Goal: Complete application form: Complete application form

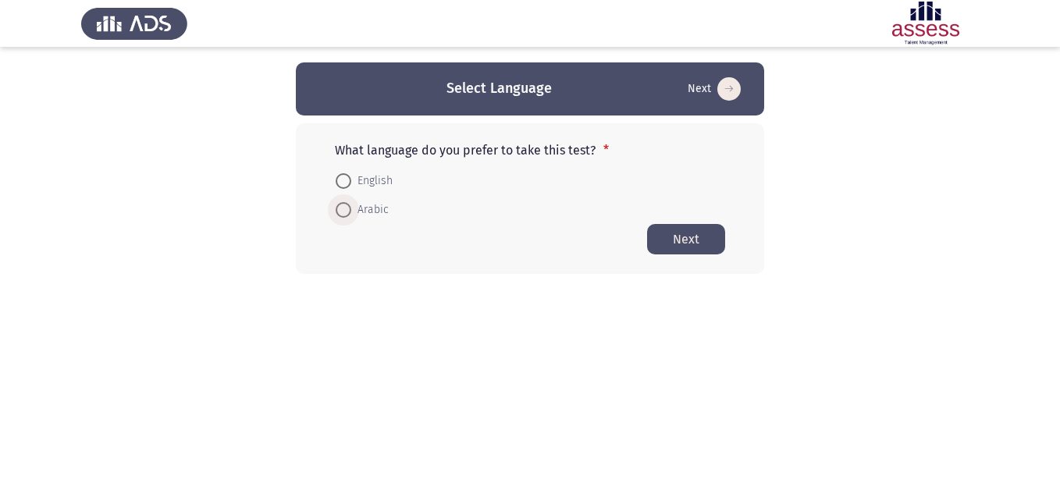
click at [369, 212] on span "Arabic" at bounding box center [369, 210] width 37 height 19
click at [351, 212] on input "Arabic" at bounding box center [344, 210] width 16 height 16
radio input "true"
click at [688, 238] on button "Next" at bounding box center [686, 238] width 78 height 30
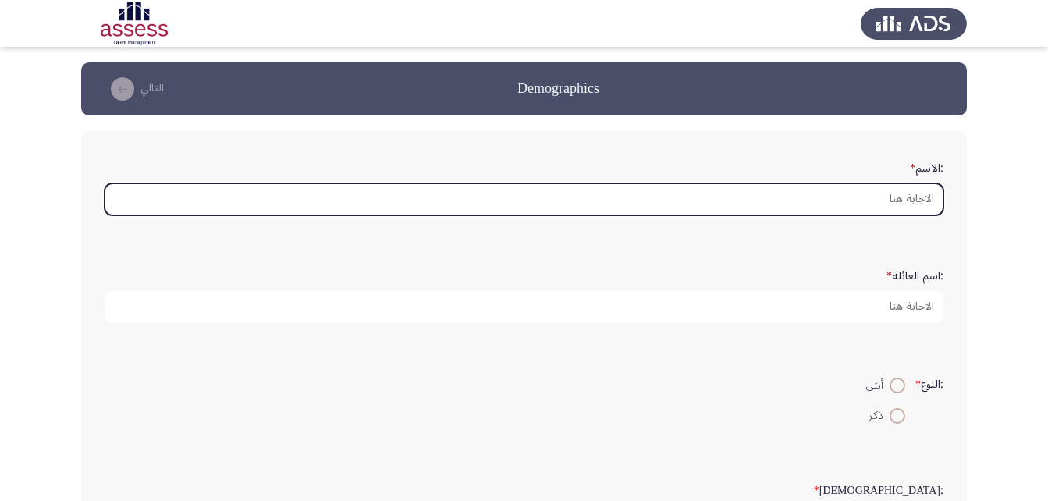
click at [872, 199] on input ":الاسم *" at bounding box center [524, 199] width 839 height 32
type input "H"
type input "ت"
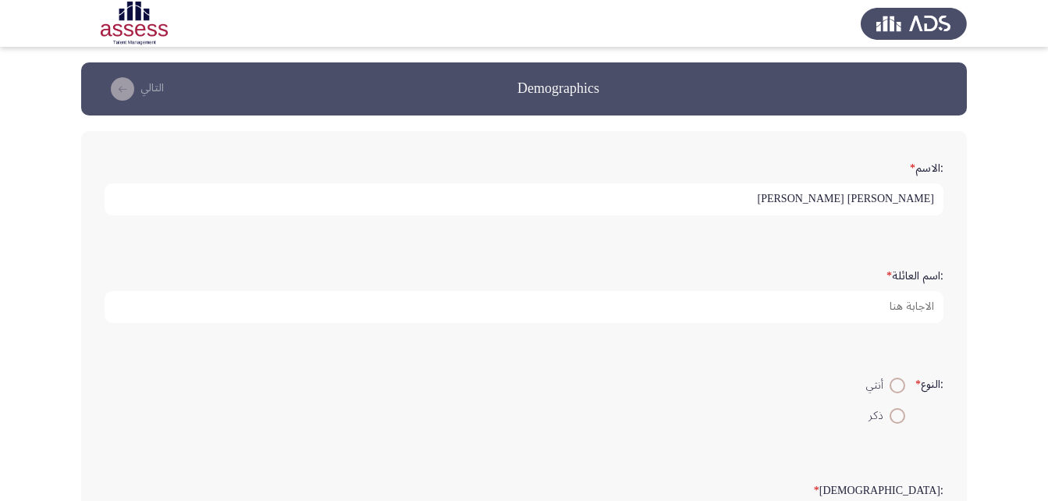
type input "[PERSON_NAME] [PERSON_NAME]"
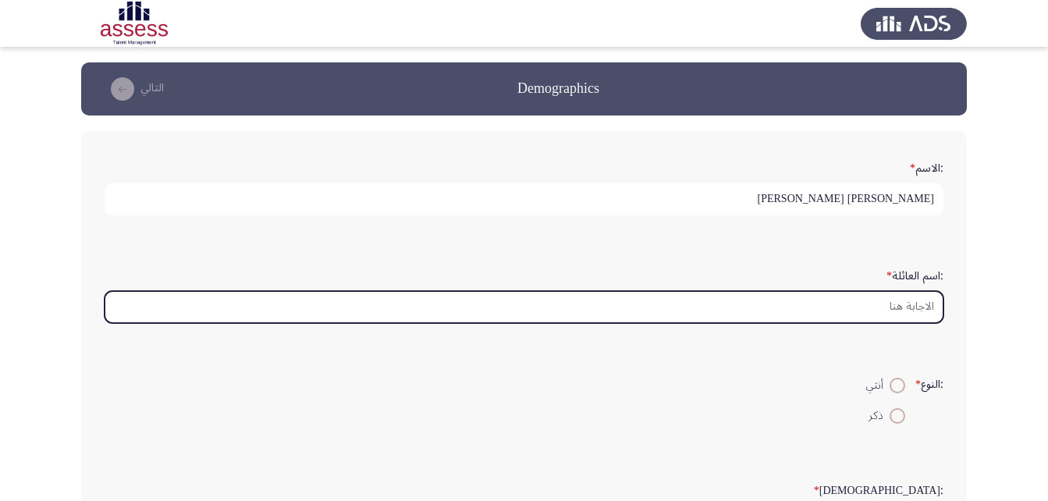
click at [873, 308] on input ":اسم العائلة *" at bounding box center [524, 307] width 839 height 32
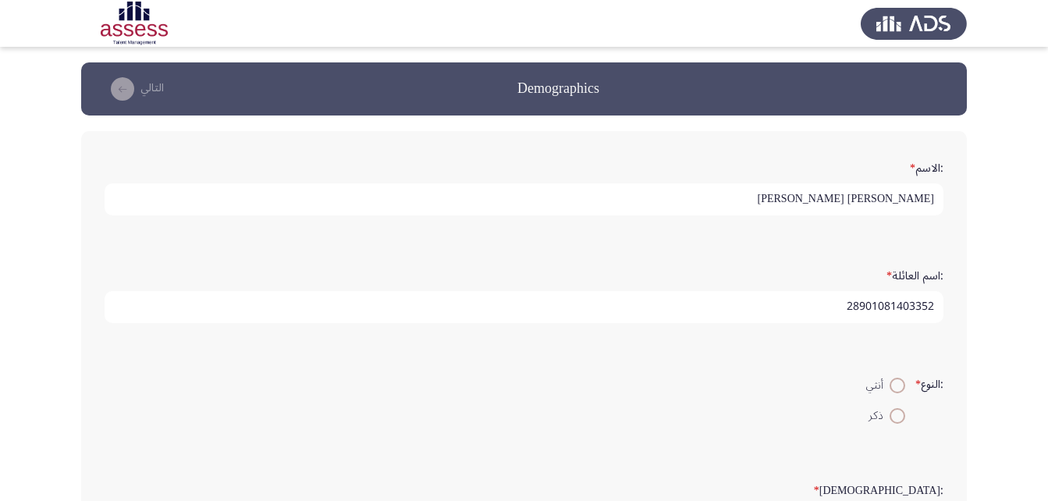
type input "28901081403352"
click at [895, 412] on span at bounding box center [898, 416] width 16 height 16
click at [895, 412] on input "ذكر" at bounding box center [898, 416] width 16 height 16
radio input "true"
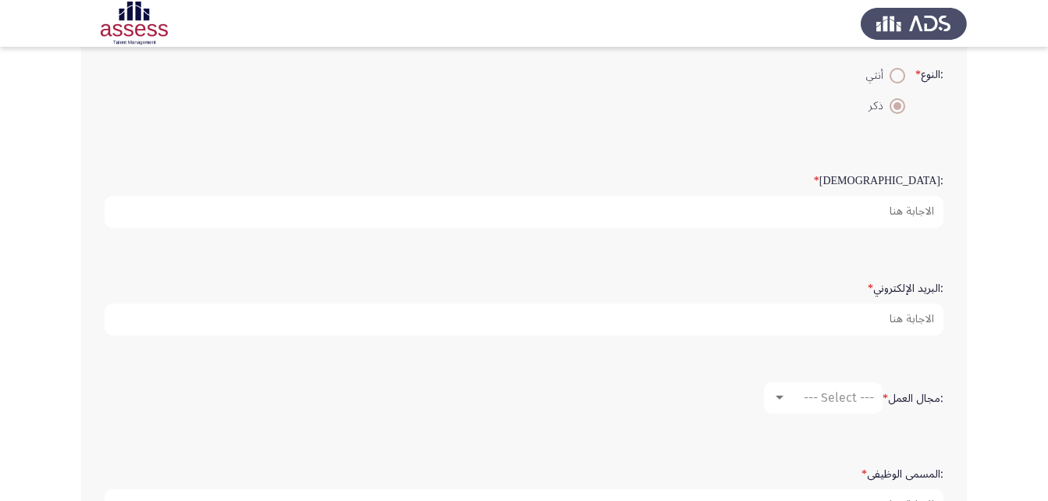
scroll to position [312, 0]
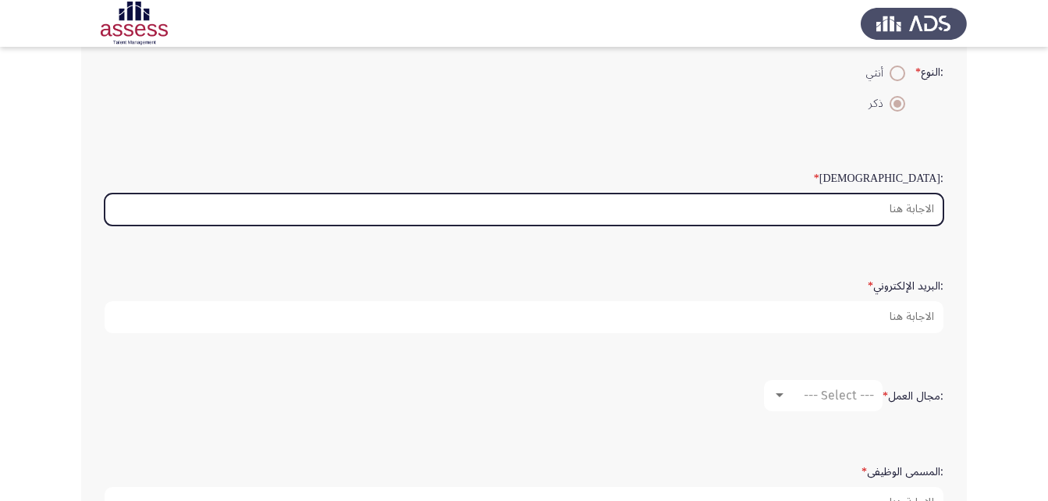
click at [884, 206] on input ":السن *" at bounding box center [524, 210] width 839 height 32
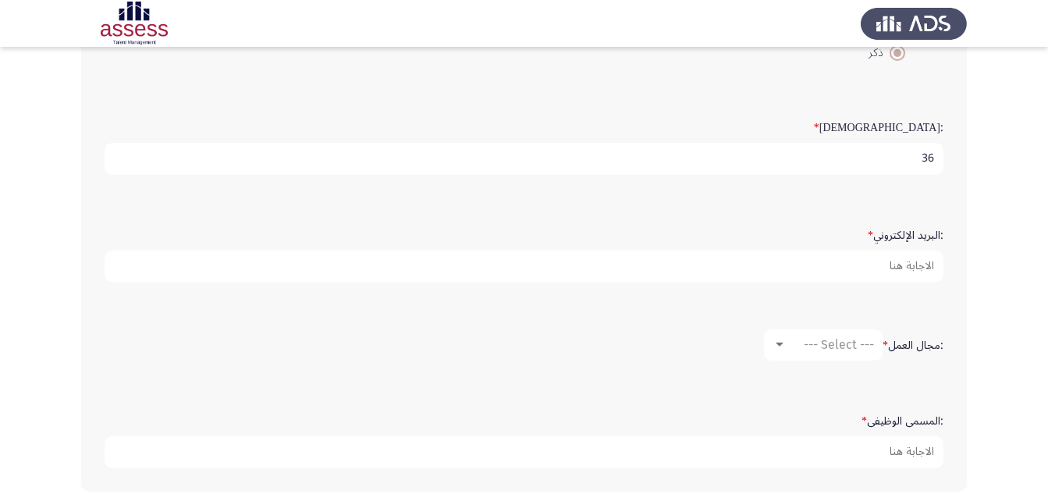
scroll to position [390, 0]
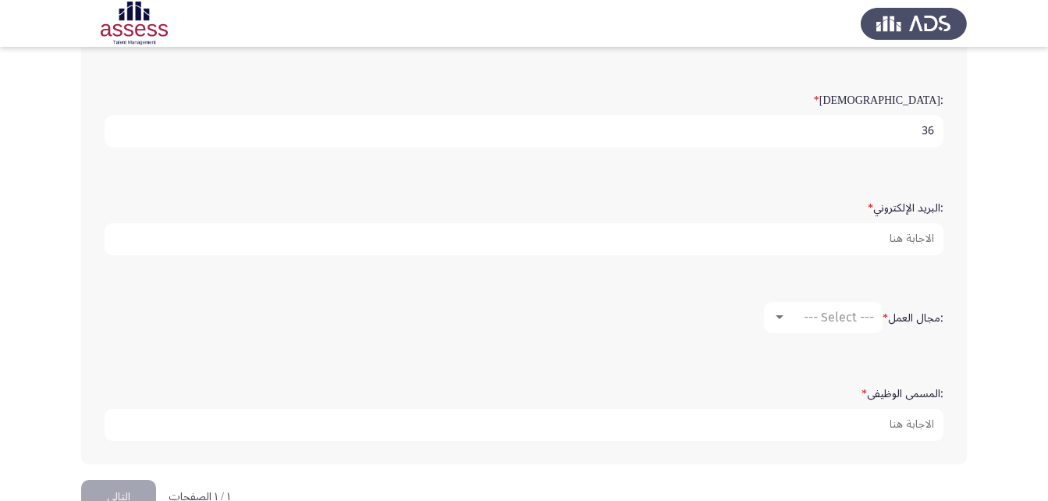
type input "36"
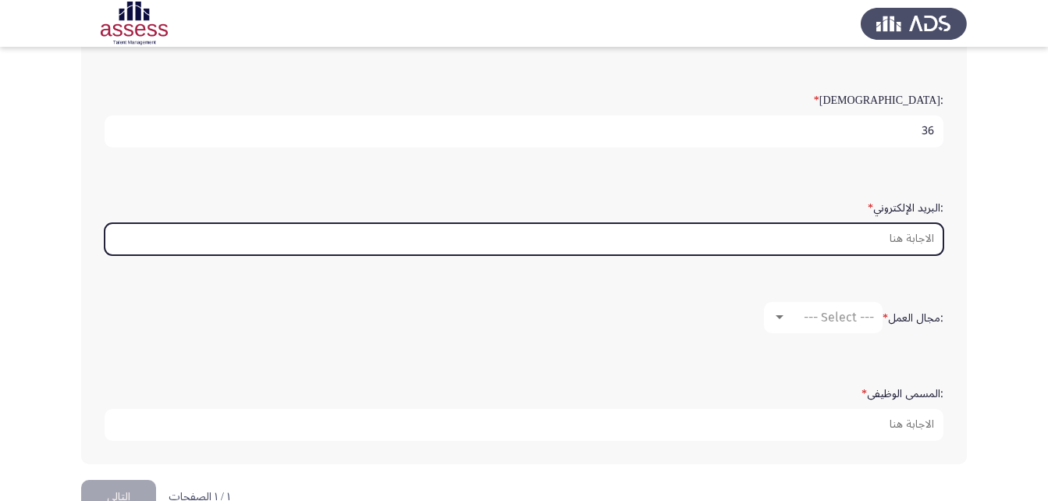
click at [855, 234] on input ":البريد الإلكتروني *" at bounding box center [524, 239] width 839 height 32
paste input "[EMAIL_ADDRESS][DOMAIN_NAME]"
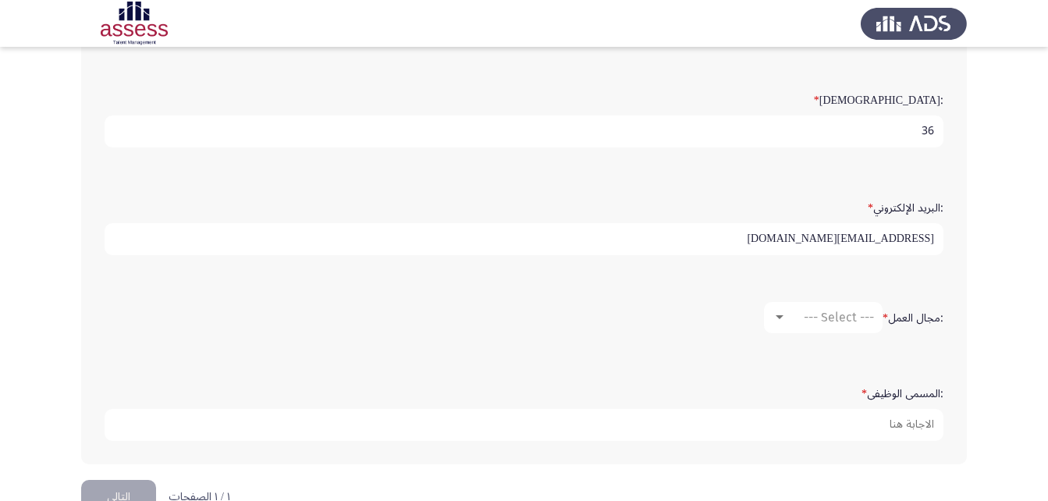
type input "[EMAIL_ADDRESS][DOMAIN_NAME]"
click at [958, 282] on div ":الاسم * [PERSON_NAME] [PERSON_NAME] :اسم العائلة * 28901081403352 :النوع * أنث…" at bounding box center [524, 103] width 886 height 724
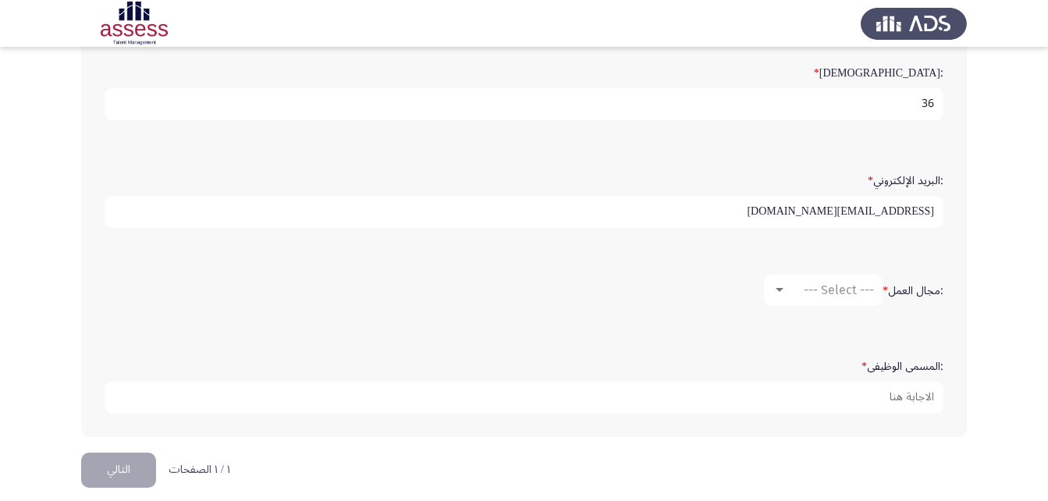
scroll to position [432, 0]
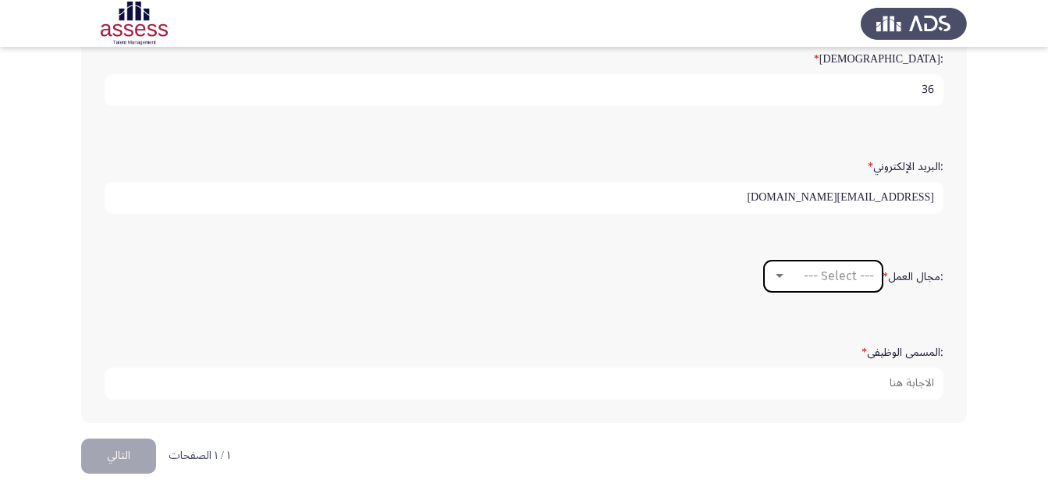
click at [777, 276] on div at bounding box center [780, 276] width 8 height 4
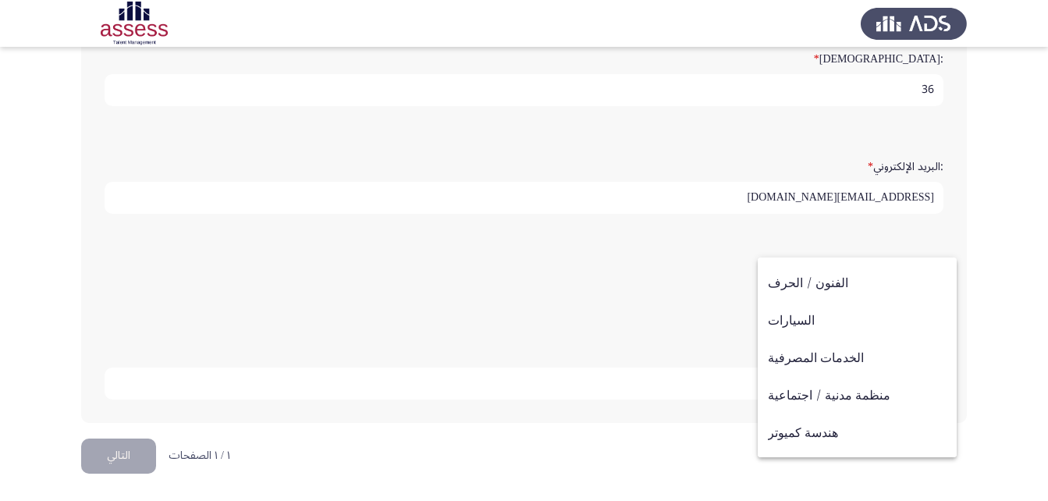
scroll to position [105, 0]
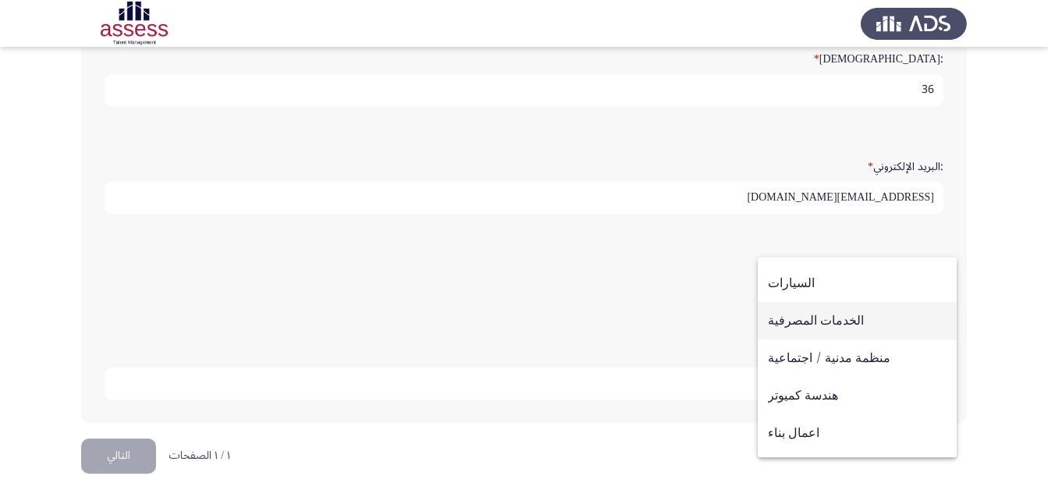
click at [818, 313] on span "الخدمات المصرفية" at bounding box center [857, 320] width 179 height 37
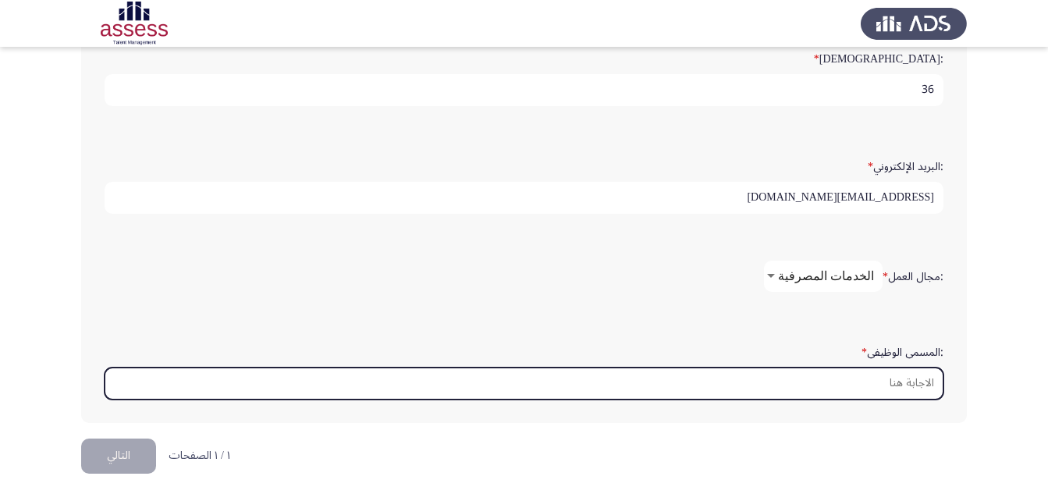
click at [826, 386] on input ":المسمى الوظيفى *" at bounding box center [524, 384] width 839 height 32
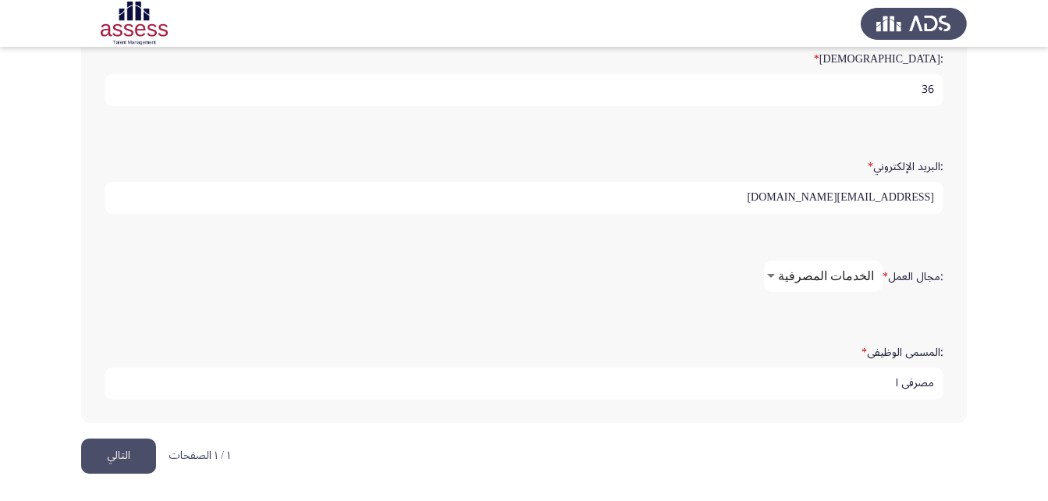
type input "مصرفى ا"
click at [133, 457] on button "التالي" at bounding box center [118, 456] width 75 height 35
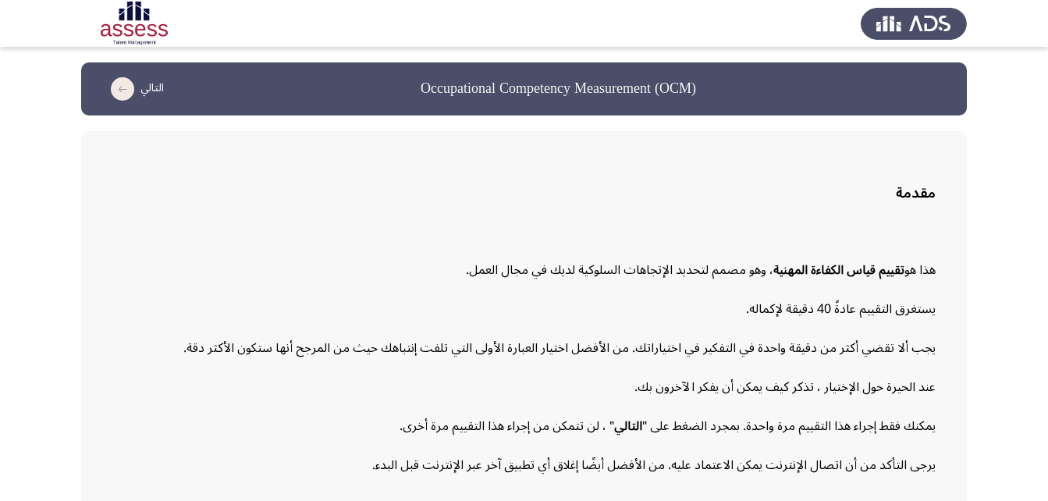
scroll to position [72, 0]
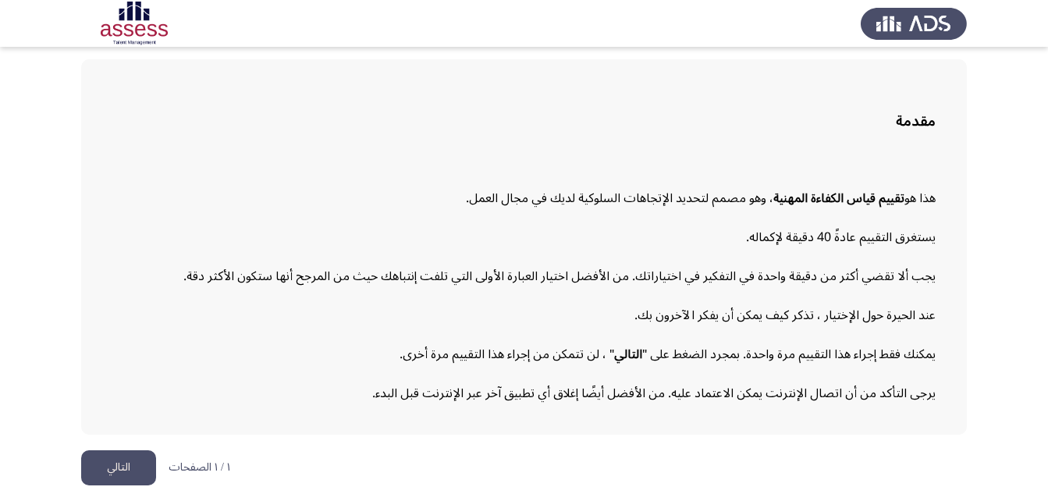
click at [135, 460] on button "التالي" at bounding box center [118, 467] width 75 height 35
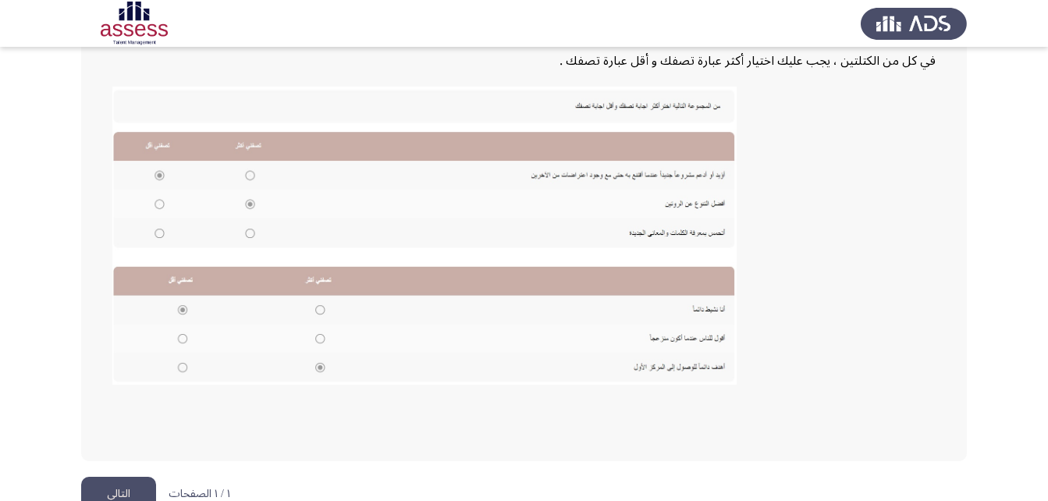
scroll to position [339, 0]
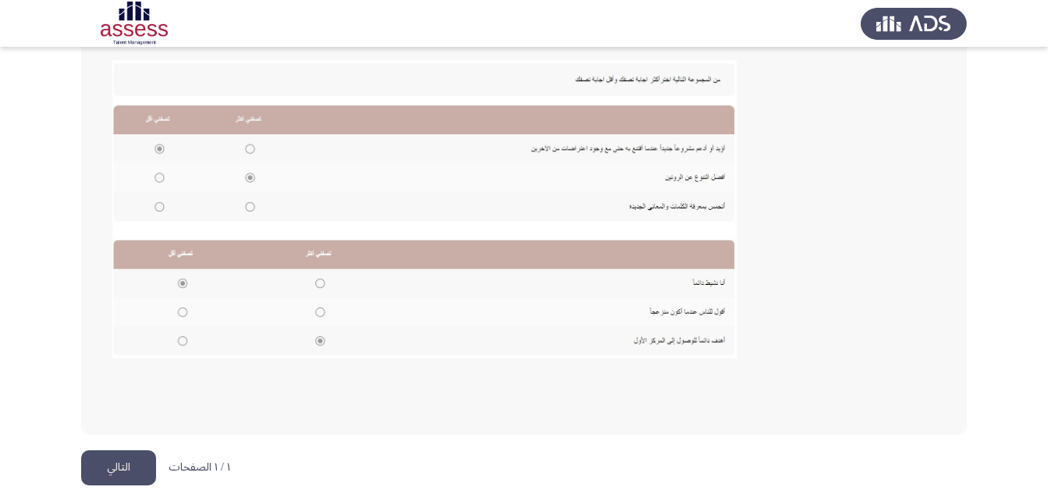
click at [130, 468] on button "التالي" at bounding box center [118, 467] width 75 height 35
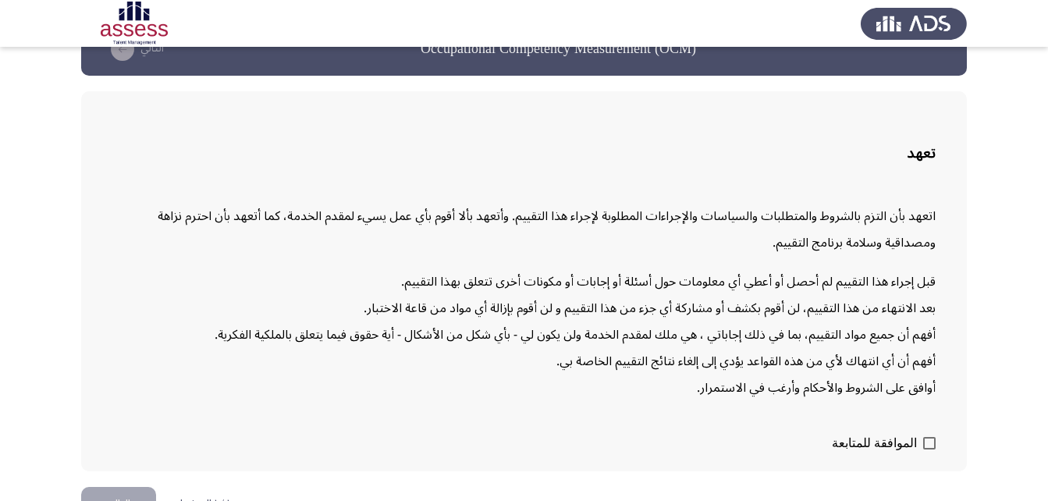
scroll to position [76, 0]
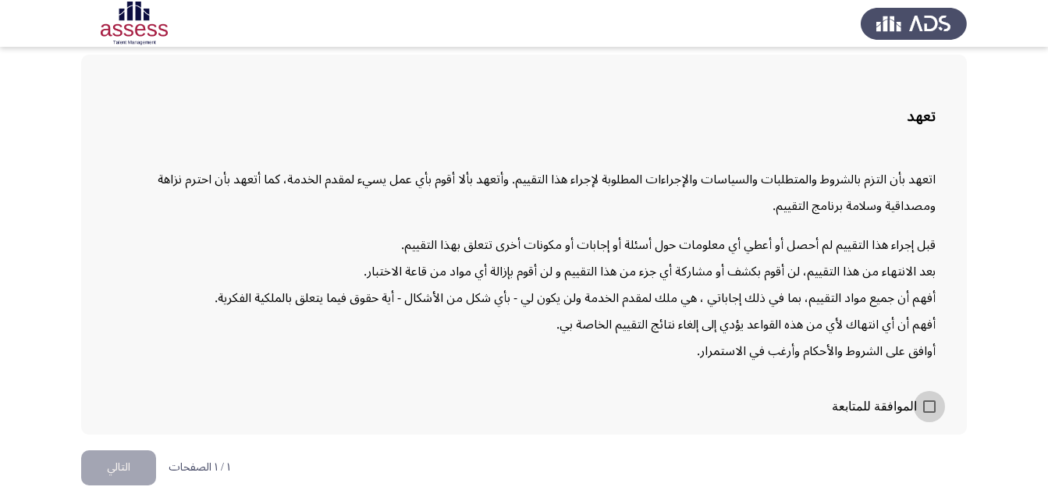
click at [925, 406] on span at bounding box center [929, 406] width 12 height 12
click at [929, 413] on input "الموافقة للمتابعة" at bounding box center [929, 413] width 1 height 1
checkbox input "true"
click at [127, 472] on button "التالي" at bounding box center [118, 467] width 75 height 35
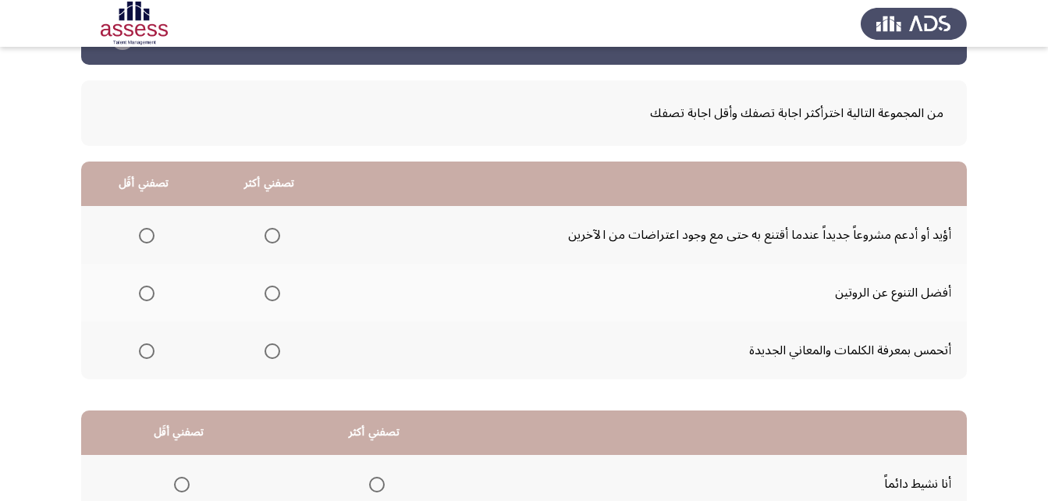
scroll to position [78, 0]
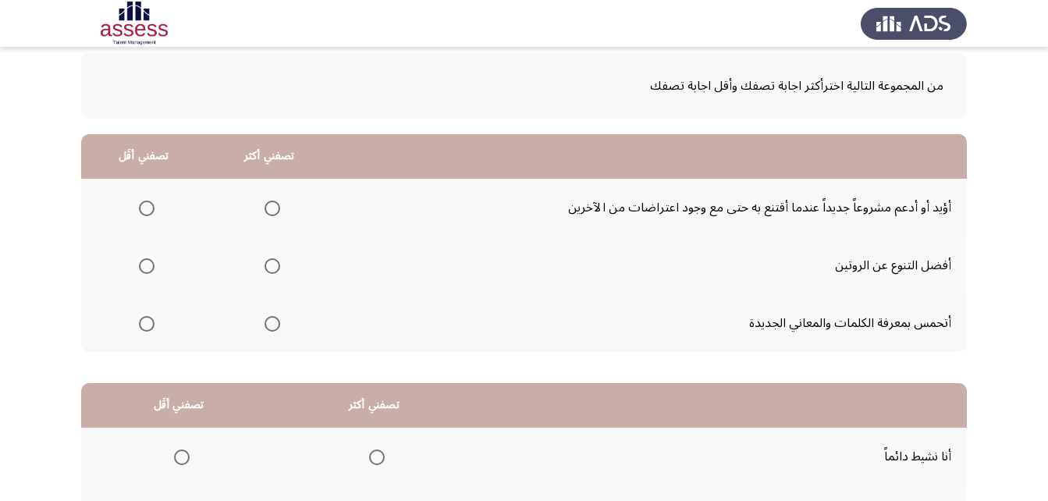
click at [269, 208] on span "Select an option" at bounding box center [273, 209] width 16 height 16
click at [269, 208] on input "Select an option" at bounding box center [273, 209] width 16 height 16
click at [145, 266] on span "Select an option" at bounding box center [147, 266] width 16 height 16
click at [145, 266] on input "Select an option" at bounding box center [147, 266] width 16 height 16
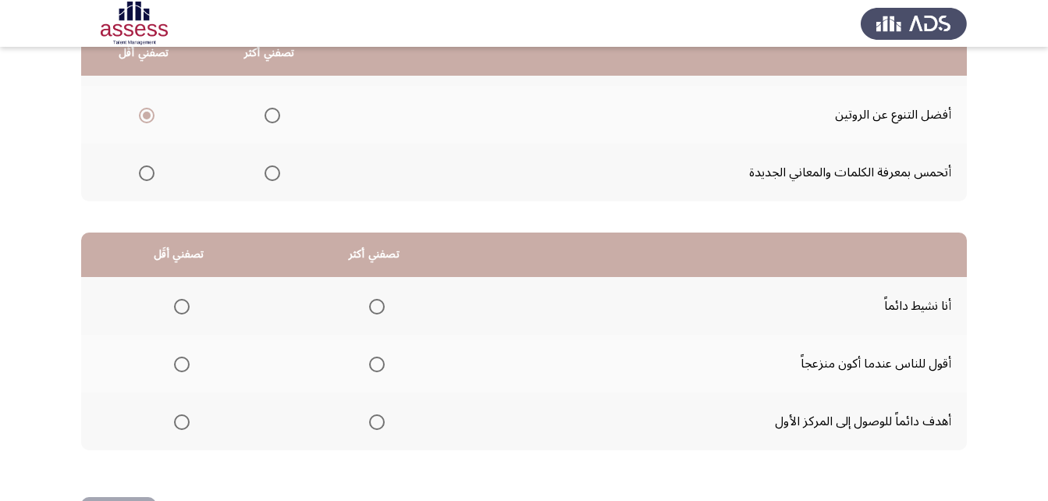
scroll to position [287, 0]
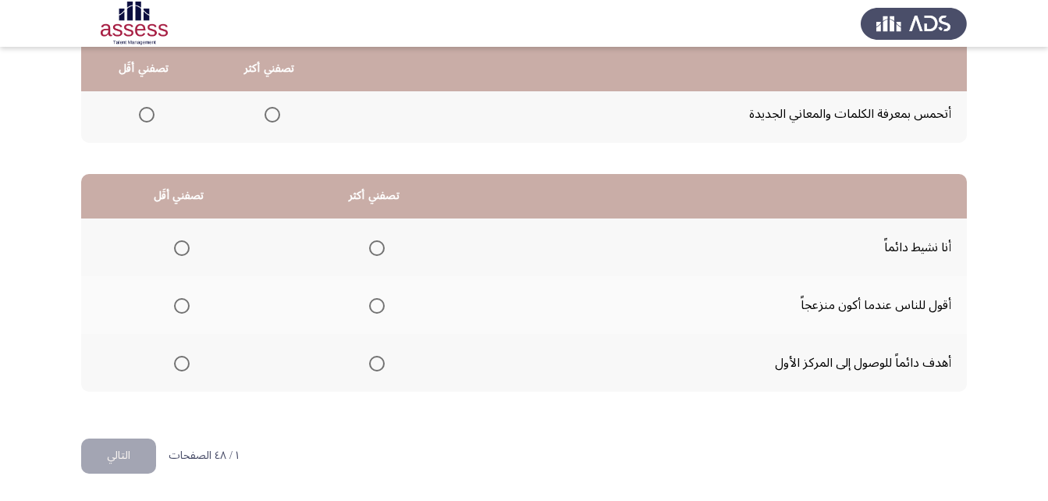
click at [377, 364] on span "Select an option" at bounding box center [377, 364] width 0 height 0
click at [375, 363] on input "Select an option" at bounding box center [377, 364] width 16 height 16
click at [180, 304] on span "Select an option" at bounding box center [182, 306] width 16 height 16
click at [180, 304] on input "Select an option" at bounding box center [182, 306] width 16 height 16
click at [137, 456] on button "التالي" at bounding box center [118, 456] width 75 height 35
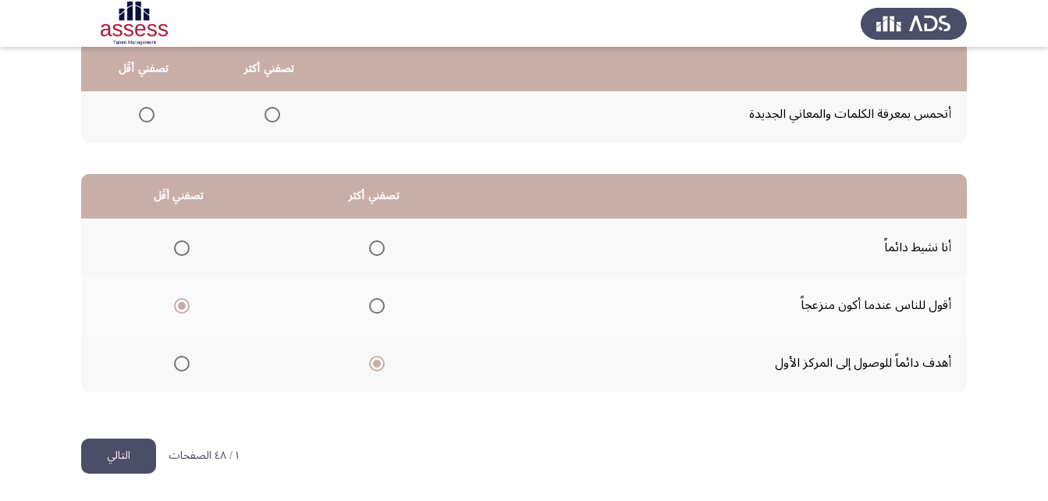
scroll to position [0, 0]
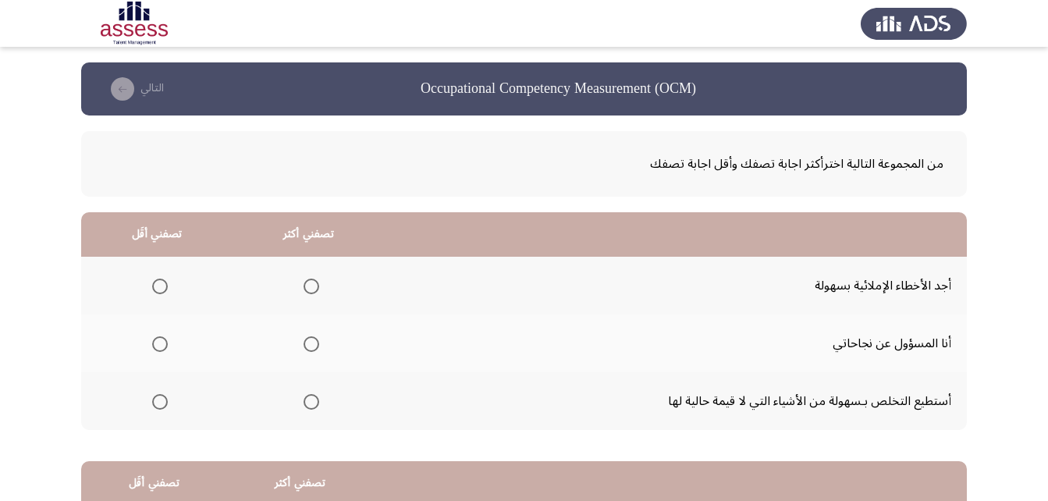
click at [306, 402] on span "Select an option" at bounding box center [312, 402] width 16 height 16
click at [306, 402] on input "Select an option" at bounding box center [312, 402] width 16 height 16
click at [158, 291] on span "Select an option" at bounding box center [160, 287] width 16 height 16
click at [158, 291] on input "Select an option" at bounding box center [160, 287] width 16 height 16
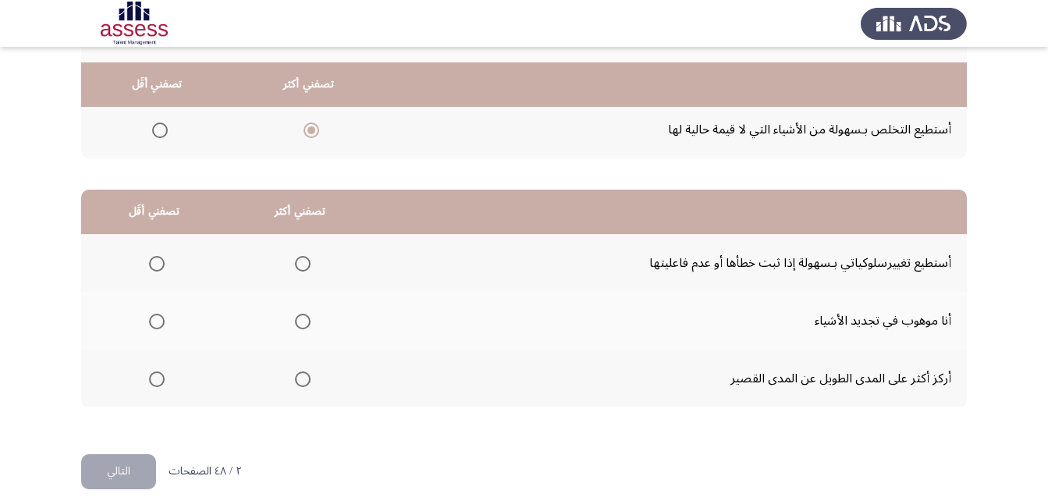
scroll to position [287, 0]
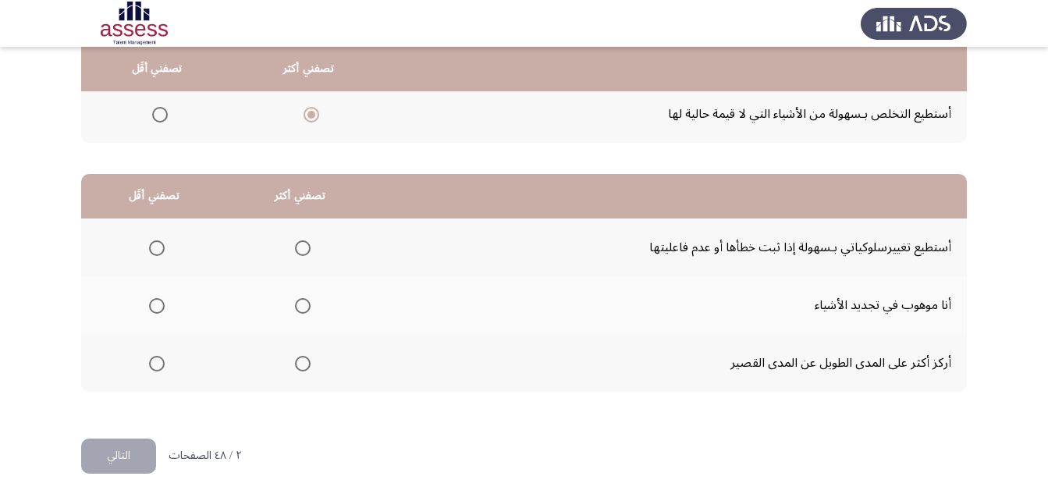
click at [301, 248] on span "Select an option" at bounding box center [303, 248] width 16 height 16
click at [301, 248] on input "Select an option" at bounding box center [303, 248] width 16 height 16
click at [154, 366] on span "Select an option" at bounding box center [157, 364] width 16 height 16
click at [154, 366] on input "Select an option" at bounding box center [157, 364] width 16 height 16
click at [141, 470] on button "التالي" at bounding box center [118, 456] width 75 height 35
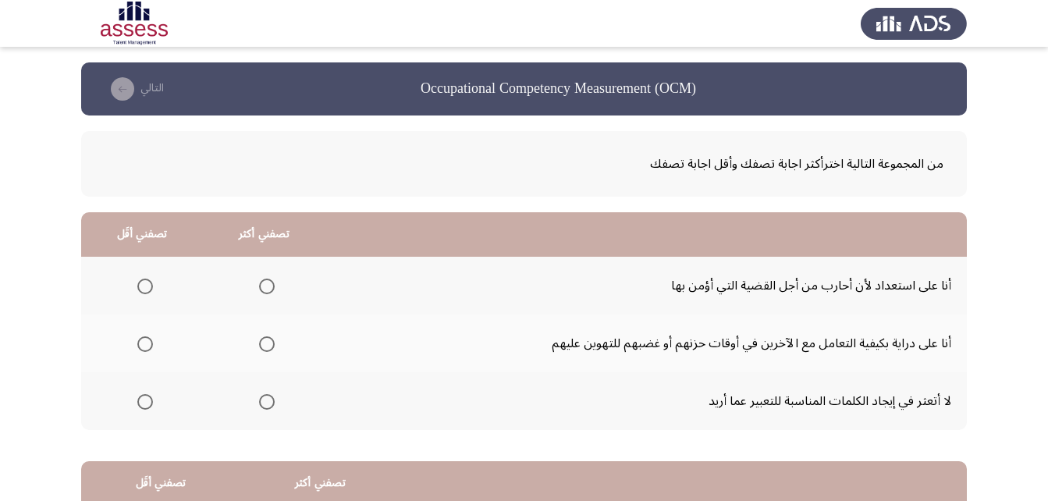
scroll to position [78, 0]
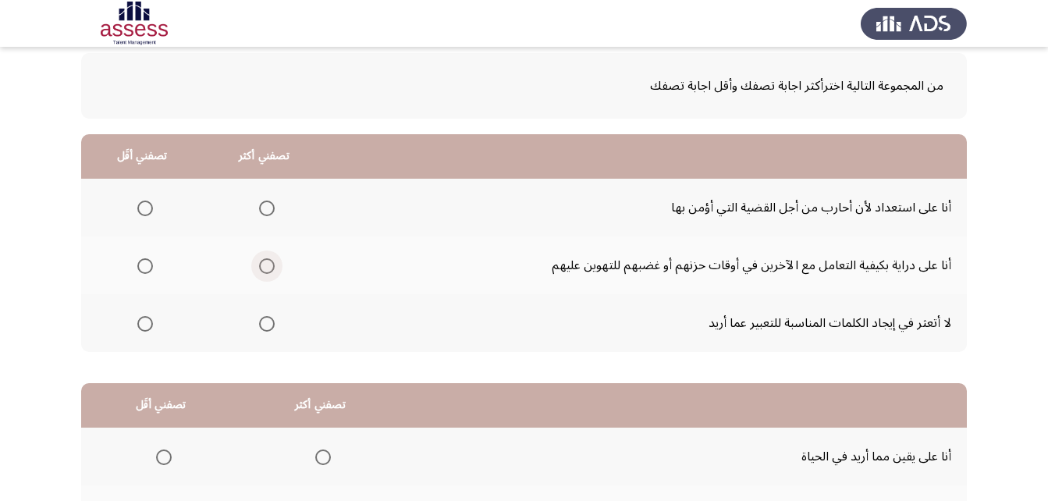
click at [273, 258] on span "Select an option" at bounding box center [267, 266] width 16 height 16
click at [273, 258] on input "Select an option" at bounding box center [267, 266] width 16 height 16
click at [140, 323] on span "Select an option" at bounding box center [145, 324] width 16 height 16
click at [140, 323] on input "Select an option" at bounding box center [145, 324] width 16 height 16
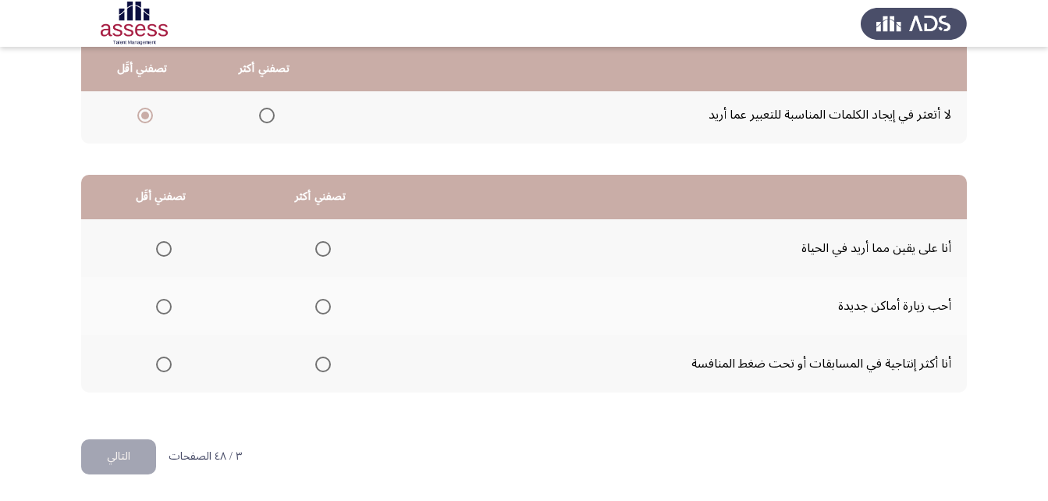
scroll to position [287, 0]
click at [318, 363] on span "Select an option" at bounding box center [323, 364] width 16 height 16
click at [318, 363] on input "Select an option" at bounding box center [323, 364] width 16 height 16
click at [158, 301] on span "Select an option" at bounding box center [164, 306] width 16 height 16
click at [158, 301] on input "Select an option" at bounding box center [164, 306] width 16 height 16
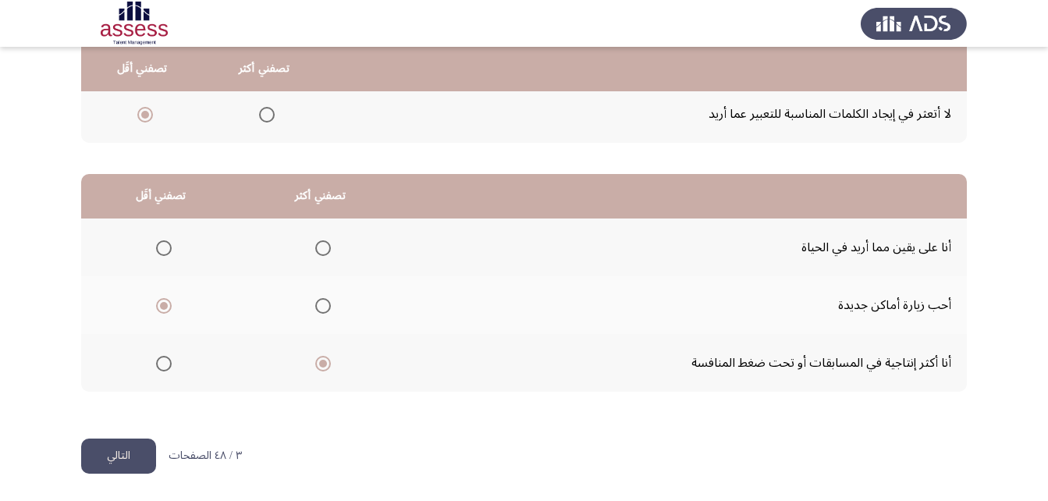
click at [130, 453] on button "التالي" at bounding box center [118, 456] width 75 height 35
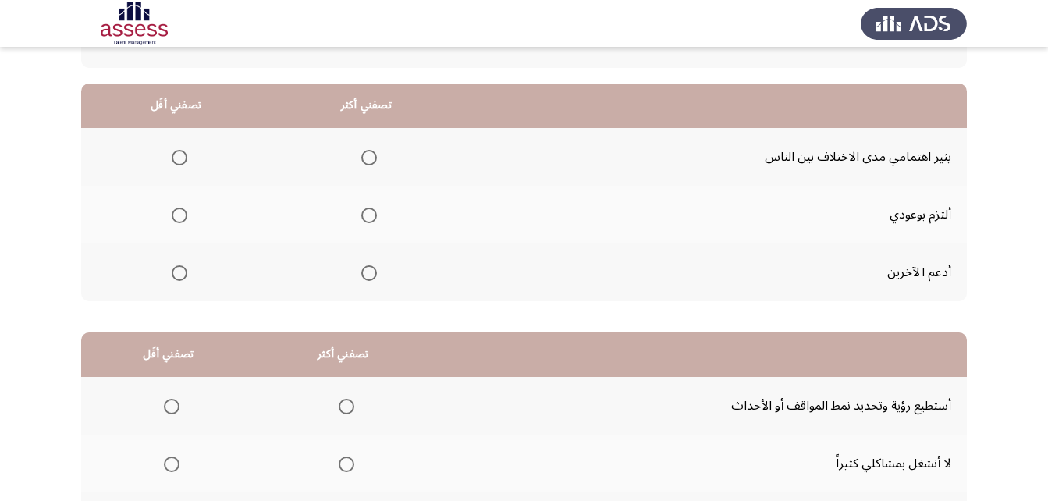
scroll to position [156, 0]
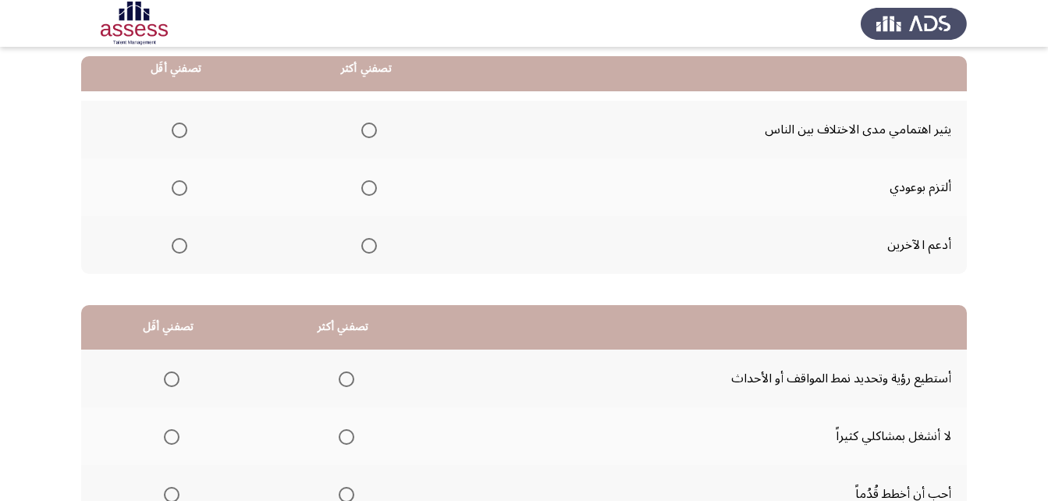
click at [365, 250] on span "Select an option" at bounding box center [369, 246] width 16 height 16
click at [365, 250] on input "Select an option" at bounding box center [369, 246] width 16 height 16
click at [173, 183] on span "Select an option" at bounding box center [180, 188] width 16 height 16
click at [173, 183] on input "Select an option" at bounding box center [180, 188] width 16 height 16
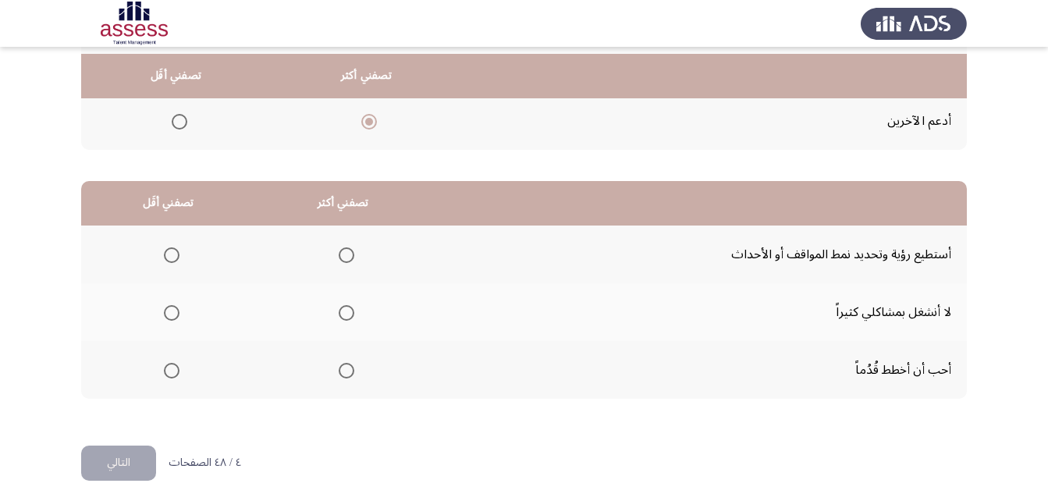
scroll to position [287, 0]
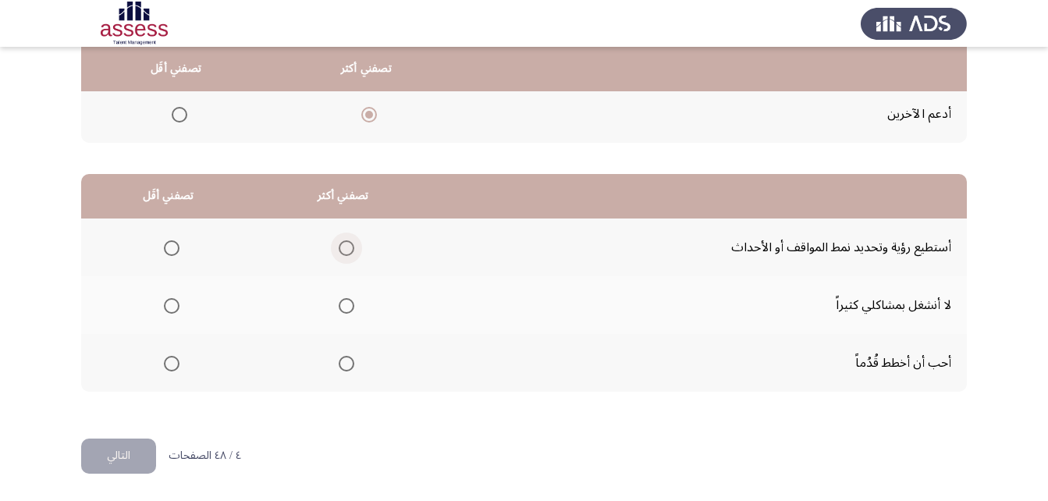
click at [343, 247] on span "Select an option" at bounding box center [347, 248] width 16 height 16
click at [343, 247] on input "Select an option" at bounding box center [347, 248] width 16 height 16
click at [167, 313] on span "Select an option" at bounding box center [172, 306] width 16 height 16
click at [167, 313] on input "Select an option" at bounding box center [172, 306] width 16 height 16
click at [135, 457] on button "التالي" at bounding box center [118, 456] width 75 height 35
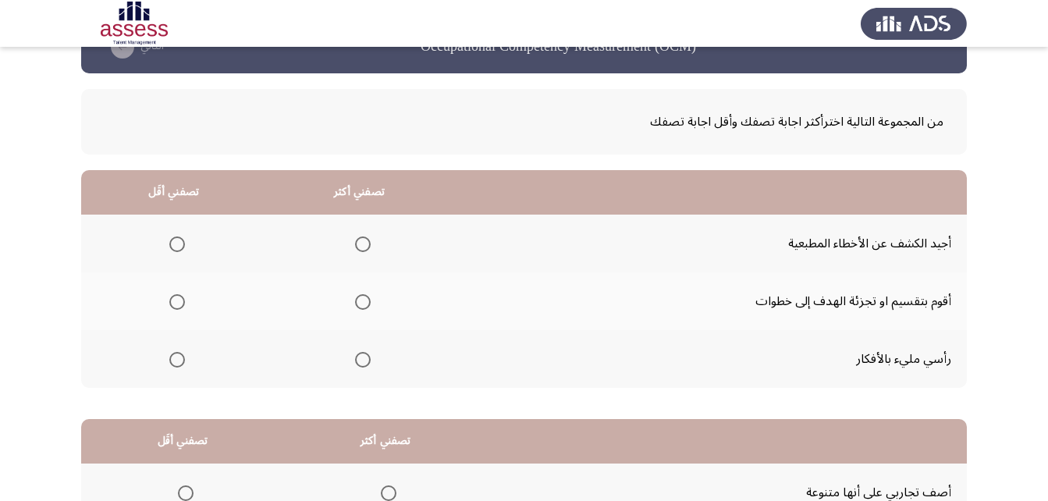
scroll to position [78, 0]
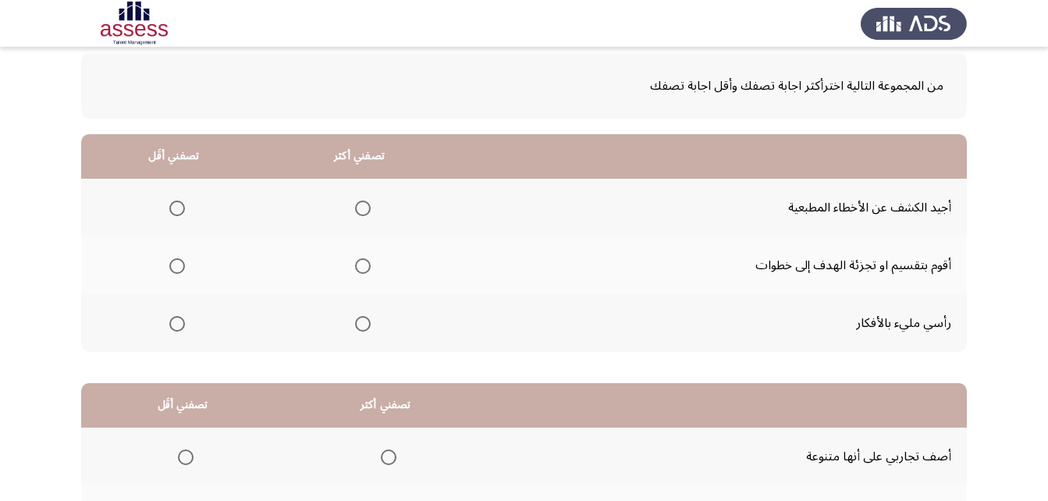
click at [355, 266] on span "Select an option" at bounding box center [363, 266] width 16 height 16
click at [355, 266] on input "Select an option" at bounding box center [363, 266] width 16 height 16
click at [177, 208] on span "Select an option" at bounding box center [177, 208] width 0 height 0
click at [176, 208] on input "Select an option" at bounding box center [177, 209] width 16 height 16
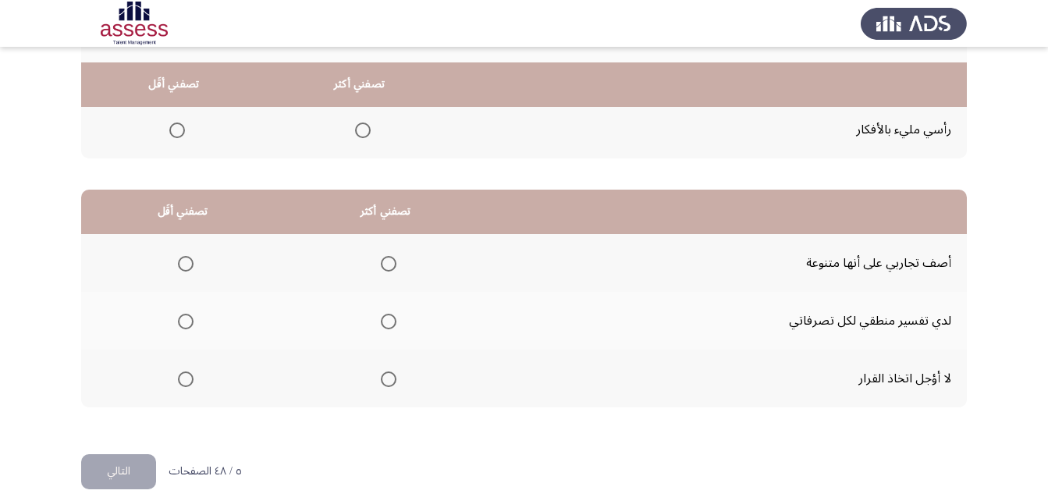
scroll to position [287, 0]
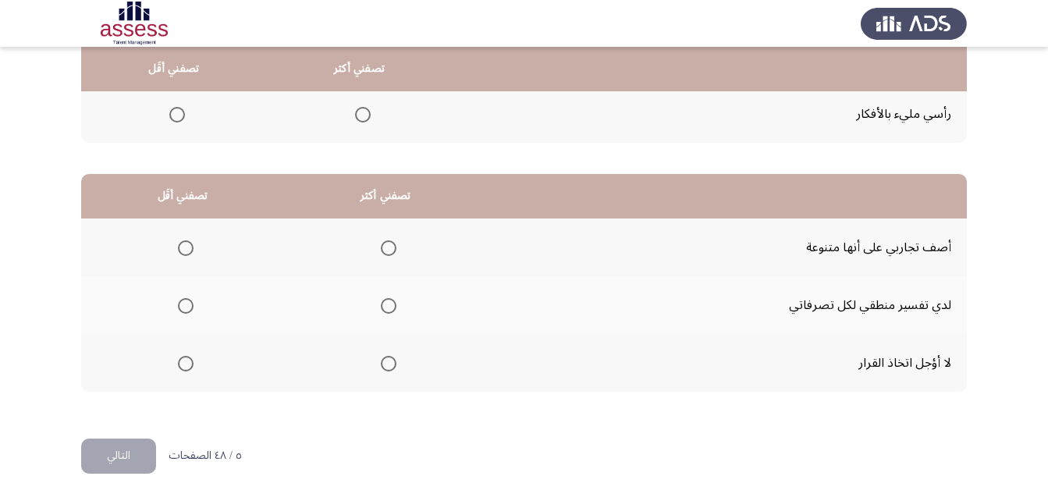
click at [382, 365] on span "Select an option" at bounding box center [389, 364] width 16 height 16
click at [382, 365] on input "Select an option" at bounding box center [389, 364] width 16 height 16
click at [186, 308] on span "Select an option" at bounding box center [186, 306] width 16 height 16
click at [186, 308] on input "Select an option" at bounding box center [186, 306] width 16 height 16
click at [397, 248] on th at bounding box center [385, 248] width 203 height 58
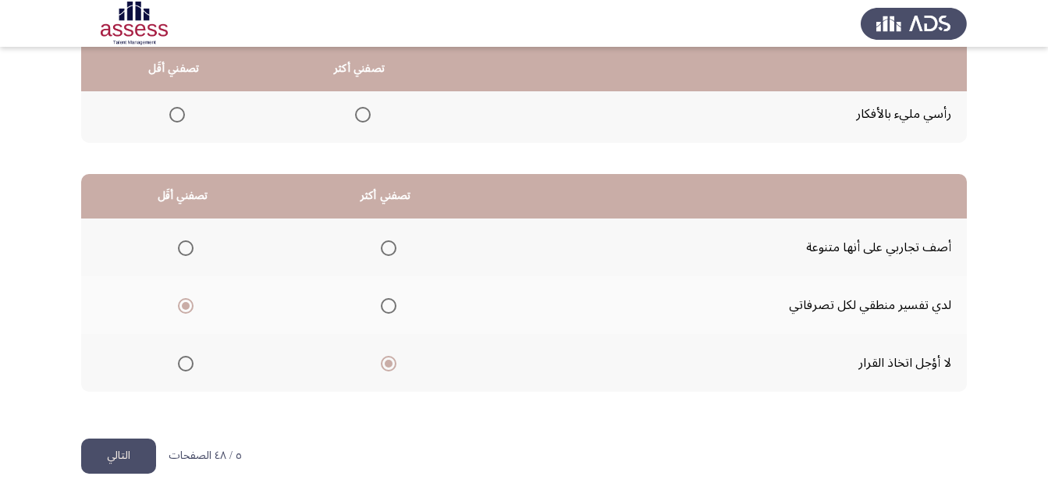
click at [386, 253] on span "Select an option" at bounding box center [389, 248] width 16 height 16
click at [386, 253] on input "Select an option" at bounding box center [389, 248] width 16 height 16
drag, startPoint x: 133, startPoint y: 460, endPoint x: 150, endPoint y: 460, distance: 17.2
click at [132, 460] on button "التالي" at bounding box center [118, 456] width 75 height 35
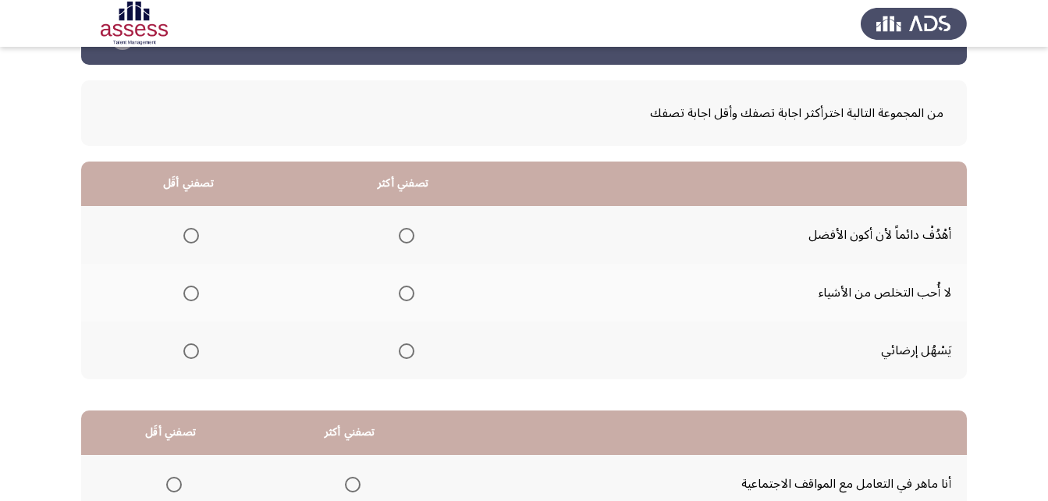
scroll to position [78, 0]
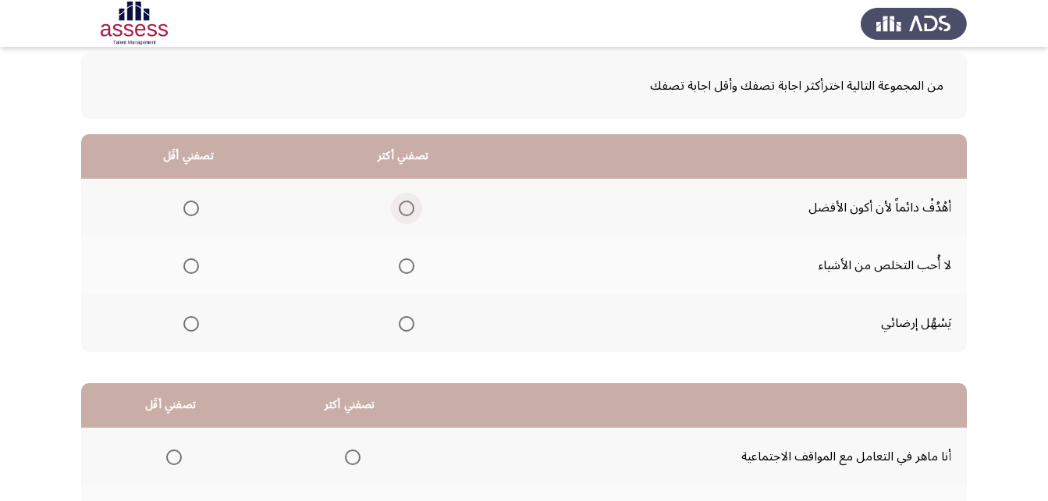
click at [407, 208] on span "Select an option" at bounding box center [407, 209] width 16 height 16
click at [407, 208] on input "Select an option" at bounding box center [407, 209] width 16 height 16
click at [183, 272] on label "Select an option" at bounding box center [188, 266] width 22 height 16
click at [183, 272] on input "Select an option" at bounding box center [191, 266] width 16 height 16
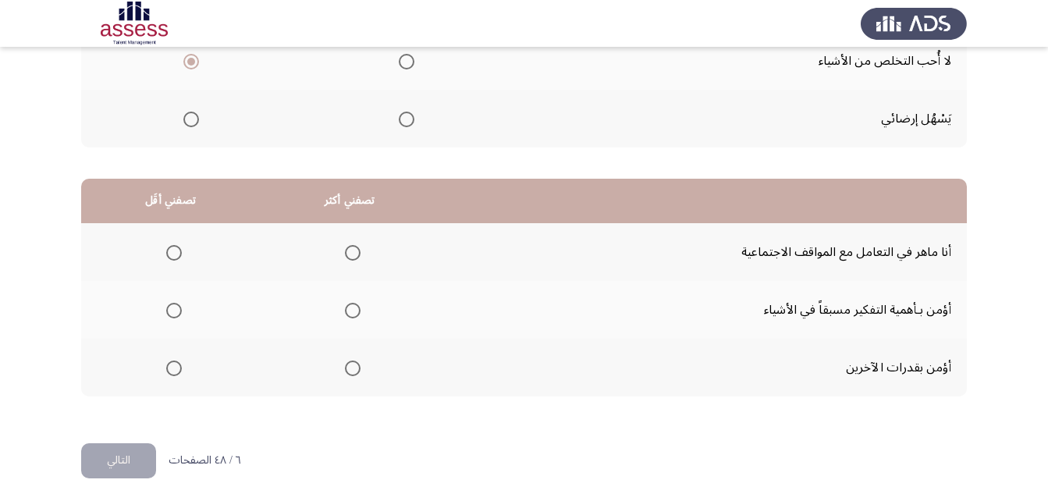
scroll to position [287, 0]
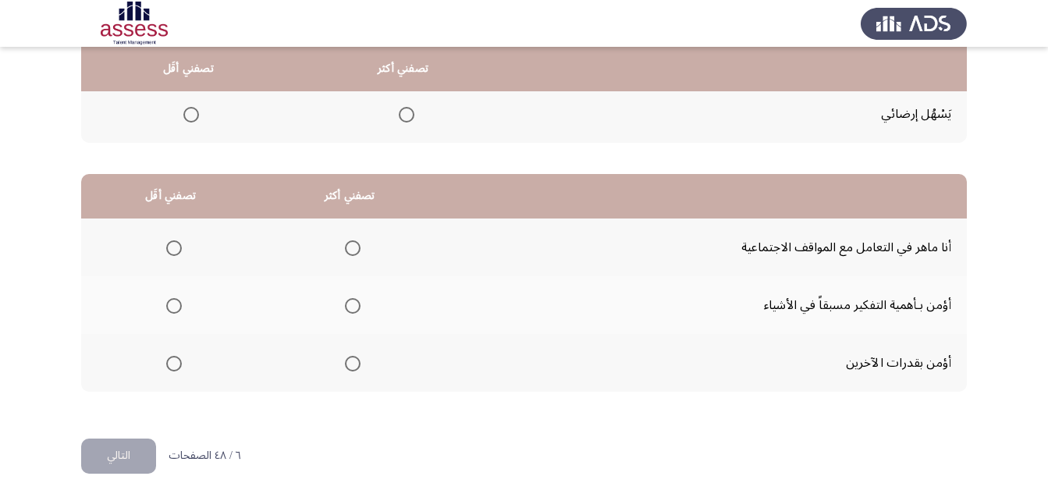
click at [351, 308] on span "Select an option" at bounding box center [353, 306] width 16 height 16
click at [351, 308] on input "Select an option" at bounding box center [353, 306] width 16 height 16
click at [171, 362] on span "Select an option" at bounding box center [174, 364] width 16 height 16
click at [171, 362] on input "Select an option" at bounding box center [174, 364] width 16 height 16
click at [116, 454] on button "التالي" at bounding box center [118, 456] width 75 height 35
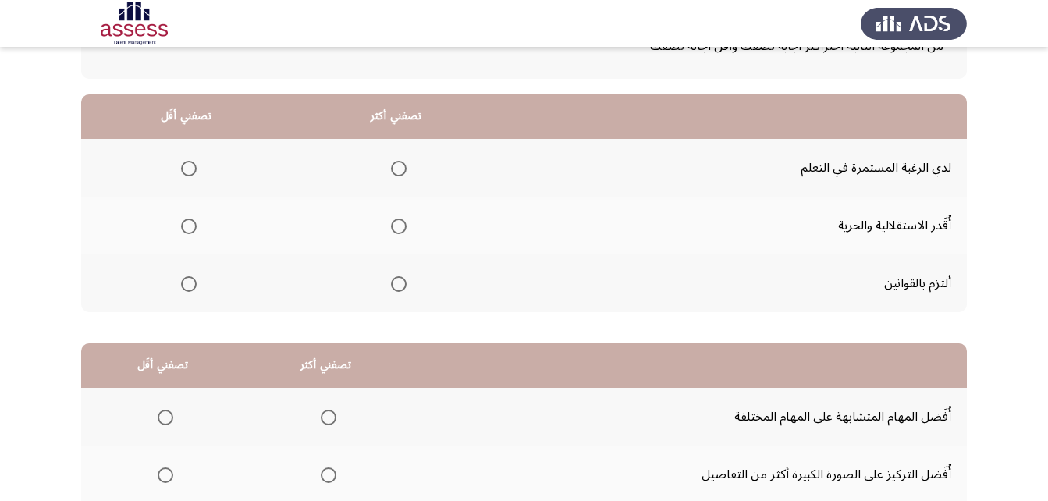
scroll to position [156, 0]
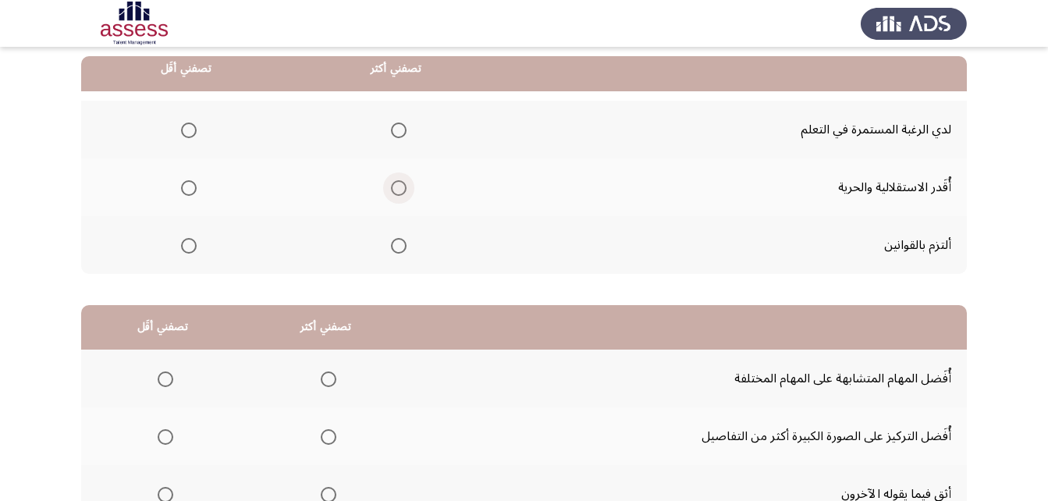
click at [398, 187] on span "Select an option" at bounding box center [399, 188] width 16 height 16
click at [398, 187] on input "Select an option" at bounding box center [399, 188] width 16 height 16
click at [397, 240] on span "Select an option" at bounding box center [399, 246] width 16 height 16
click at [397, 240] on input "Select an option" at bounding box center [399, 246] width 16 height 16
click at [190, 130] on span "Select an option" at bounding box center [189, 131] width 16 height 16
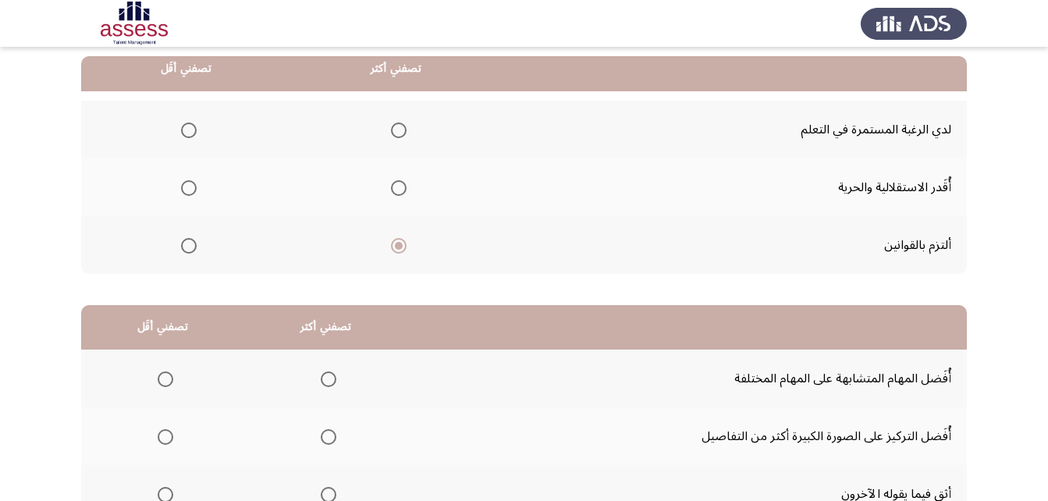
click at [190, 130] on input "Select an option" at bounding box center [189, 131] width 16 height 16
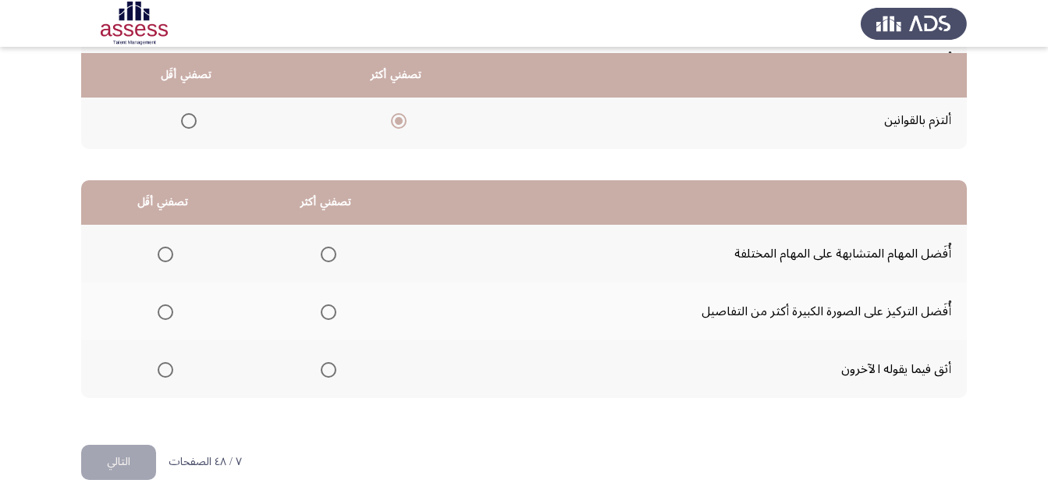
scroll to position [287, 0]
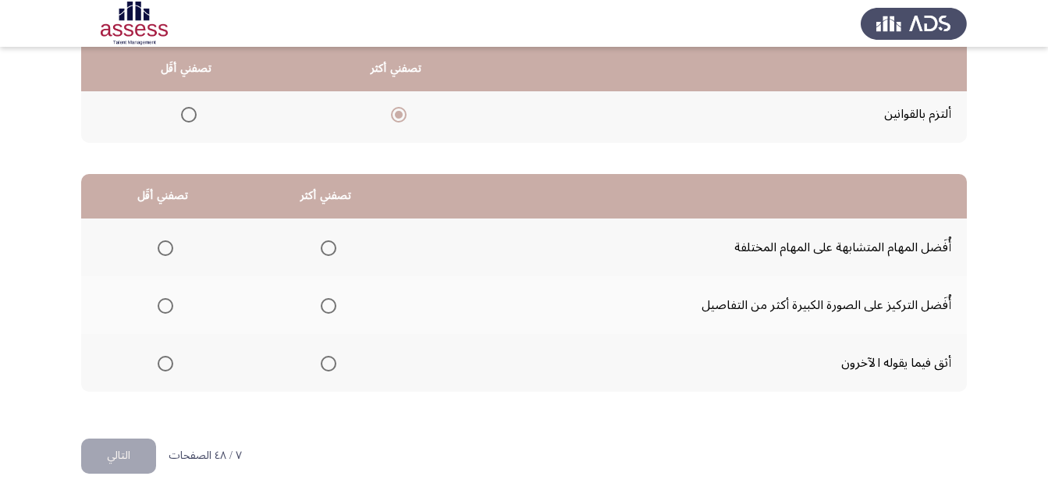
click at [324, 304] on span "Select an option" at bounding box center [329, 306] width 16 height 16
click at [324, 304] on input "Select an option" at bounding box center [329, 306] width 16 height 16
click at [162, 247] on span "Select an option" at bounding box center [166, 248] width 16 height 16
click at [162, 247] on input "Select an option" at bounding box center [166, 248] width 16 height 16
click at [117, 457] on button "التالي" at bounding box center [118, 456] width 75 height 35
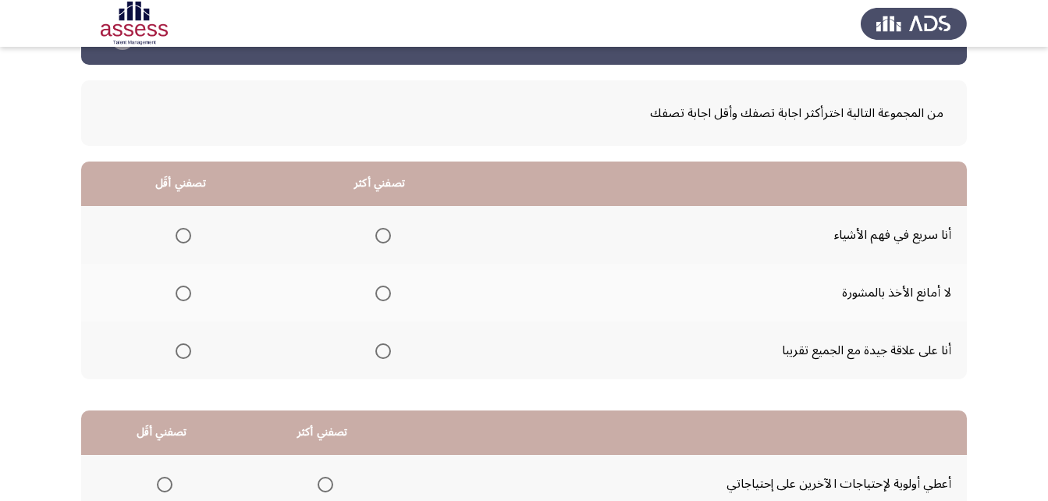
scroll to position [78, 0]
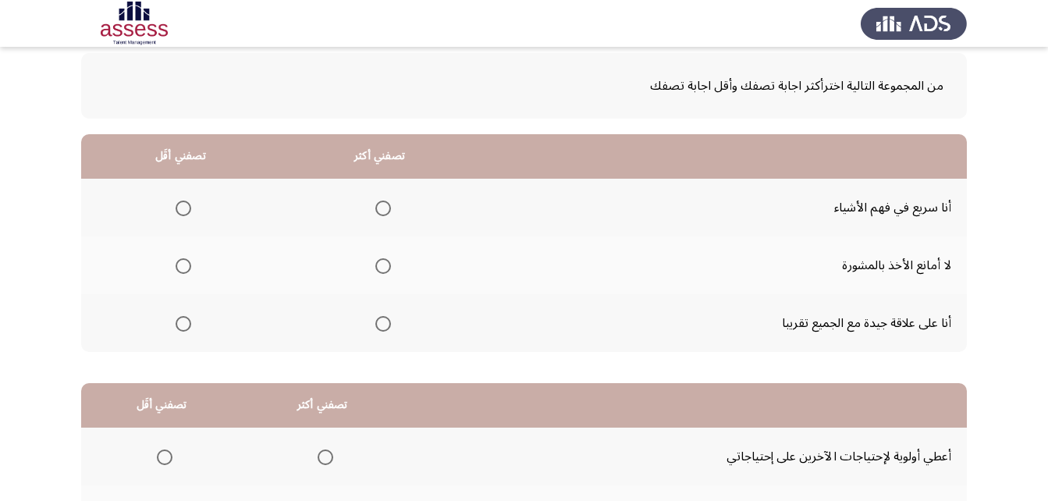
click at [375, 325] on span "Select an option" at bounding box center [383, 324] width 16 height 16
click at [375, 325] on input "Select an option" at bounding box center [383, 324] width 16 height 16
click at [185, 265] on span "Select an option" at bounding box center [184, 266] width 16 height 16
click at [185, 265] on input "Select an option" at bounding box center [184, 266] width 16 height 16
click at [383, 261] on span "Select an option" at bounding box center [383, 266] width 16 height 16
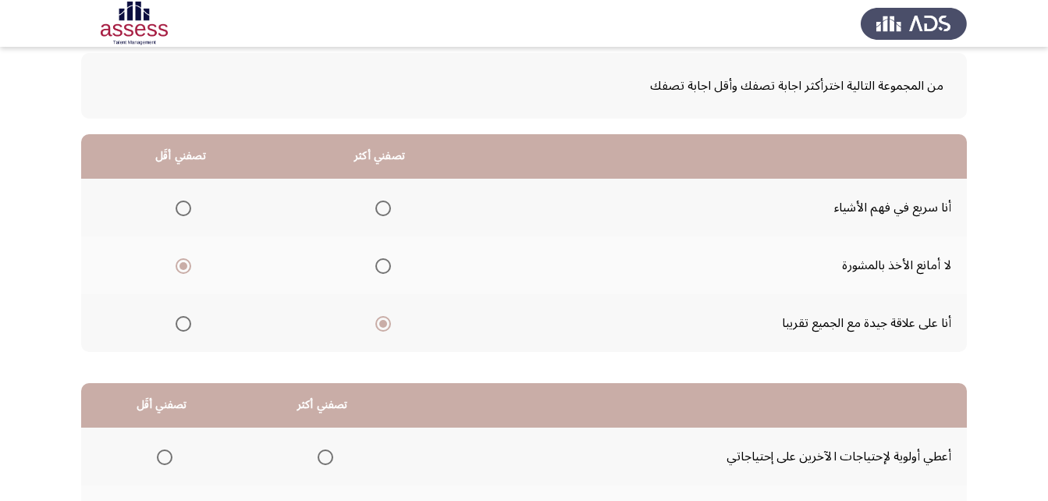
click at [383, 261] on input "Select an option" at bounding box center [383, 266] width 16 height 16
click at [188, 325] on span "Select an option" at bounding box center [184, 324] width 16 height 16
click at [188, 325] on input "Select an option" at bounding box center [184, 324] width 16 height 16
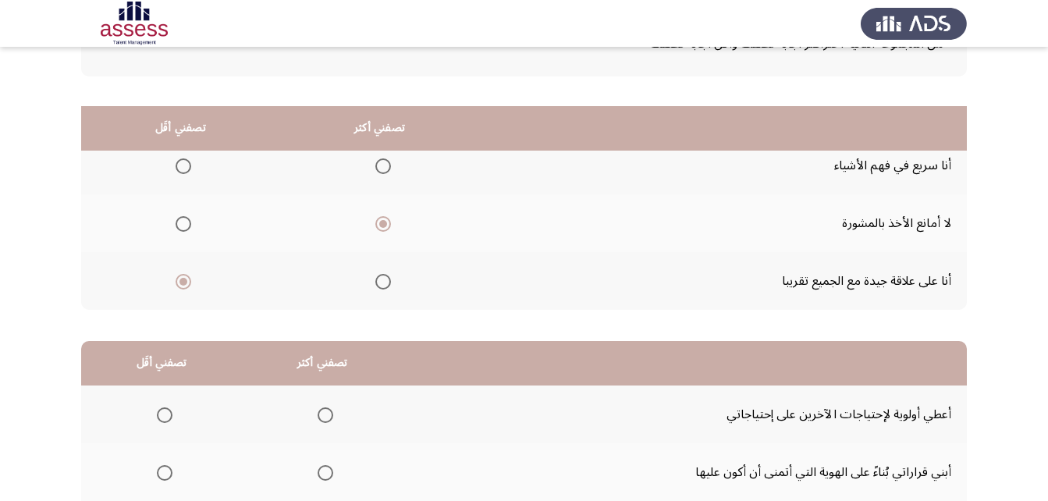
scroll to position [53, 0]
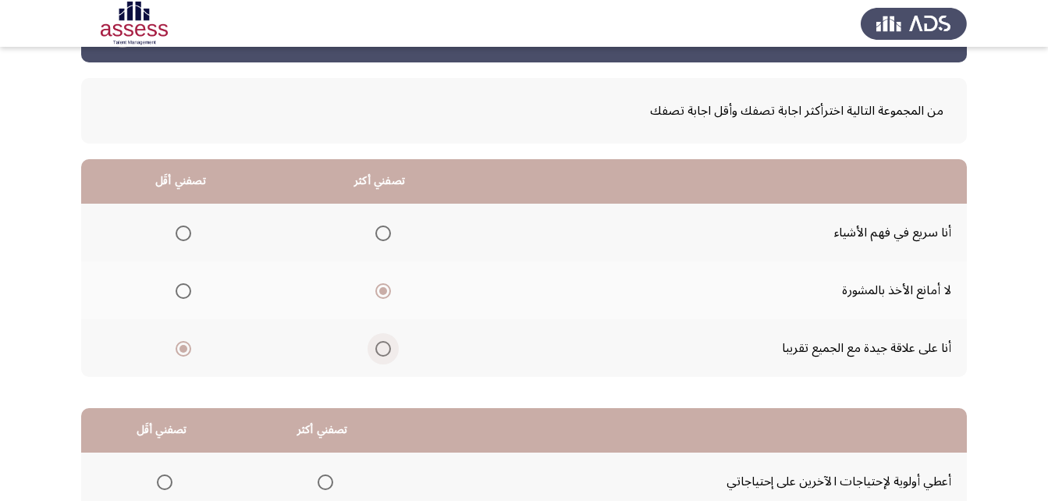
click at [375, 345] on span "Select an option" at bounding box center [383, 349] width 16 height 16
click at [375, 345] on input "Select an option" at bounding box center [383, 349] width 16 height 16
click at [183, 291] on span "Select an option" at bounding box center [183, 291] width 0 height 0
click at [182, 291] on input "Select an option" at bounding box center [184, 291] width 16 height 16
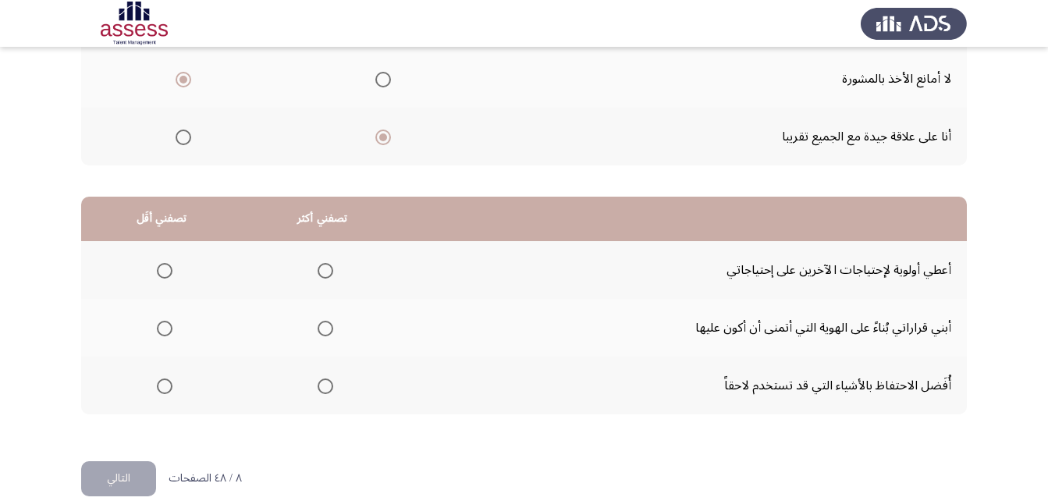
scroll to position [287, 0]
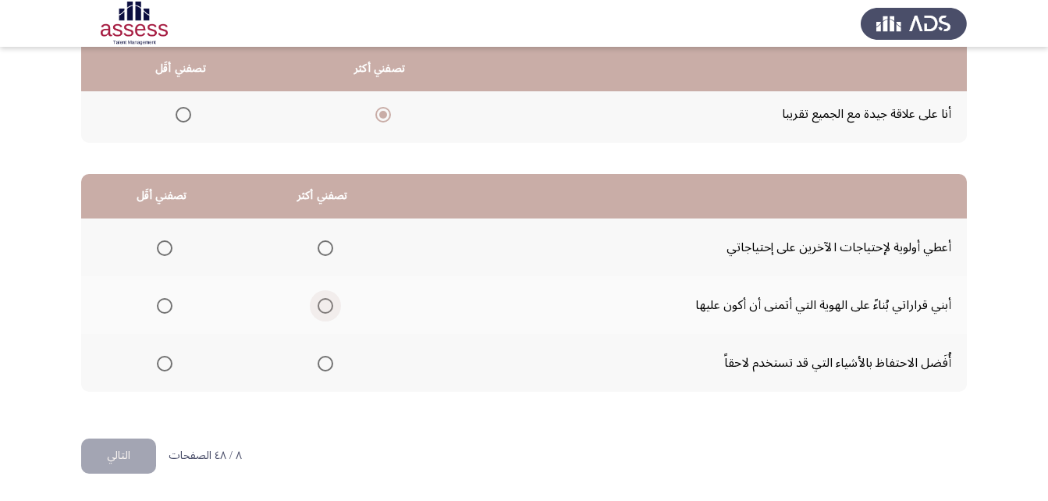
click at [326, 301] on span "Select an option" at bounding box center [326, 306] width 16 height 16
click at [326, 301] on input "Select an option" at bounding box center [326, 306] width 16 height 16
click at [162, 364] on span "Select an option" at bounding box center [165, 364] width 16 height 16
click at [162, 364] on input "Select an option" at bounding box center [165, 364] width 16 height 16
click at [126, 452] on button "التالي" at bounding box center [118, 456] width 75 height 35
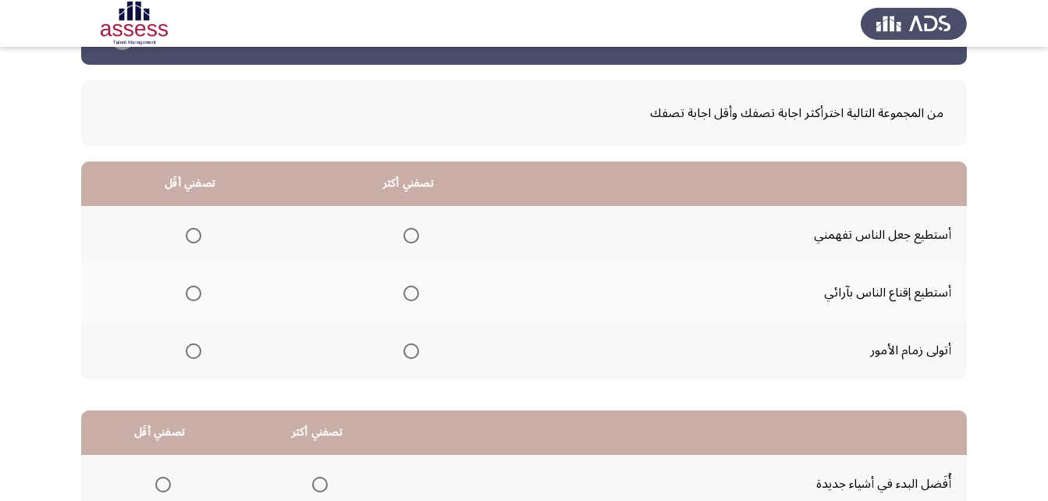
scroll to position [78, 0]
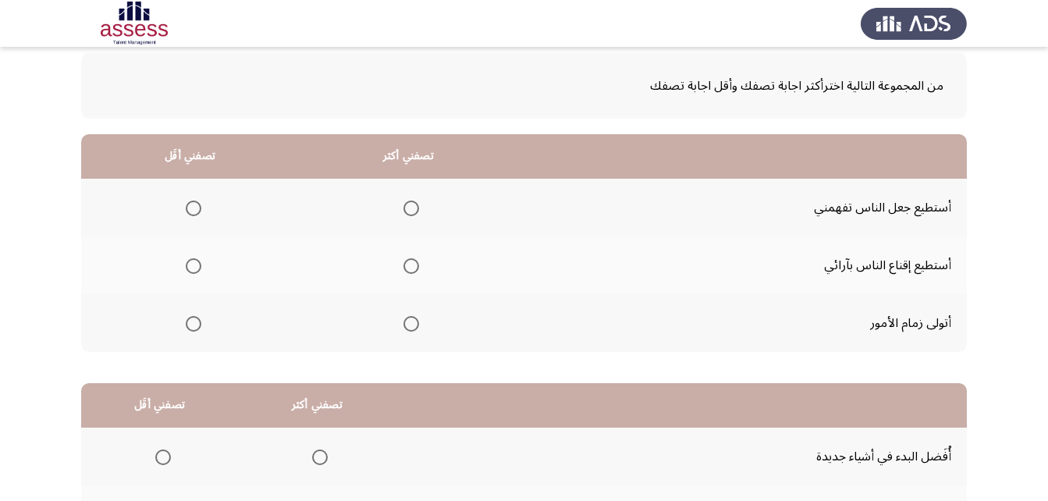
click at [413, 323] on span "Select an option" at bounding box center [412, 324] width 16 height 16
click at [413, 323] on input "Select an option" at bounding box center [412, 324] width 16 height 16
click at [198, 210] on span "Select an option" at bounding box center [194, 209] width 16 height 16
click at [198, 210] on input "Select an option" at bounding box center [194, 209] width 16 height 16
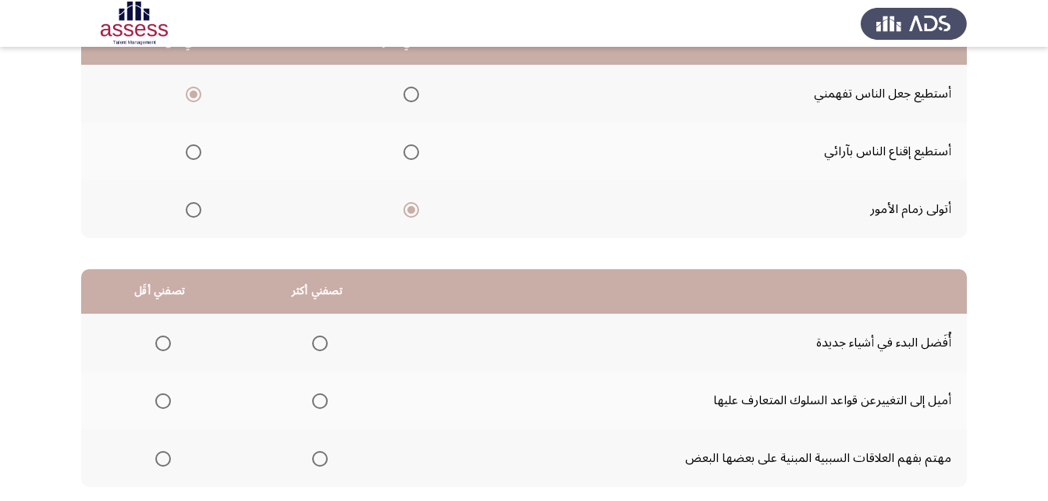
scroll to position [287, 0]
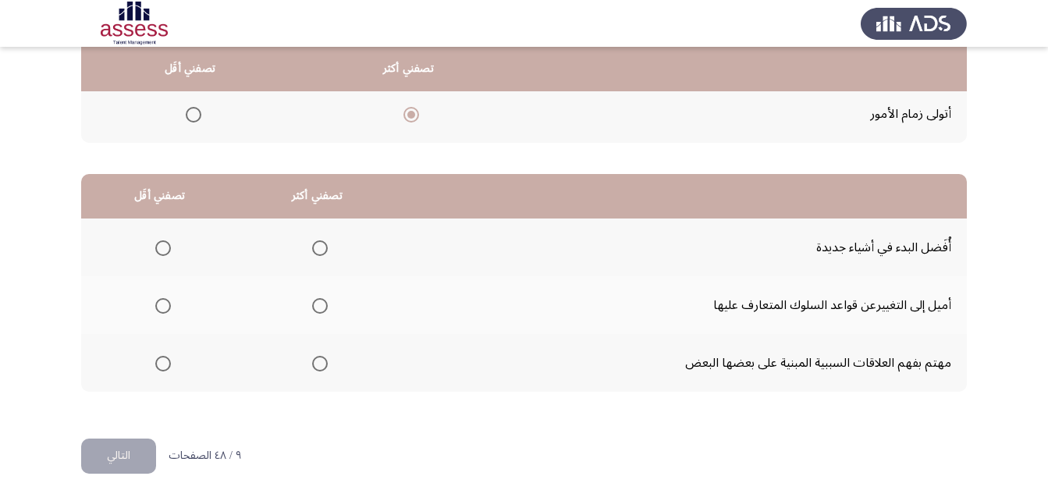
click at [312, 308] on span "Select an option" at bounding box center [320, 306] width 16 height 16
click at [312, 308] on input "Select an option" at bounding box center [320, 306] width 16 height 16
click at [163, 357] on span "Select an option" at bounding box center [163, 364] width 16 height 16
click at [163, 357] on input "Select an option" at bounding box center [163, 364] width 16 height 16
click at [136, 451] on button "التالي" at bounding box center [118, 456] width 75 height 35
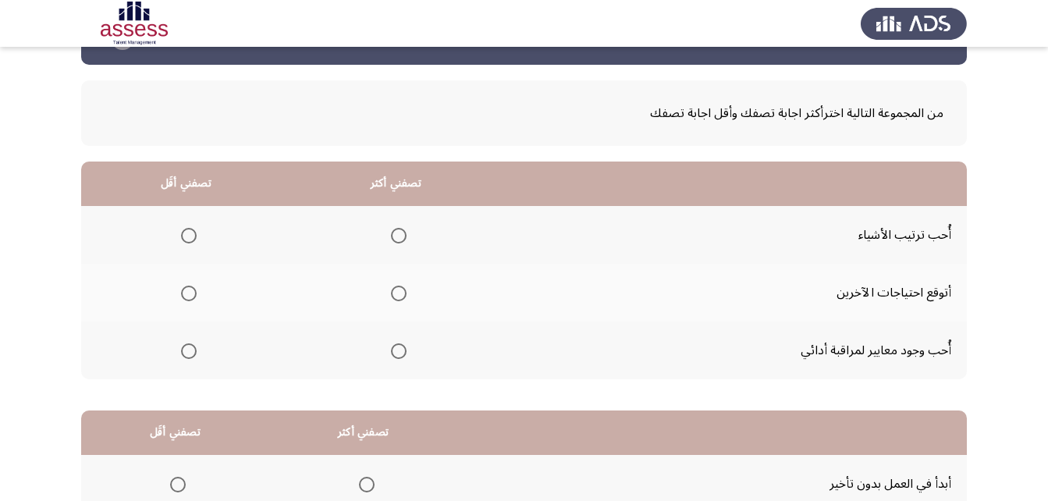
scroll to position [78, 0]
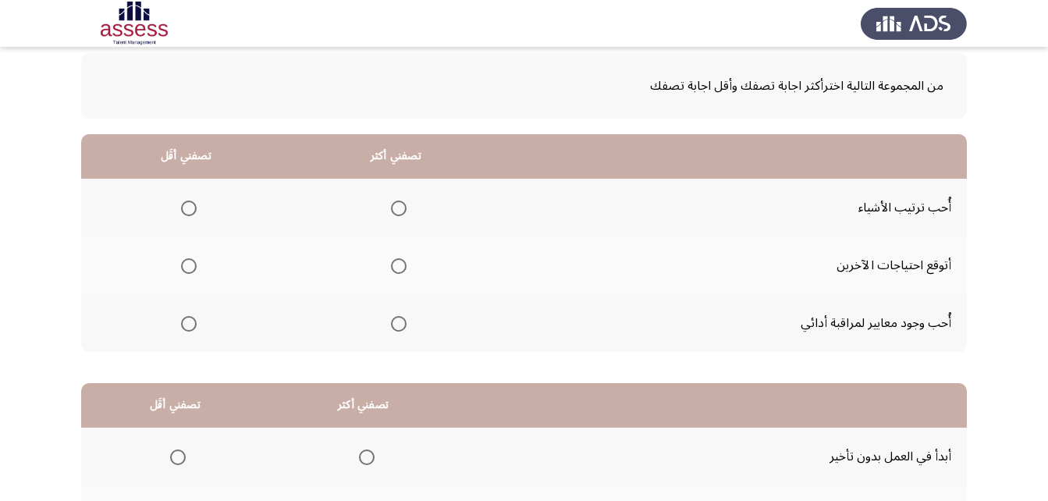
click at [391, 318] on span "Select an option" at bounding box center [399, 324] width 16 height 16
click at [391, 318] on input "Select an option" at bounding box center [399, 324] width 16 height 16
click at [182, 264] on span "Select an option" at bounding box center [189, 266] width 16 height 16
click at [182, 264] on input "Select an option" at bounding box center [189, 266] width 16 height 16
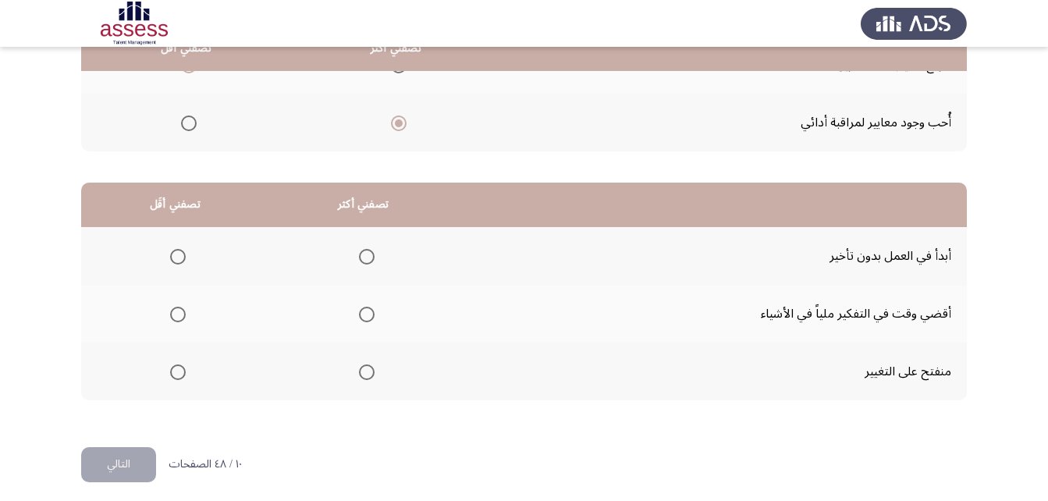
scroll to position [287, 0]
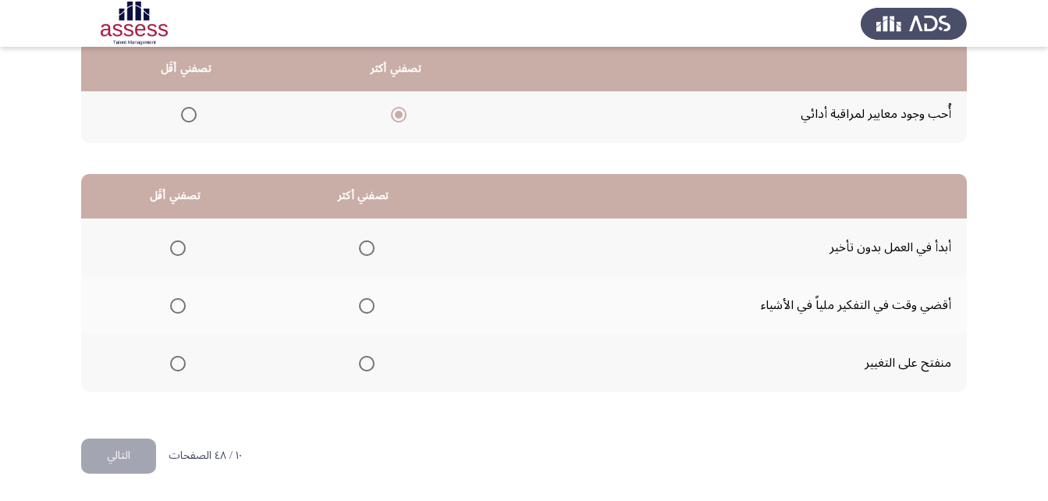
click at [366, 250] on span "Select an option" at bounding box center [367, 248] width 16 height 16
click at [366, 250] on input "Select an option" at bounding box center [367, 248] width 16 height 16
click at [172, 365] on span "Select an option" at bounding box center [178, 364] width 16 height 16
click at [172, 365] on input "Select an option" at bounding box center [178, 364] width 16 height 16
click at [130, 463] on button "التالي" at bounding box center [118, 456] width 75 height 35
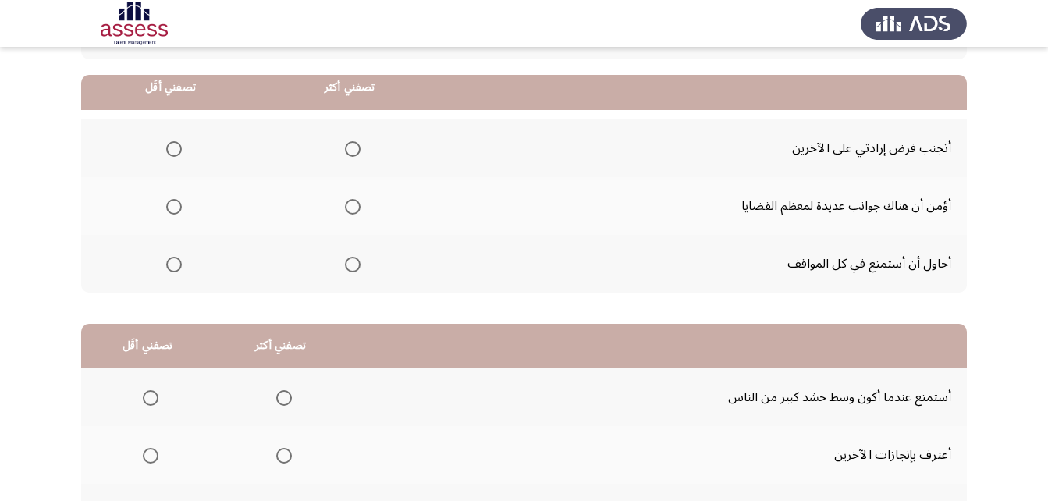
scroll to position [156, 0]
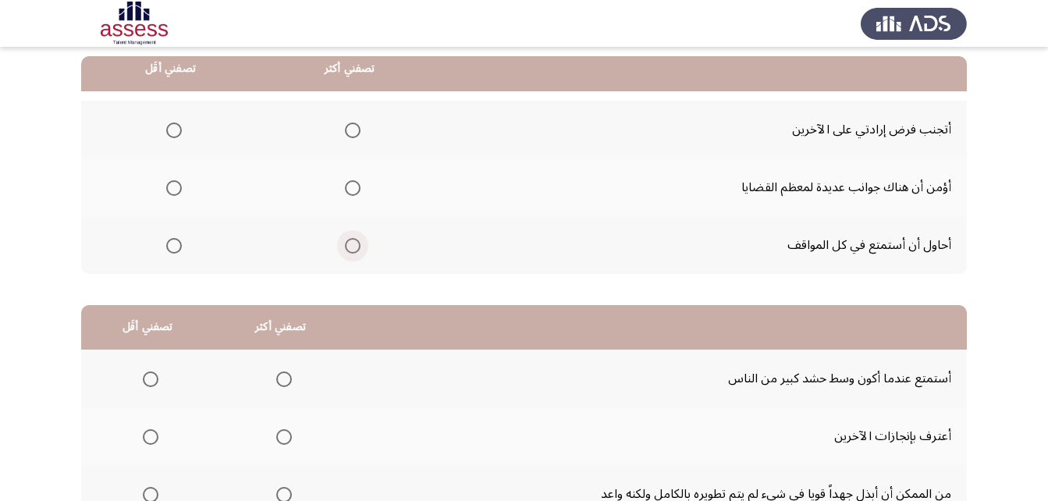
click at [347, 248] on span "Select an option" at bounding box center [353, 246] width 16 height 16
click at [347, 248] on input "Select an option" at bounding box center [353, 246] width 16 height 16
click at [163, 137] on label "Select an option" at bounding box center [171, 131] width 22 height 16
click at [166, 137] on input "Select an option" at bounding box center [174, 131] width 16 height 16
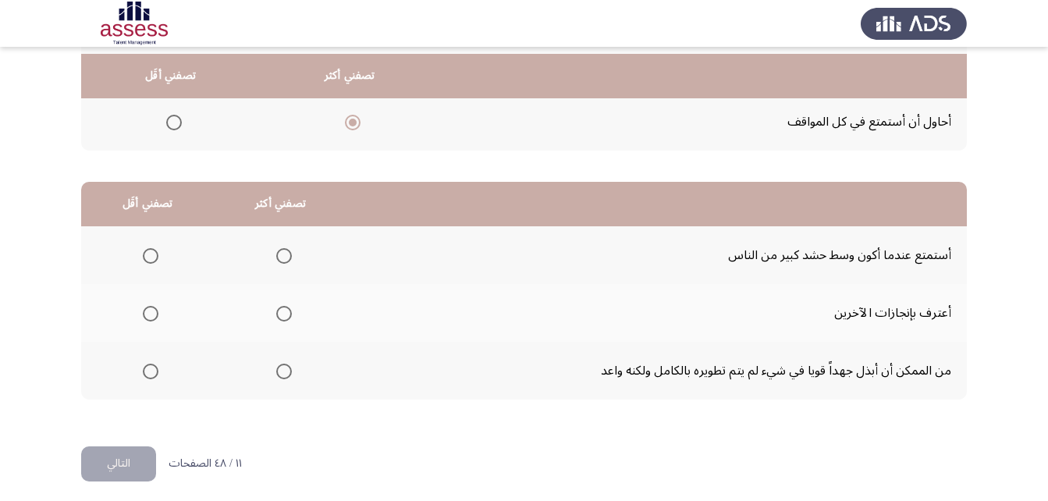
scroll to position [287, 0]
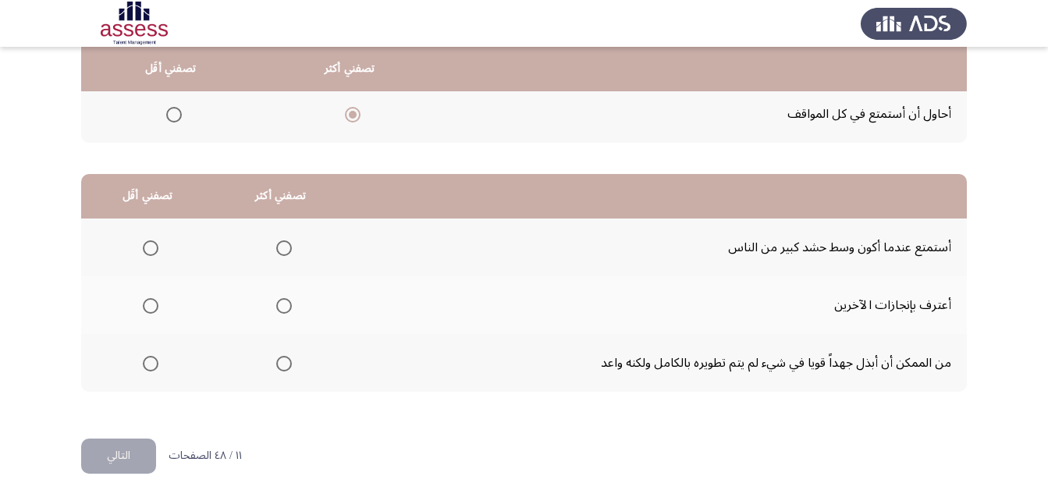
click at [277, 244] on span "Select an option" at bounding box center [284, 248] width 16 height 16
click at [277, 244] on input "Select an option" at bounding box center [284, 248] width 16 height 16
click at [151, 303] on span "Select an option" at bounding box center [151, 306] width 16 height 16
click at [151, 303] on input "Select an option" at bounding box center [151, 306] width 16 height 16
click at [126, 451] on button "التالي" at bounding box center [118, 456] width 75 height 35
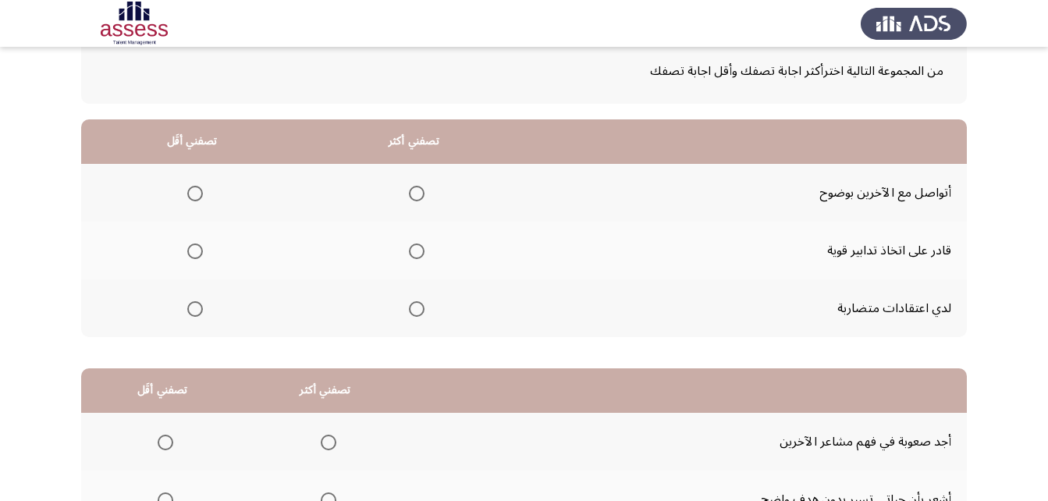
scroll to position [78, 0]
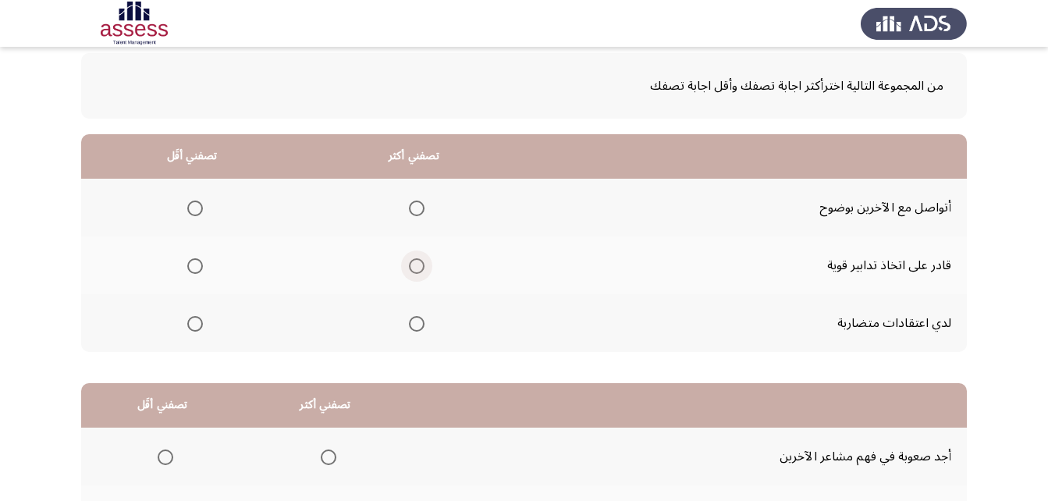
click at [404, 265] on label "Select an option" at bounding box center [414, 266] width 22 height 16
click at [409, 265] on input "Select an option" at bounding box center [417, 266] width 16 height 16
click at [199, 208] on span "Select an option" at bounding box center [195, 209] width 16 height 16
click at [199, 208] on input "Select an option" at bounding box center [195, 209] width 16 height 16
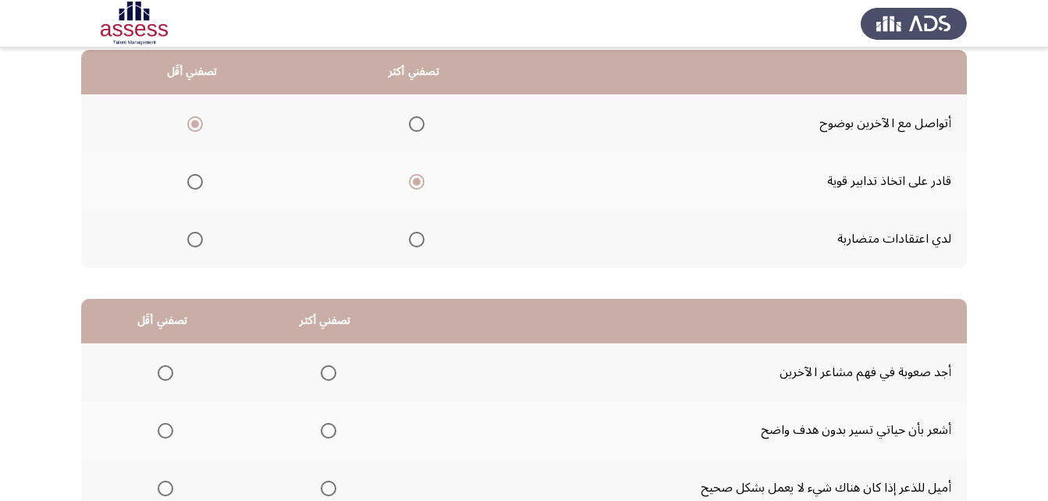
scroll to position [287, 0]
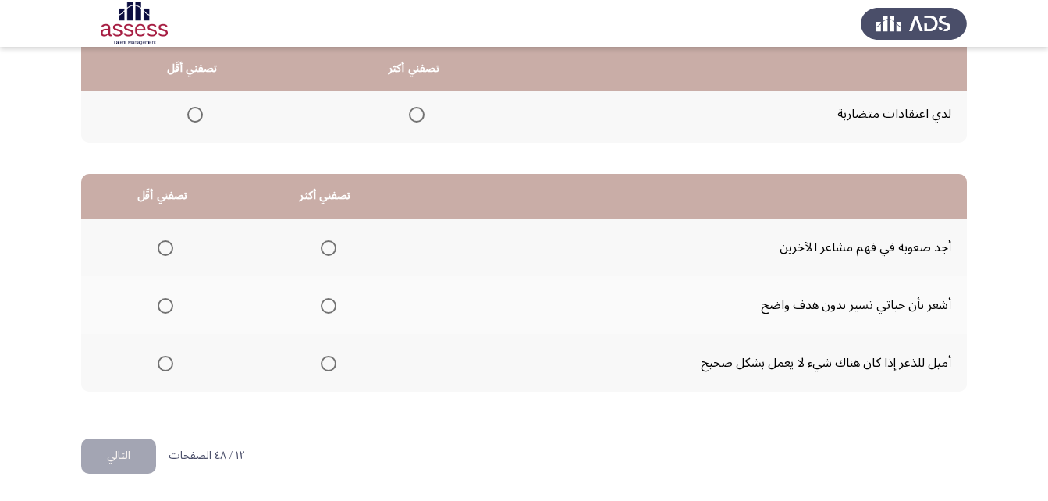
click at [163, 307] on span "Select an option" at bounding box center [166, 306] width 16 height 16
click at [163, 307] on input "Select an option" at bounding box center [166, 306] width 16 height 16
click at [324, 244] on span "Select an option" at bounding box center [329, 248] width 16 height 16
click at [324, 244] on input "Select an option" at bounding box center [329, 248] width 16 height 16
click at [328, 361] on span "Select an option" at bounding box center [329, 364] width 16 height 16
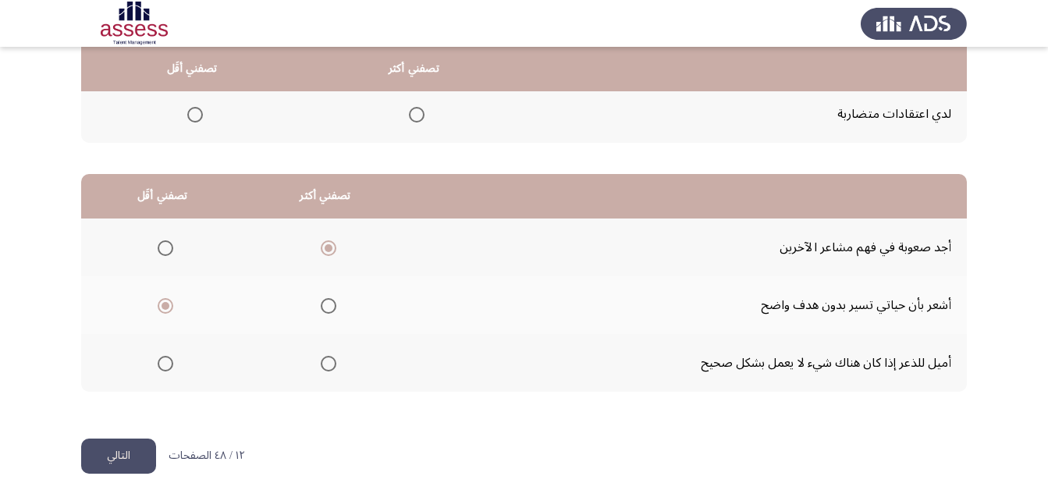
click at [328, 361] on input "Select an option" at bounding box center [329, 364] width 16 height 16
click at [133, 453] on button "التالي" at bounding box center [118, 456] width 75 height 35
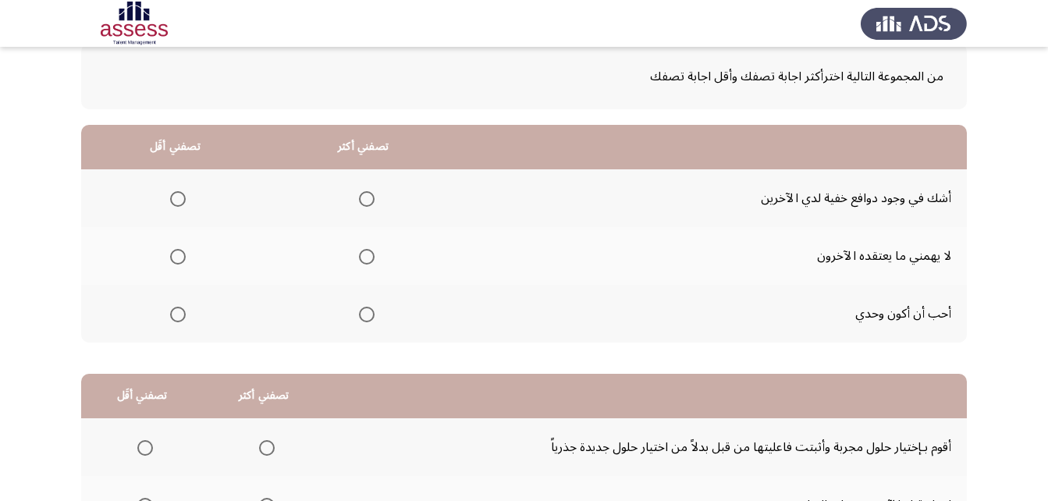
scroll to position [156, 0]
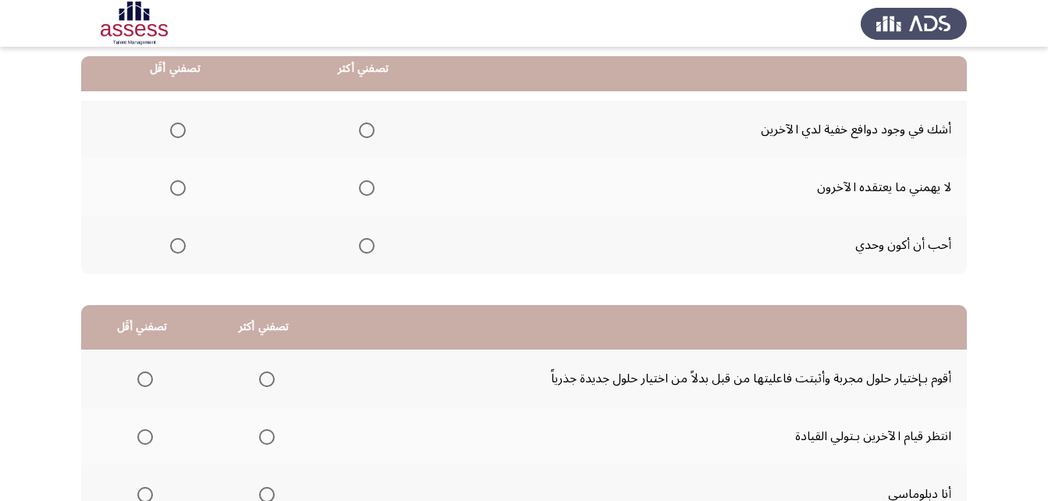
click at [366, 130] on span "Select an option" at bounding box center [367, 131] width 16 height 16
click at [366, 130] on input "Select an option" at bounding box center [367, 131] width 16 height 16
click at [184, 190] on span "Select an option" at bounding box center [178, 188] width 16 height 16
click at [184, 190] on input "Select an option" at bounding box center [178, 188] width 16 height 16
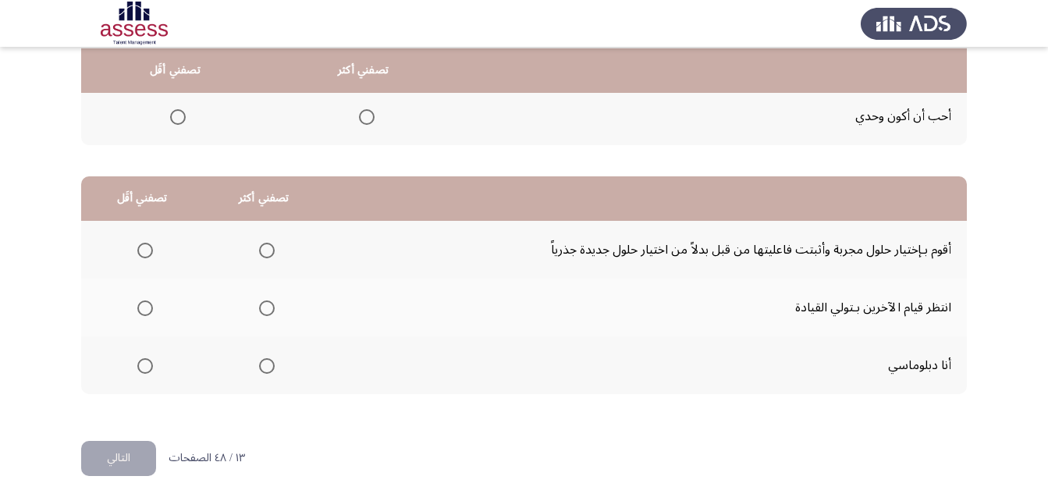
scroll to position [287, 0]
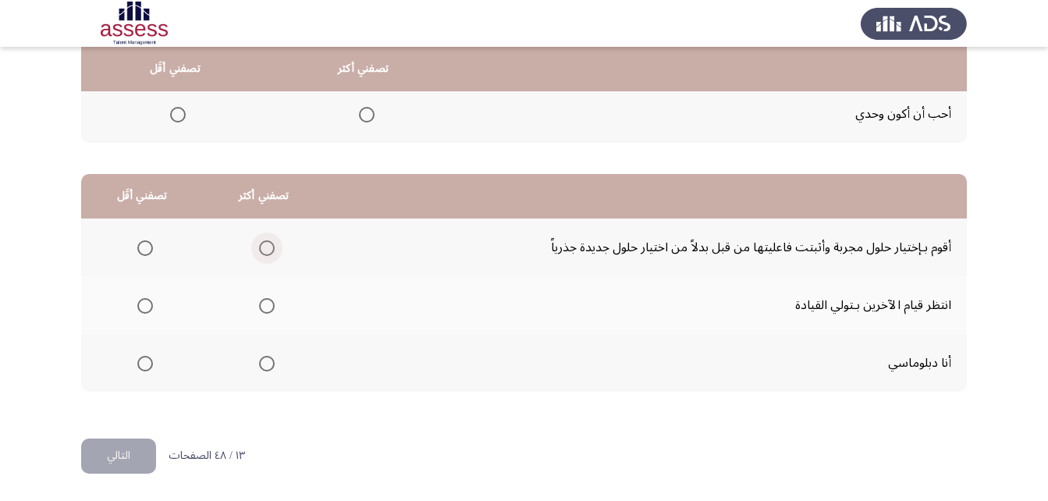
click at [262, 250] on span "Select an option" at bounding box center [267, 248] width 16 height 16
click at [262, 250] on input "Select an option" at bounding box center [267, 248] width 16 height 16
click at [144, 308] on span "Select an option" at bounding box center [145, 306] width 16 height 16
click at [144, 308] on input "Select an option" at bounding box center [145, 306] width 16 height 16
click at [113, 457] on button "التالي" at bounding box center [118, 456] width 75 height 35
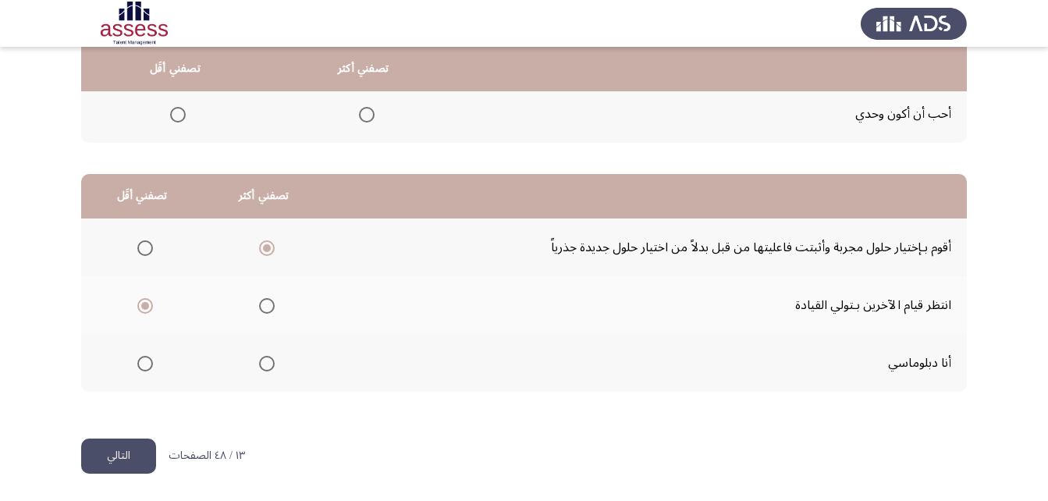
scroll to position [0, 0]
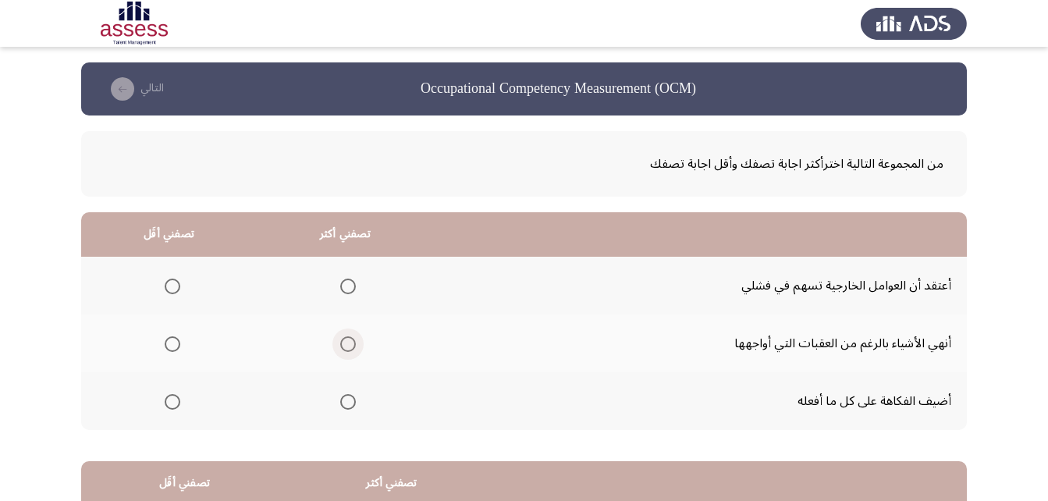
click at [340, 341] on span "Select an option" at bounding box center [348, 344] width 16 height 16
click at [340, 341] on input "Select an option" at bounding box center [348, 344] width 16 height 16
click at [165, 283] on span "Select an option" at bounding box center [173, 287] width 16 height 16
click at [165, 283] on input "Select an option" at bounding box center [173, 287] width 16 height 16
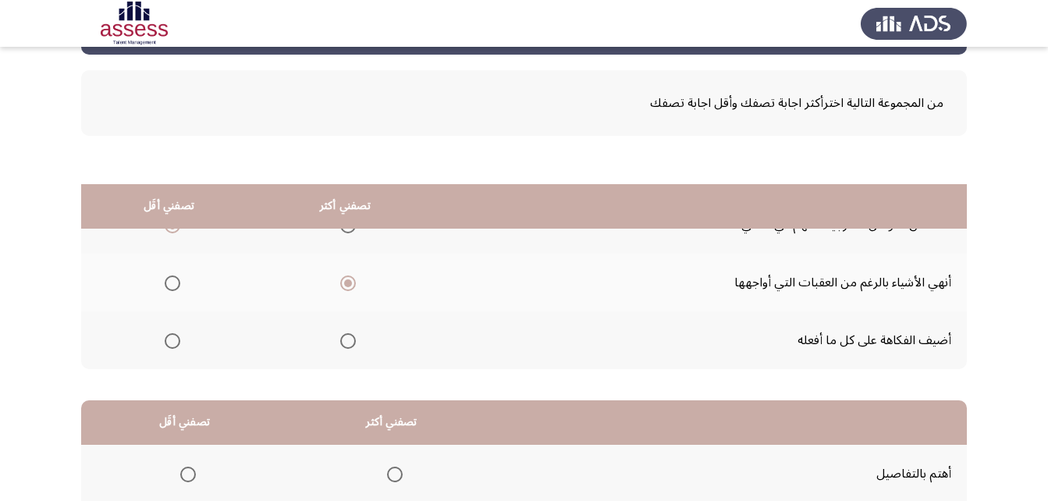
scroll to position [287, 0]
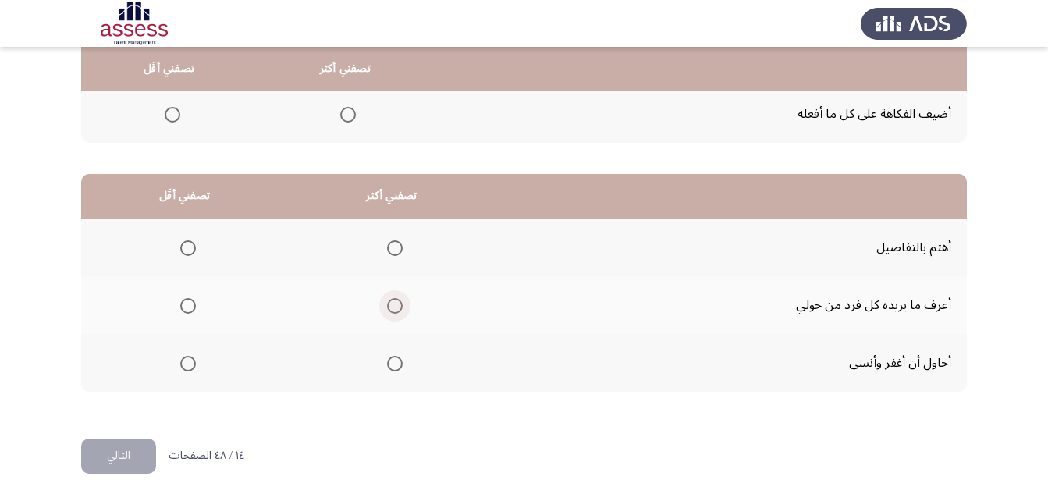
click at [396, 301] on span "Select an option" at bounding box center [395, 306] width 16 height 16
click at [396, 301] on input "Select an option" at bounding box center [395, 306] width 16 height 16
click at [187, 244] on span "Select an option" at bounding box center [188, 248] width 16 height 16
click at [187, 244] on input "Select an option" at bounding box center [188, 248] width 16 height 16
drag, startPoint x: 128, startPoint y: 446, endPoint x: 118, endPoint y: 449, distance: 10.4
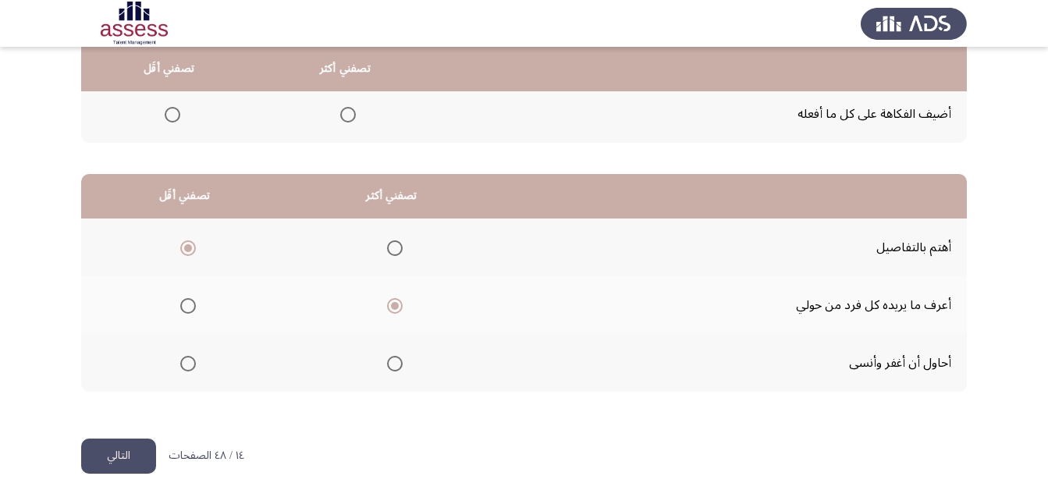
click at [127, 446] on button "التالي" at bounding box center [118, 456] width 75 height 35
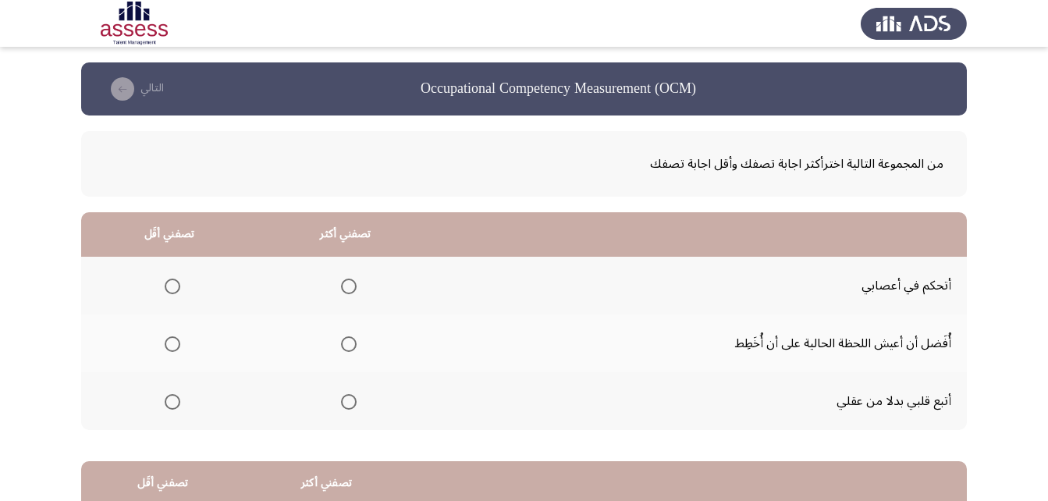
click at [342, 285] on span "Select an option" at bounding box center [349, 287] width 16 height 16
click at [342, 285] on input "Select an option" at bounding box center [349, 287] width 16 height 16
click at [168, 339] on span "Select an option" at bounding box center [173, 344] width 16 height 16
click at [168, 339] on input "Select an option" at bounding box center [173, 344] width 16 height 16
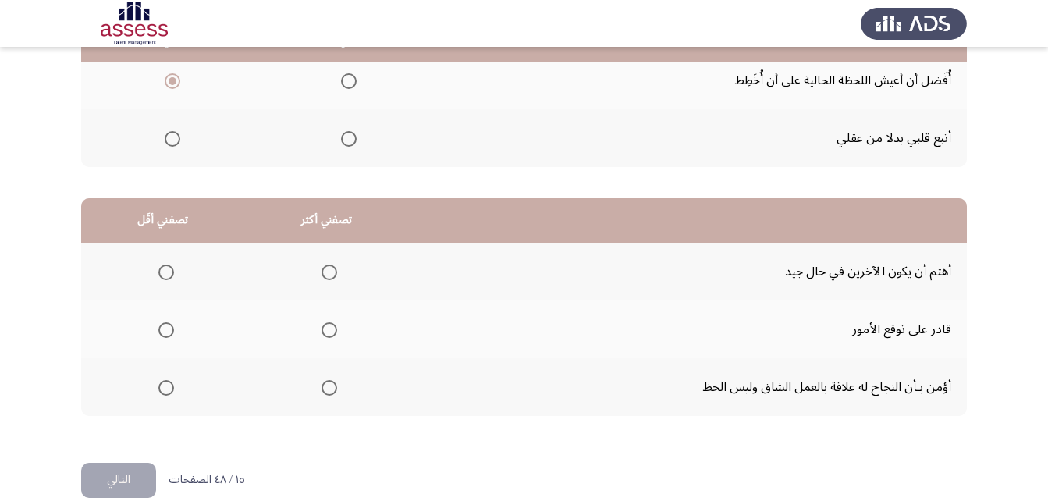
scroll to position [287, 0]
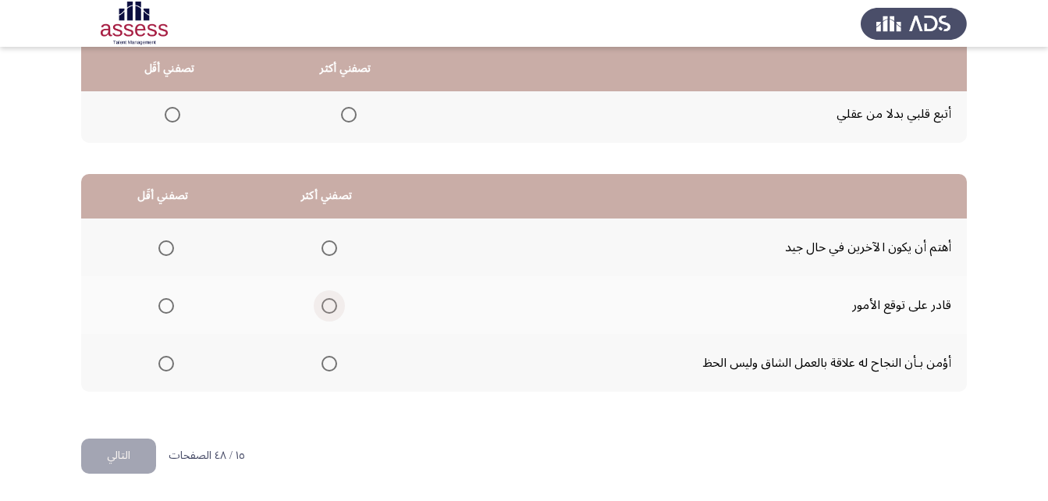
click at [325, 307] on span "Select an option" at bounding box center [330, 306] width 16 height 16
click at [325, 307] on input "Select an option" at bounding box center [330, 306] width 16 height 16
click at [168, 368] on span "Select an option" at bounding box center [166, 364] width 16 height 16
click at [168, 368] on input "Select an option" at bounding box center [166, 364] width 16 height 16
click at [158, 244] on span "Select an option" at bounding box center [166, 248] width 16 height 16
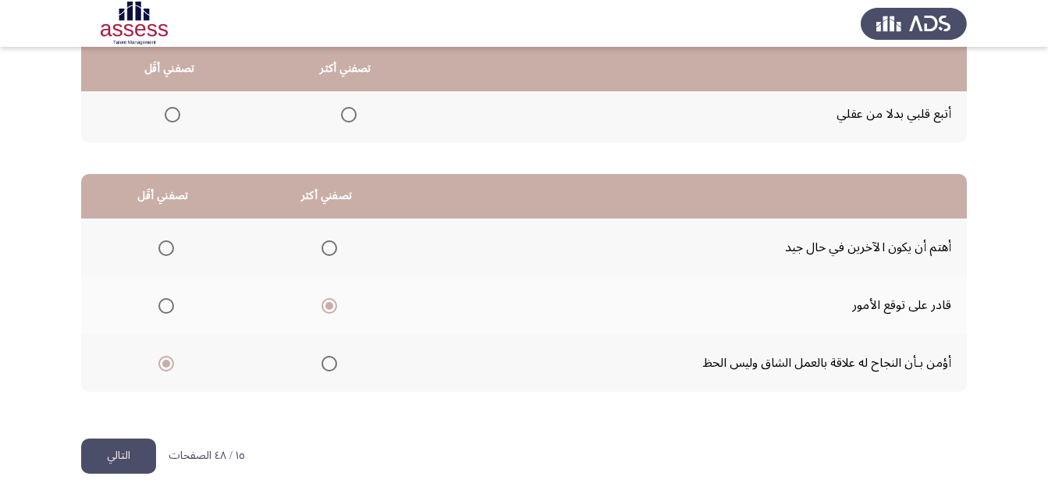
click at [158, 244] on input "Select an option" at bounding box center [166, 248] width 16 height 16
click at [122, 446] on button "التالي" at bounding box center [118, 456] width 75 height 35
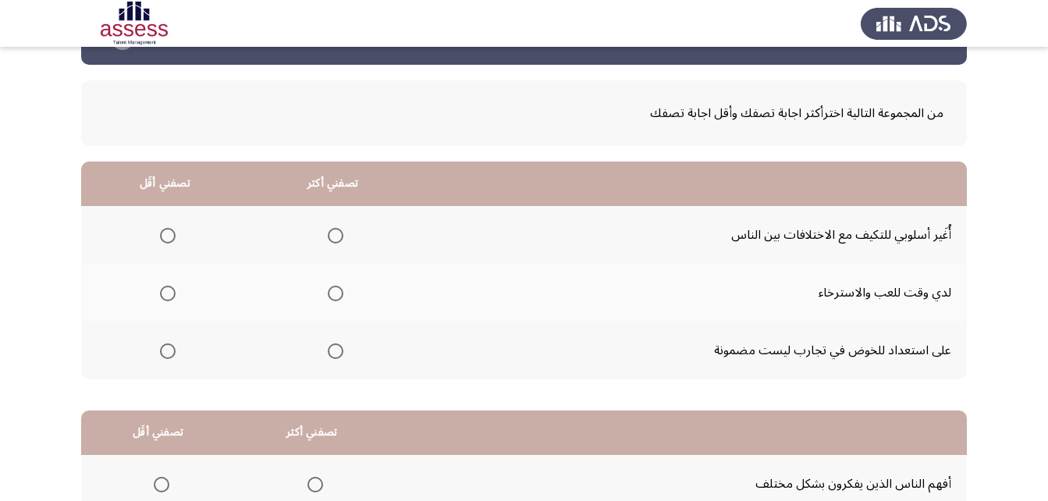
scroll to position [78, 0]
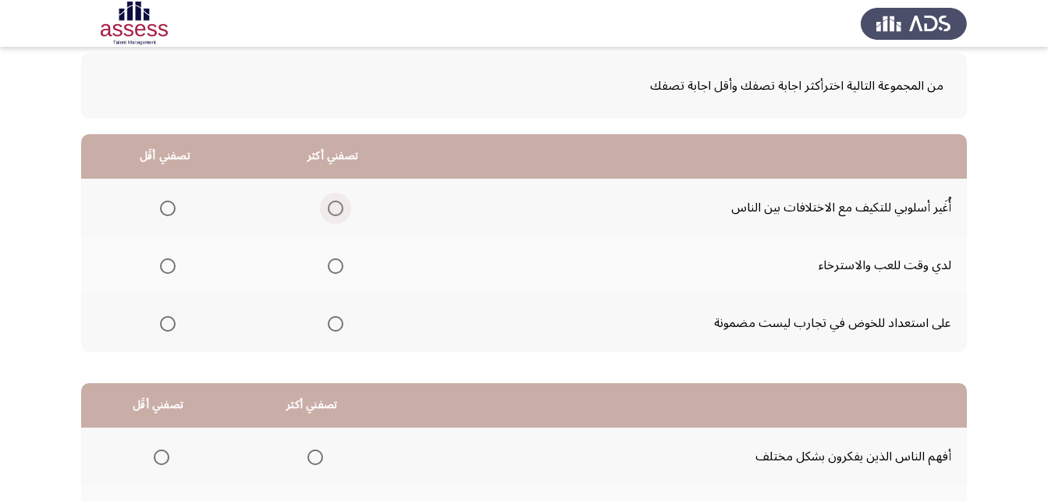
click at [339, 213] on span "Select an option" at bounding box center [336, 209] width 16 height 16
click at [339, 213] on input "Select an option" at bounding box center [336, 209] width 16 height 16
click at [167, 264] on span "Select an option" at bounding box center [168, 266] width 16 height 16
click at [167, 264] on input "Select an option" at bounding box center [168, 266] width 16 height 16
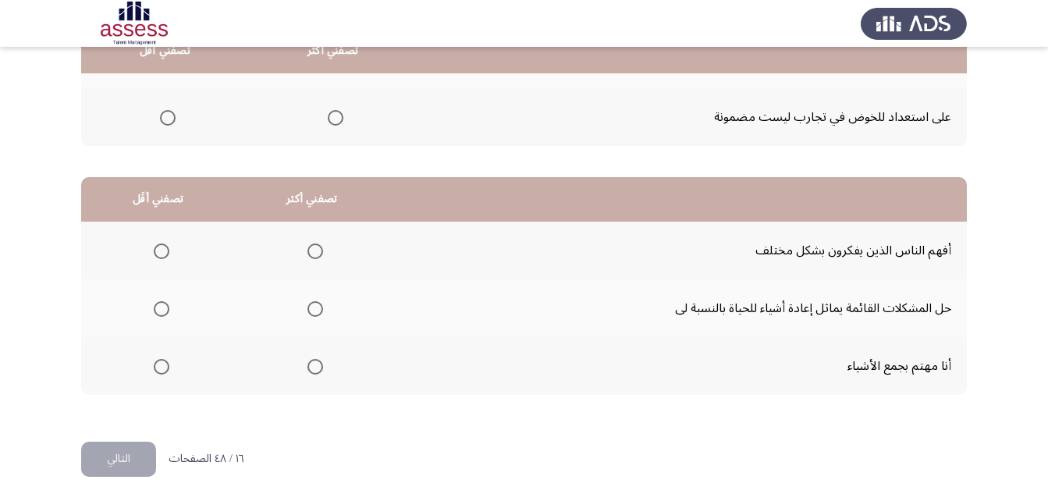
scroll to position [287, 0]
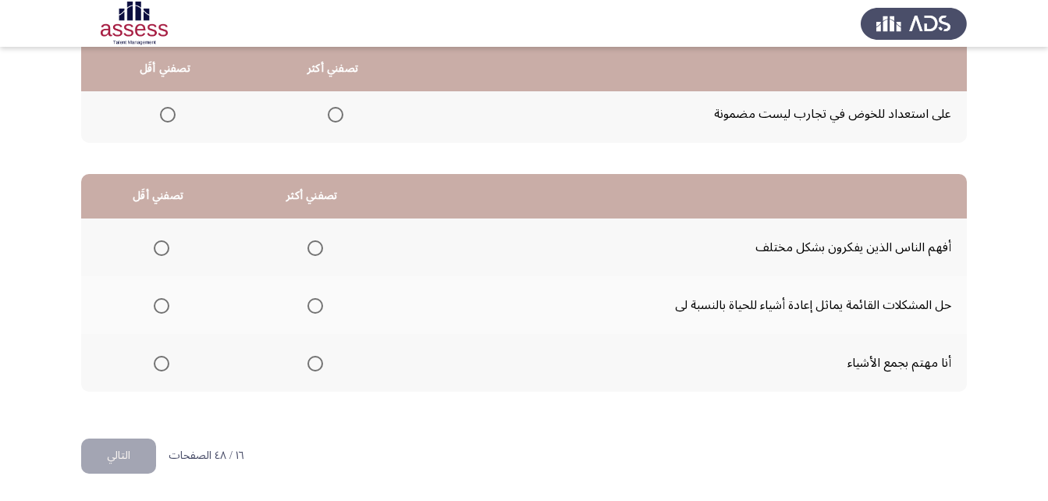
click at [311, 307] on span "Select an option" at bounding box center [316, 306] width 16 height 16
click at [311, 307] on input "Select an option" at bounding box center [316, 306] width 16 height 16
click at [164, 247] on span "Select an option" at bounding box center [162, 248] width 16 height 16
click at [164, 247] on input "Select an option" at bounding box center [162, 248] width 16 height 16
click at [128, 461] on button "التالي" at bounding box center [118, 456] width 75 height 35
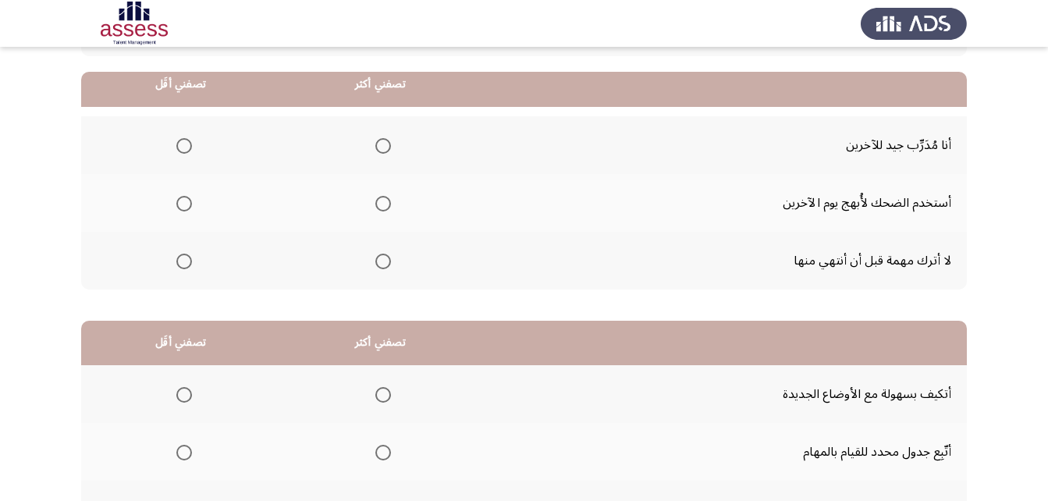
scroll to position [156, 0]
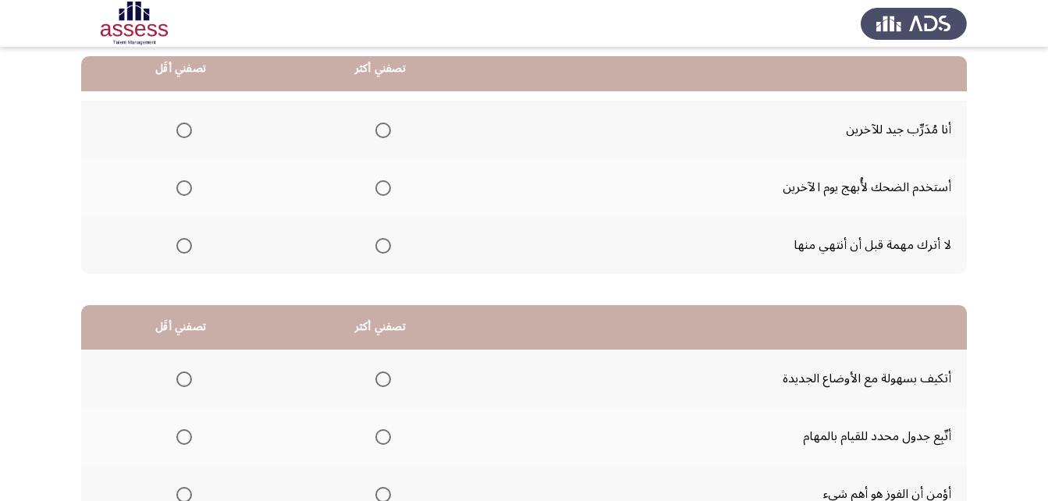
click at [381, 247] on span "Select an option" at bounding box center [383, 246] width 16 height 16
click at [381, 247] on input "Select an option" at bounding box center [383, 246] width 16 height 16
click at [183, 132] on span "Select an option" at bounding box center [184, 131] width 16 height 16
click at [183, 132] on input "Select an option" at bounding box center [184, 131] width 16 height 16
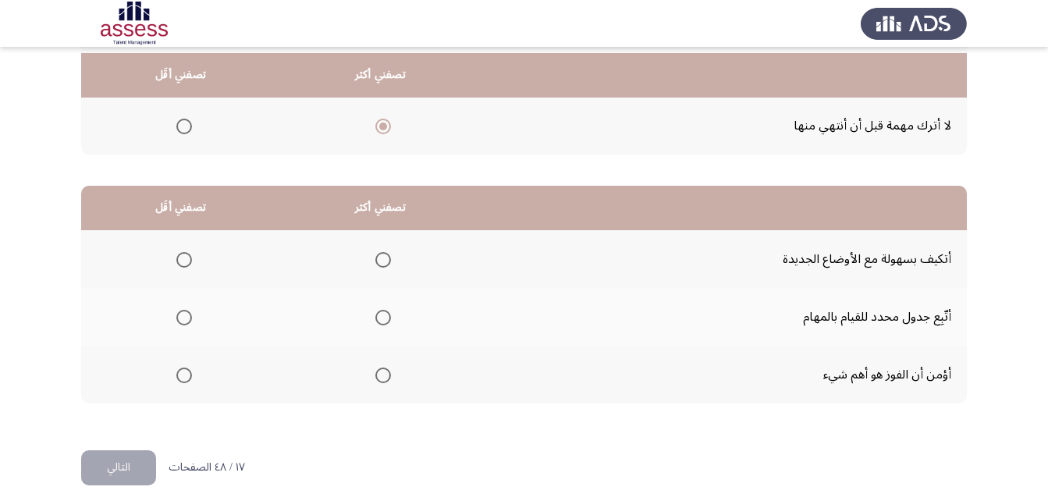
scroll to position [287, 0]
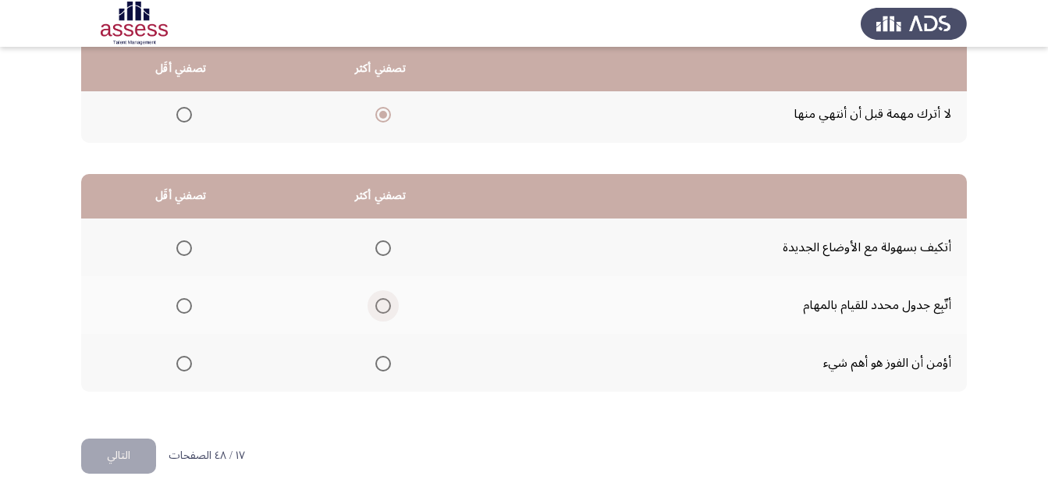
click at [373, 305] on label "Select an option" at bounding box center [380, 306] width 22 height 16
click at [375, 305] on input "Select an option" at bounding box center [383, 306] width 16 height 16
click at [192, 247] on th at bounding box center [180, 248] width 199 height 58
click at [186, 252] on span "Select an option" at bounding box center [184, 248] width 16 height 16
click at [186, 252] on input "Select an option" at bounding box center [184, 248] width 16 height 16
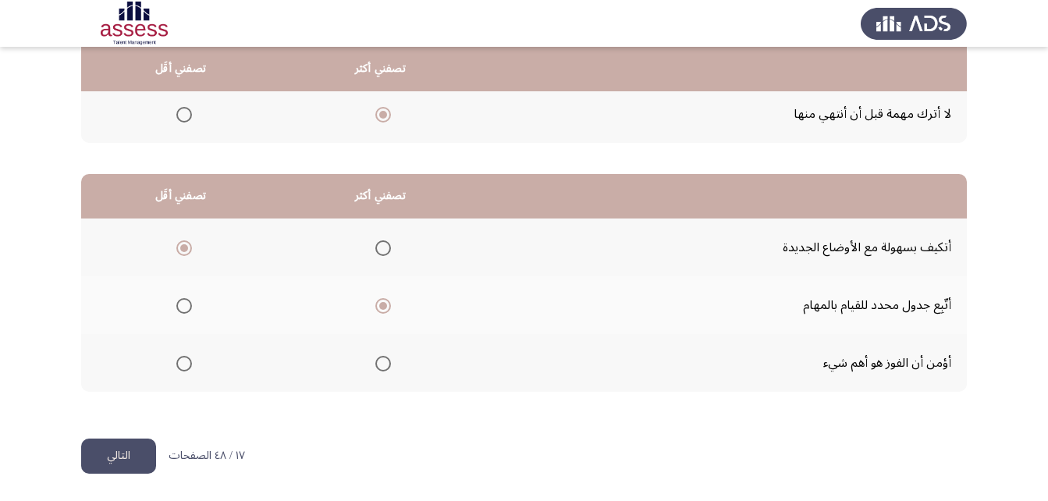
click at [152, 461] on button "التالي" at bounding box center [118, 456] width 75 height 35
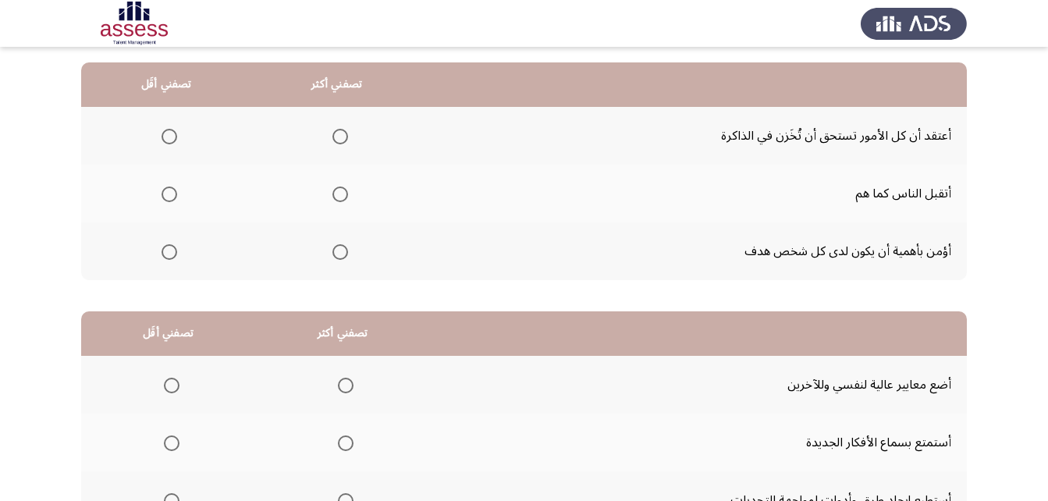
scroll to position [156, 0]
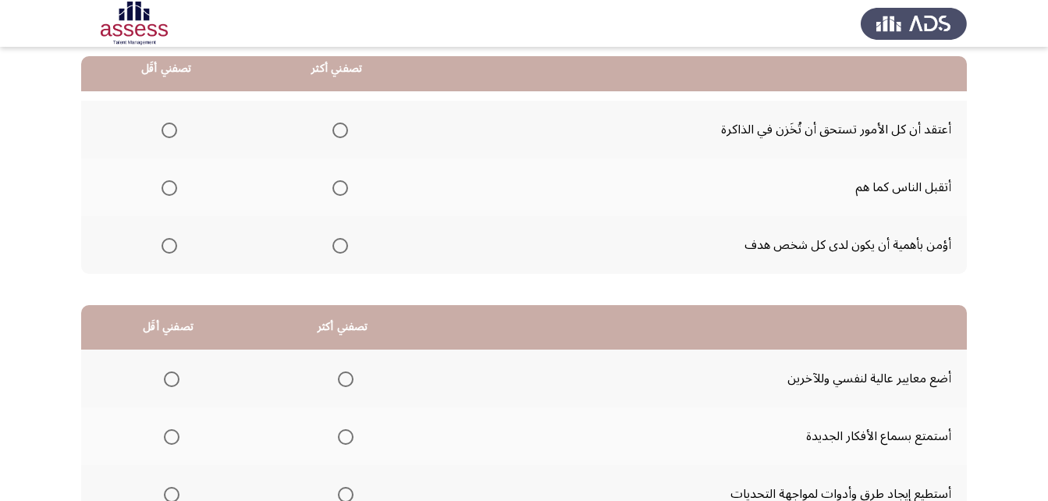
click at [338, 244] on span "Select an option" at bounding box center [341, 246] width 16 height 16
click at [338, 244] on input "Select an option" at bounding box center [341, 246] width 16 height 16
click at [165, 191] on span "Select an option" at bounding box center [170, 188] width 16 height 16
click at [165, 191] on input "Select an option" at bounding box center [170, 188] width 16 height 16
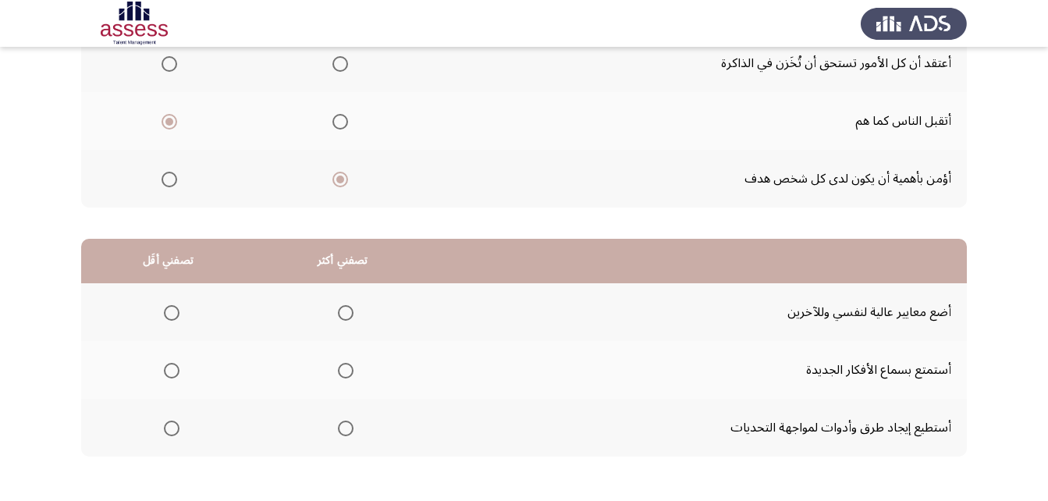
scroll to position [287, 0]
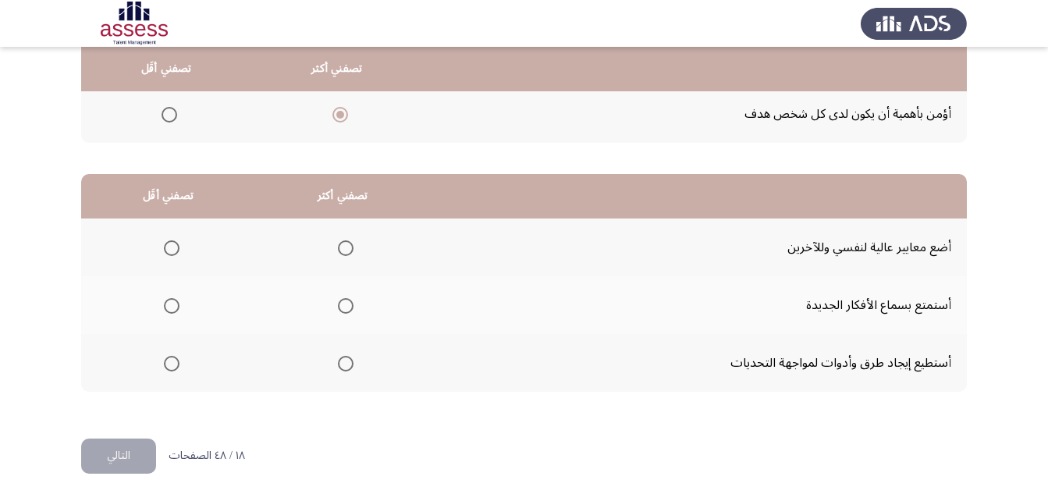
click at [343, 365] on span "Select an option" at bounding box center [346, 364] width 16 height 16
click at [343, 365] on input "Select an option" at bounding box center [346, 364] width 16 height 16
click at [174, 301] on span "Select an option" at bounding box center [172, 306] width 16 height 16
click at [174, 301] on input "Select an option" at bounding box center [172, 306] width 16 height 16
click at [126, 456] on button "التالي" at bounding box center [118, 456] width 75 height 35
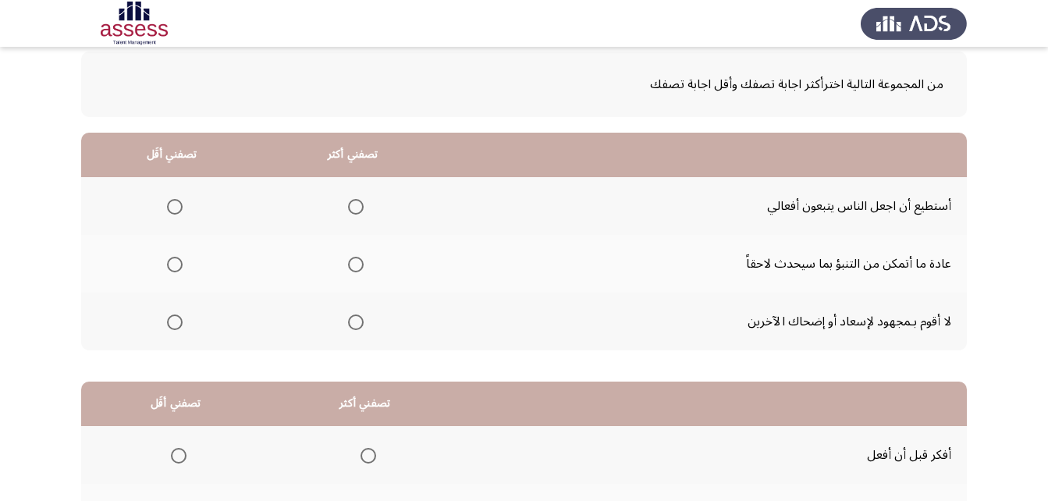
scroll to position [78, 0]
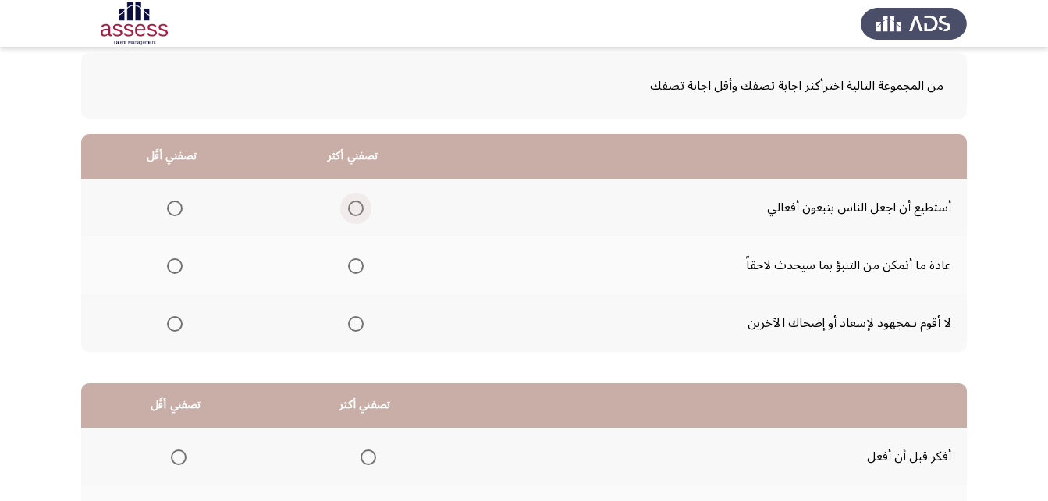
click at [354, 204] on span "Select an option" at bounding box center [356, 209] width 16 height 16
click at [354, 204] on input "Select an option" at bounding box center [356, 209] width 16 height 16
click at [182, 323] on span "Select an option" at bounding box center [175, 324] width 16 height 16
click at [182, 323] on input "Select an option" at bounding box center [175, 324] width 16 height 16
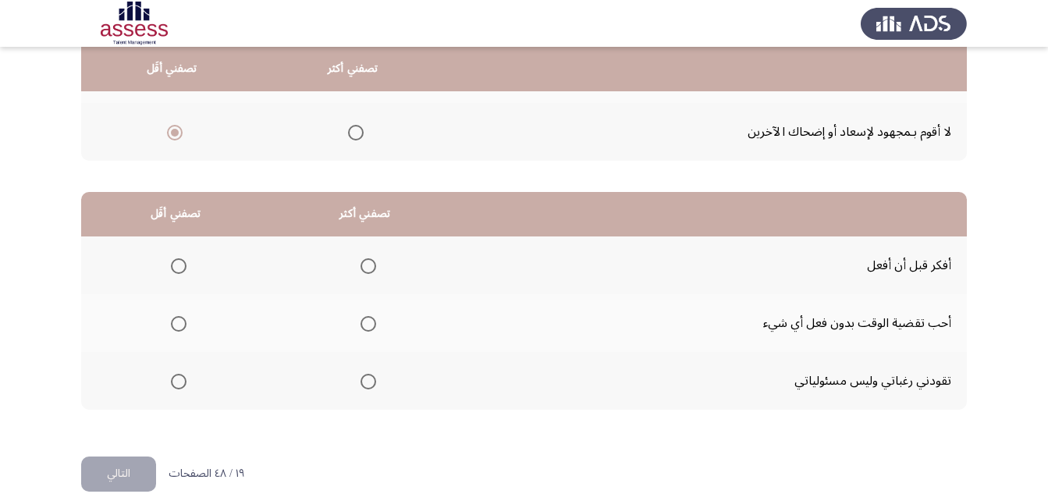
scroll to position [287, 0]
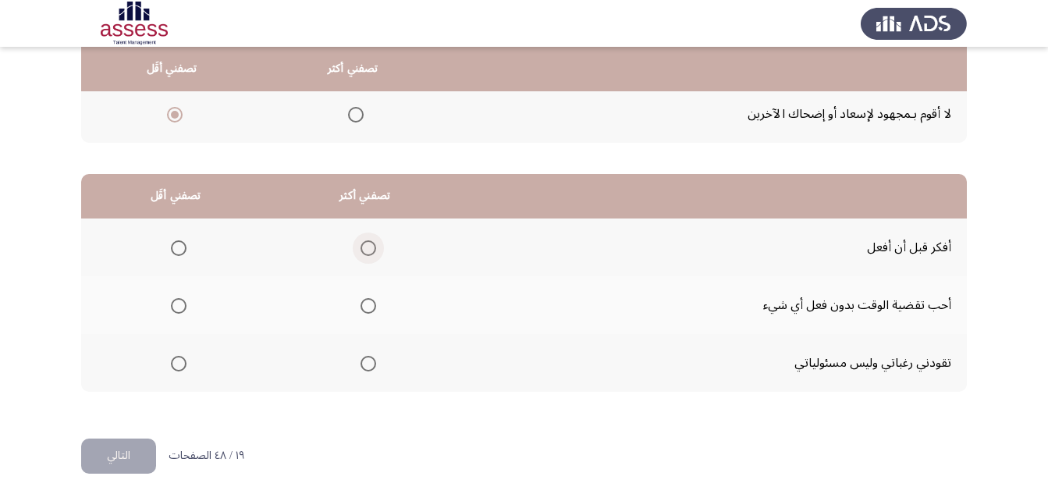
click at [365, 246] on span "Select an option" at bounding box center [369, 248] width 16 height 16
click at [365, 246] on input "Select an option" at bounding box center [369, 248] width 16 height 16
click at [175, 361] on span "Select an option" at bounding box center [179, 364] width 16 height 16
click at [175, 361] on input "Select an option" at bounding box center [179, 364] width 16 height 16
click at [176, 301] on span "Select an option" at bounding box center [179, 306] width 16 height 16
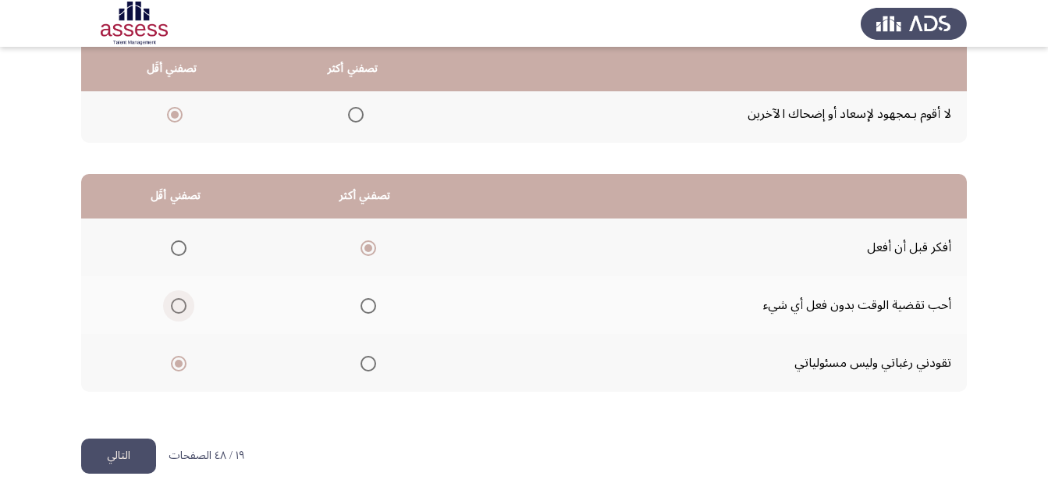
click at [176, 301] on input "Select an option" at bounding box center [179, 306] width 16 height 16
click at [133, 448] on button "التالي" at bounding box center [118, 456] width 75 height 35
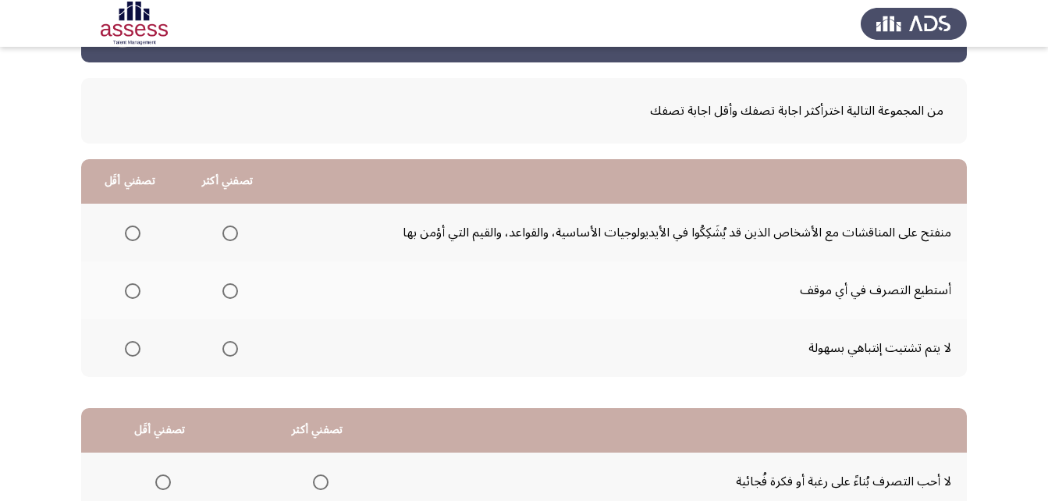
scroll to position [0, 0]
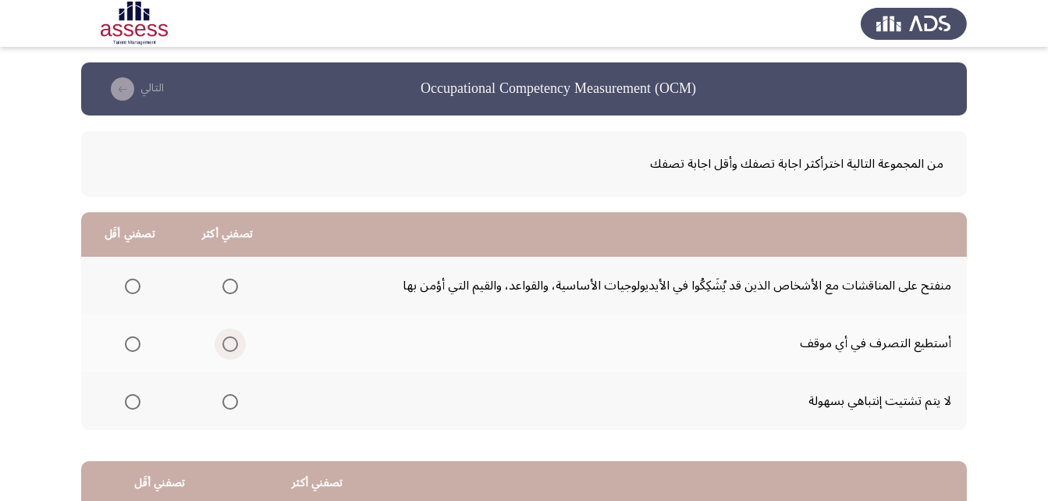
click at [226, 347] on span "Select an option" at bounding box center [230, 344] width 16 height 16
click at [226, 347] on input "Select an option" at bounding box center [230, 344] width 16 height 16
click at [138, 404] on span "Select an option" at bounding box center [133, 402] width 16 height 16
click at [138, 404] on input "Select an option" at bounding box center [133, 402] width 16 height 16
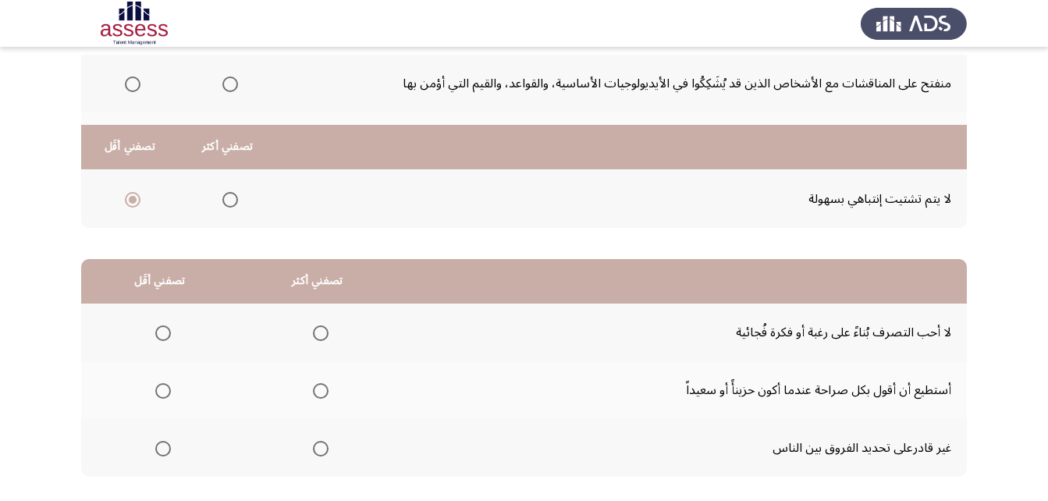
scroll to position [287, 0]
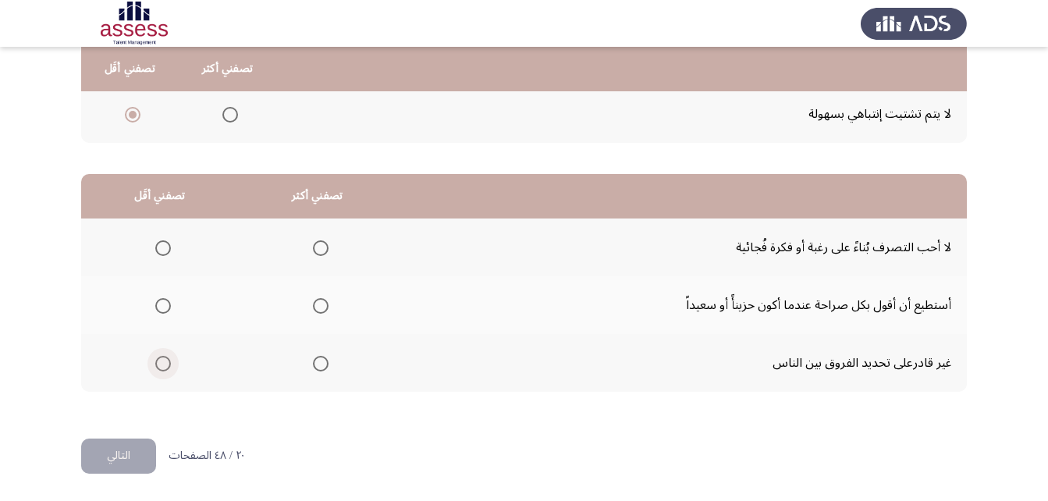
click at [162, 361] on span "Select an option" at bounding box center [163, 364] width 16 height 16
click at [162, 361] on input "Select an option" at bounding box center [163, 364] width 16 height 16
click at [313, 246] on span "Select an option" at bounding box center [321, 248] width 16 height 16
click at [313, 246] on input "Select an option" at bounding box center [321, 248] width 16 height 16
click at [119, 446] on button "التالي" at bounding box center [118, 456] width 75 height 35
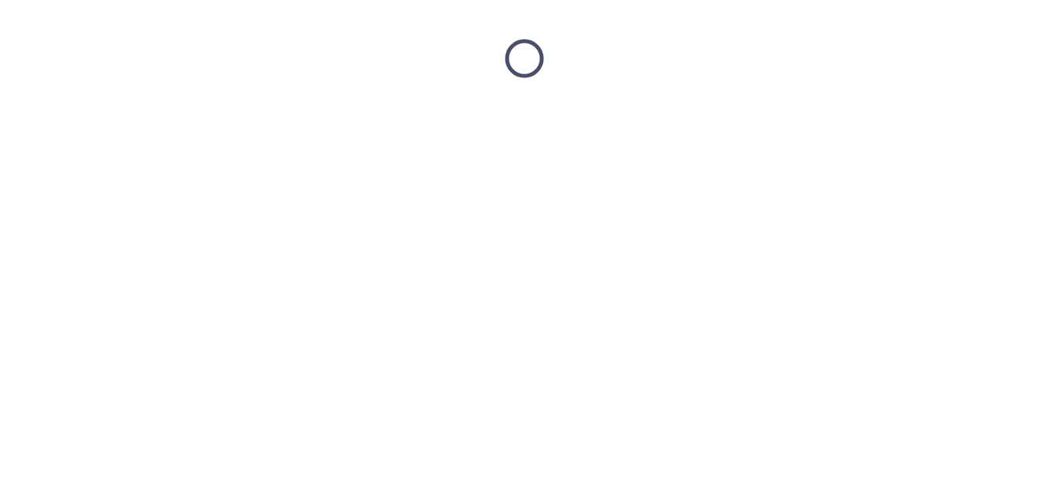
scroll to position [0, 0]
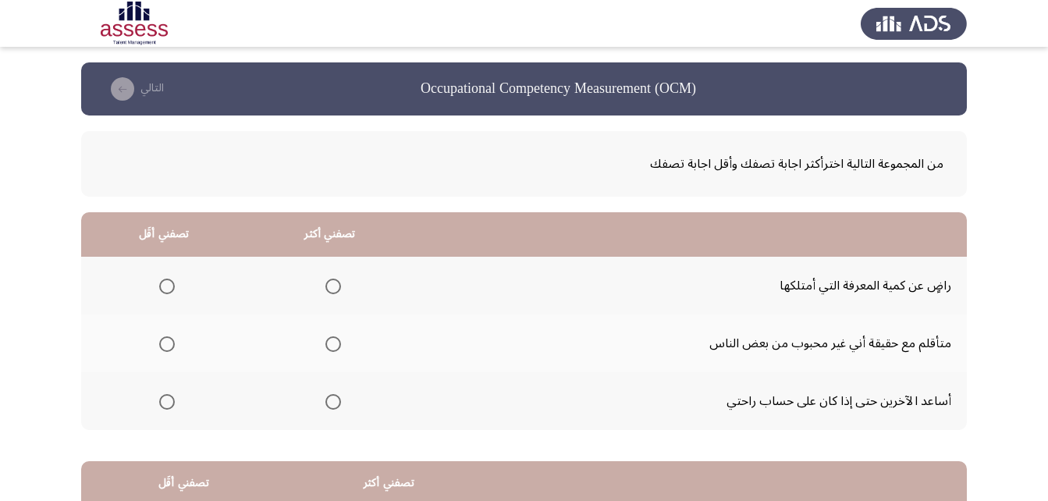
click at [331, 400] on span "Select an option" at bounding box center [333, 402] width 16 height 16
click at [331, 400] on input "Select an option" at bounding box center [333, 402] width 16 height 16
click at [162, 282] on span "Select an option" at bounding box center [167, 287] width 16 height 16
click at [162, 282] on input "Select an option" at bounding box center [167, 287] width 16 height 16
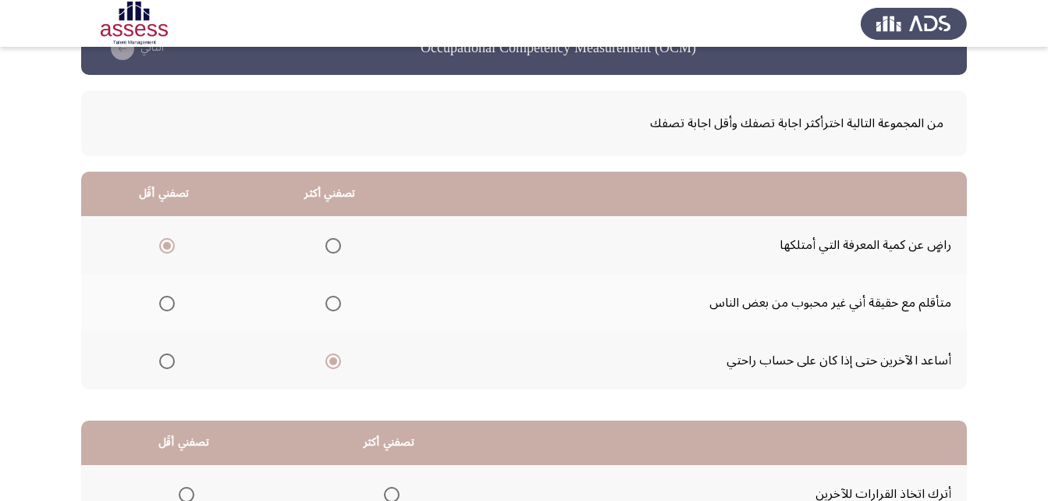
scroll to position [156, 0]
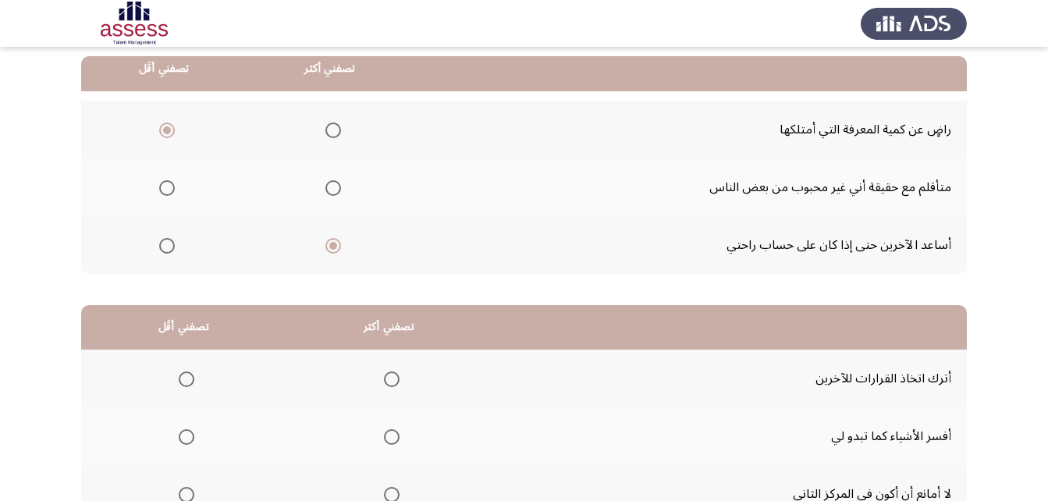
click at [159, 180] on span "Select an option" at bounding box center [167, 188] width 16 height 16
click at [159, 180] on input "Select an option" at bounding box center [167, 188] width 16 height 16
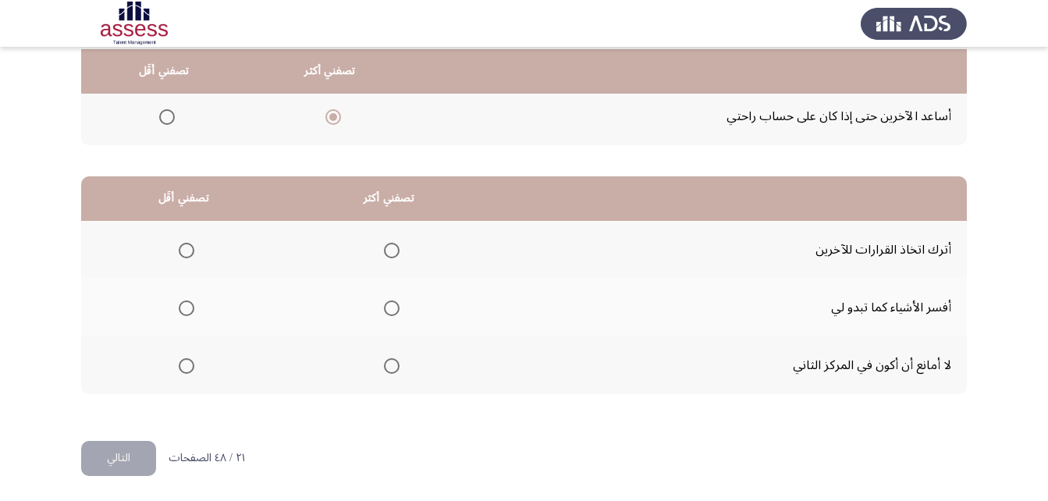
scroll to position [287, 0]
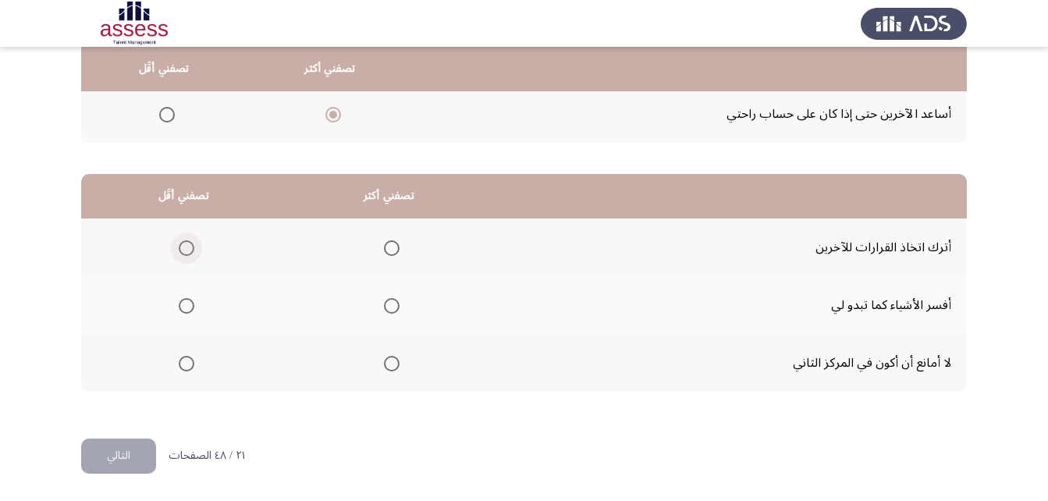
click at [183, 246] on span "Select an option" at bounding box center [187, 248] width 16 height 16
click at [183, 246] on input "Select an option" at bounding box center [187, 248] width 16 height 16
click at [397, 305] on span "Select an option" at bounding box center [392, 306] width 16 height 16
click at [397, 305] on input "Select an option" at bounding box center [392, 306] width 16 height 16
click at [121, 443] on button "التالي" at bounding box center [118, 456] width 75 height 35
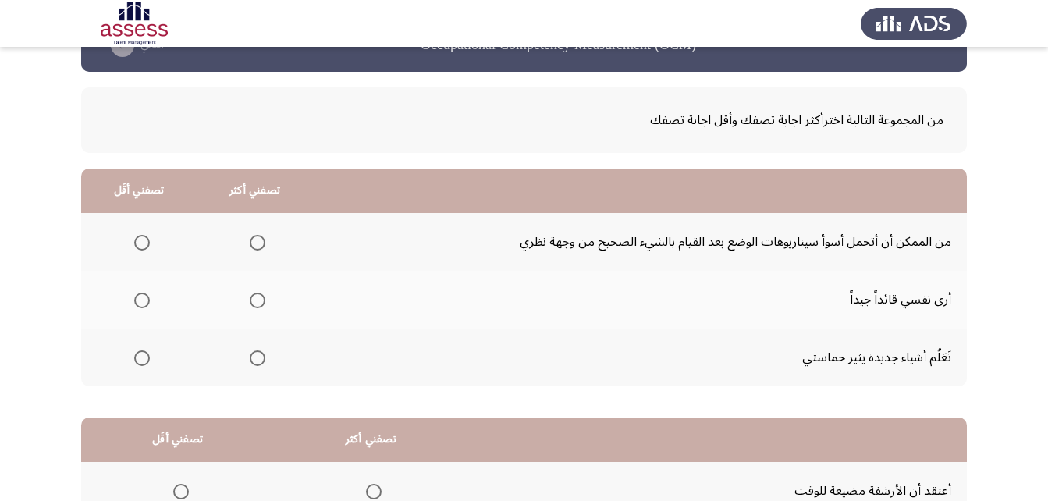
scroll to position [78, 0]
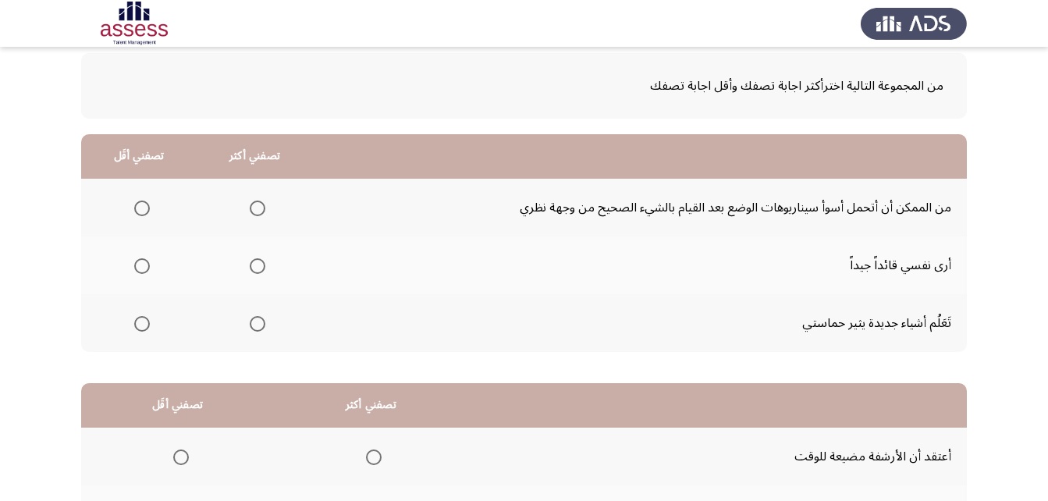
click at [256, 325] on span "Select an option" at bounding box center [258, 324] width 16 height 16
click at [256, 325] on input "Select an option" at bounding box center [258, 324] width 16 height 16
click at [140, 269] on span "Select an option" at bounding box center [142, 266] width 16 height 16
click at [140, 269] on input "Select an option" at bounding box center [142, 266] width 16 height 16
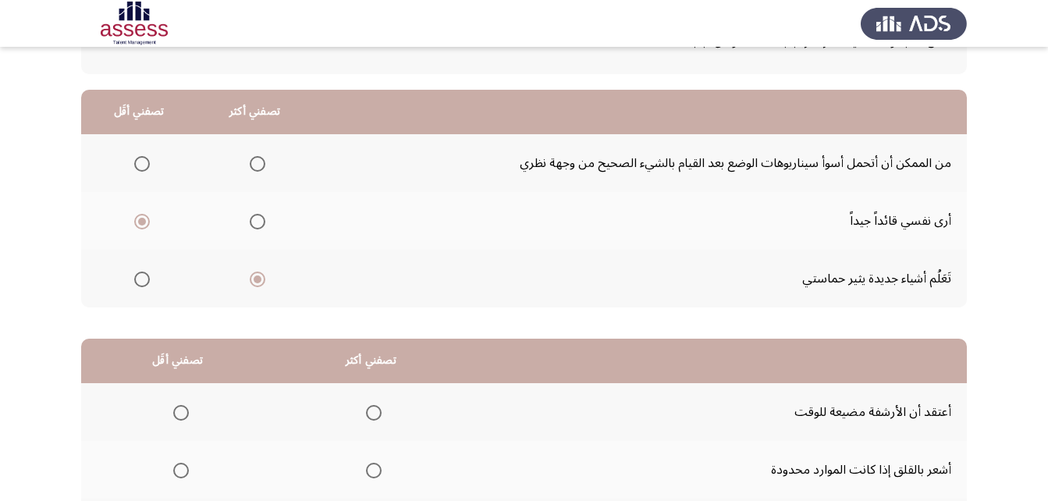
scroll to position [287, 0]
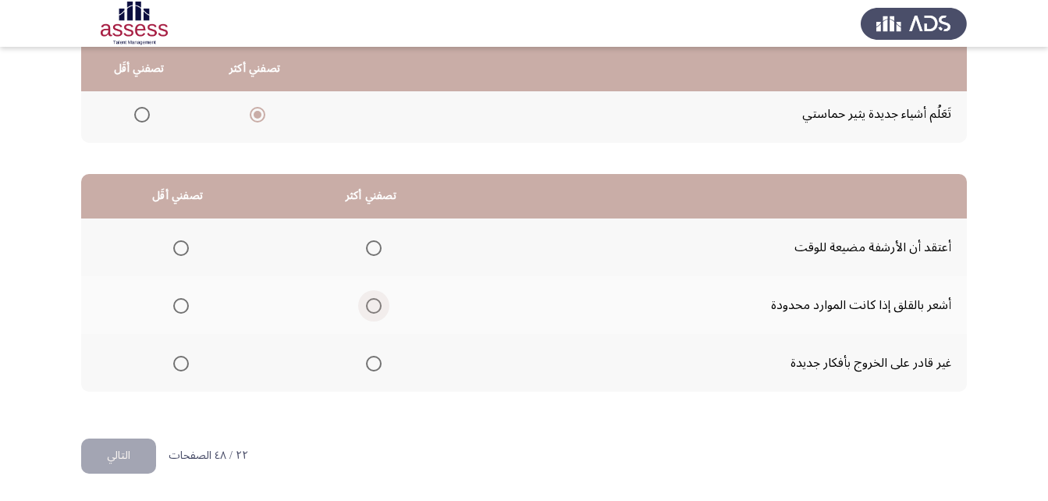
click at [372, 309] on span "Select an option" at bounding box center [374, 306] width 16 height 16
click at [372, 309] on input "Select an option" at bounding box center [374, 306] width 16 height 16
click at [181, 364] on span "Select an option" at bounding box center [181, 364] width 0 height 0
click at [180, 363] on input "Select an option" at bounding box center [181, 364] width 16 height 16
click at [139, 457] on button "التالي" at bounding box center [118, 456] width 75 height 35
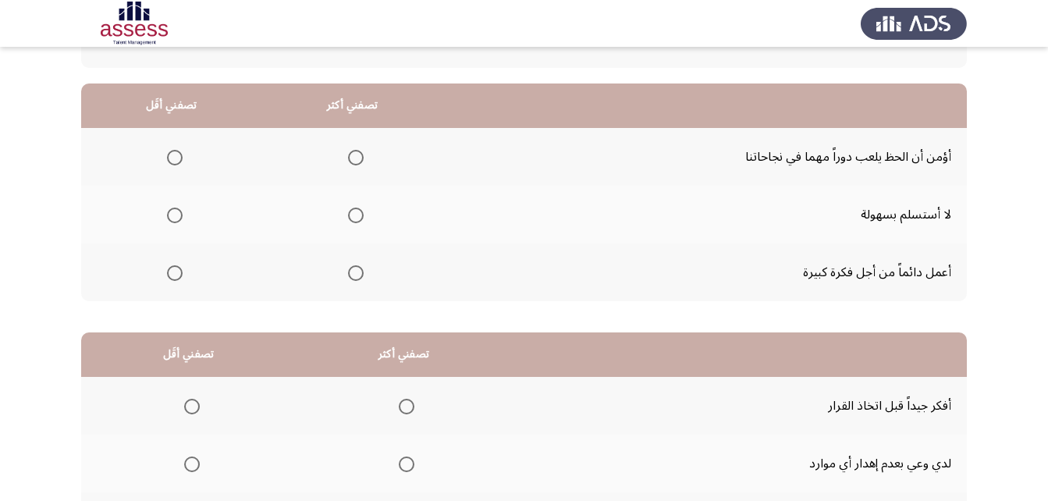
scroll to position [156, 0]
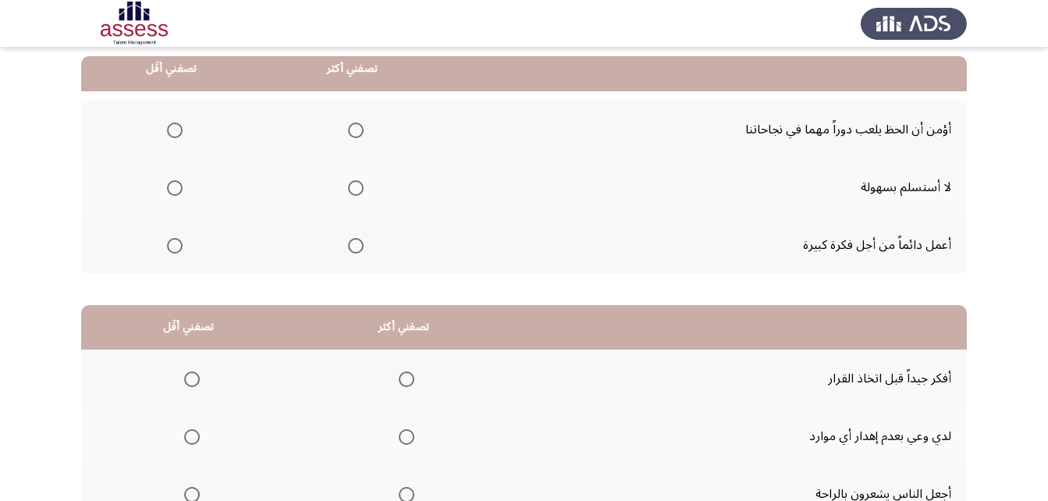
click at [350, 248] on span "Select an option" at bounding box center [356, 246] width 16 height 16
click at [350, 248] on input "Select an option" at bounding box center [356, 246] width 16 height 16
click at [174, 125] on span "Select an option" at bounding box center [175, 131] width 16 height 16
click at [174, 125] on input "Select an option" at bounding box center [175, 131] width 16 height 16
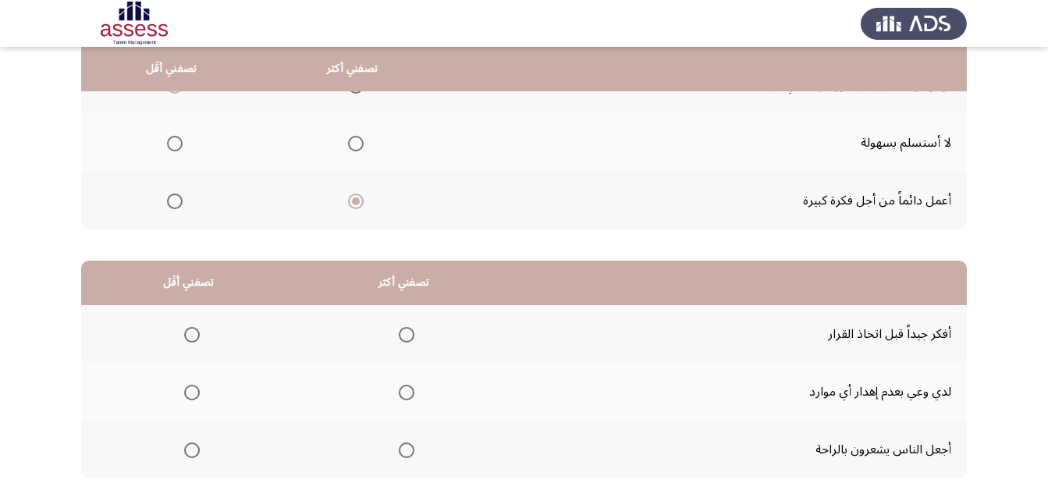
scroll to position [287, 0]
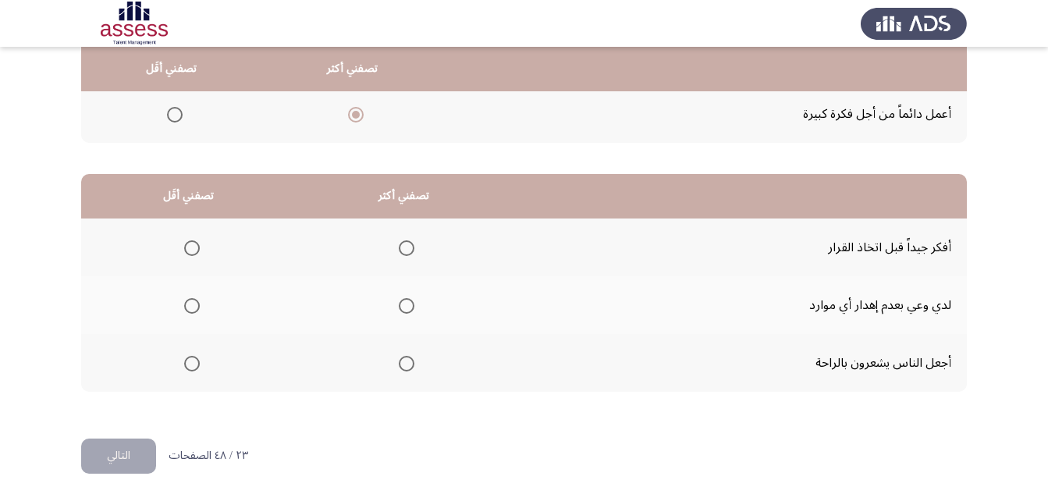
click at [407, 247] on span "Select an option" at bounding box center [407, 248] width 16 height 16
click at [407, 247] on input "Select an option" at bounding box center [407, 248] width 16 height 16
click at [190, 306] on span "Select an option" at bounding box center [192, 306] width 16 height 16
click at [190, 306] on input "Select an option" at bounding box center [192, 306] width 16 height 16
click at [128, 454] on button "التالي" at bounding box center [118, 456] width 75 height 35
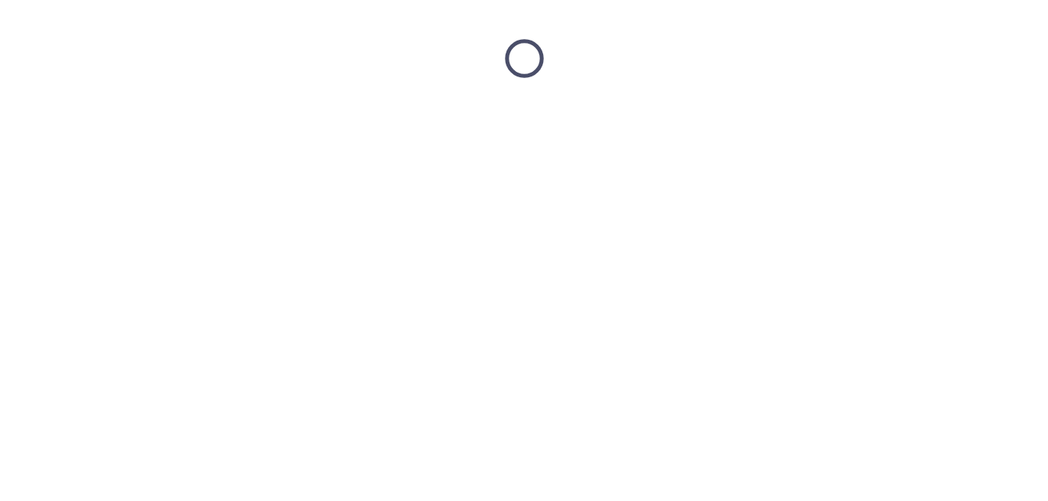
scroll to position [0, 0]
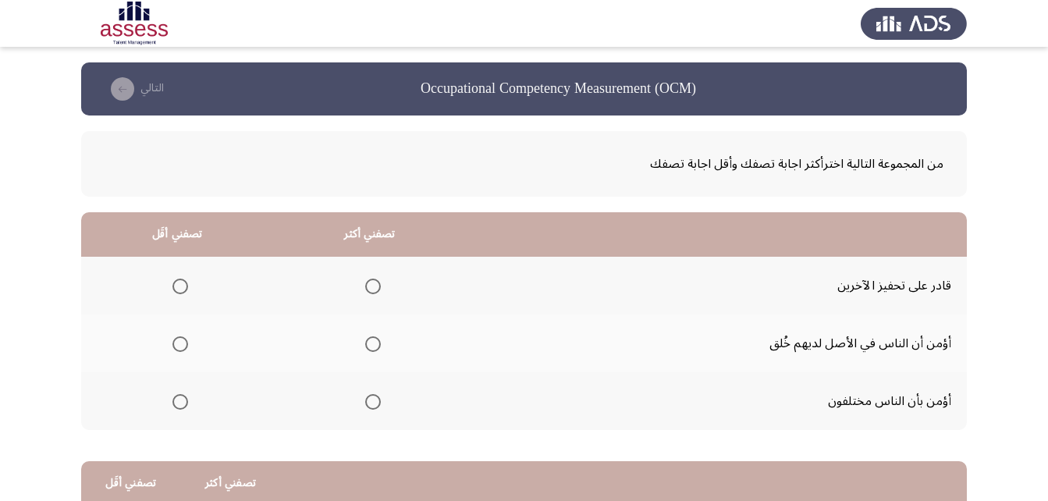
click at [369, 288] on span "Select an option" at bounding box center [373, 287] width 16 height 16
click at [369, 288] on input "Select an option" at bounding box center [373, 287] width 16 height 16
click at [180, 347] on span "Select an option" at bounding box center [180, 344] width 16 height 16
click at [180, 347] on input "Select an option" at bounding box center [180, 344] width 16 height 16
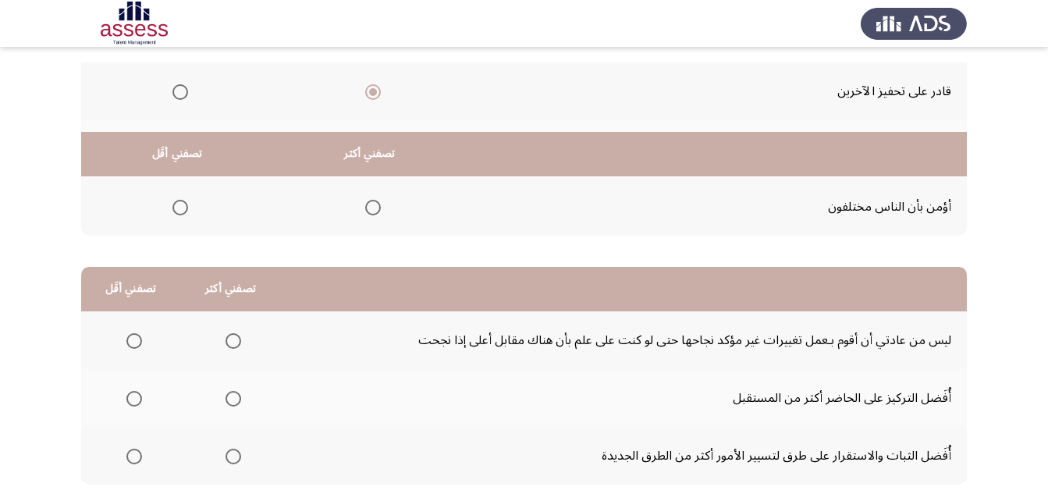
scroll to position [287, 0]
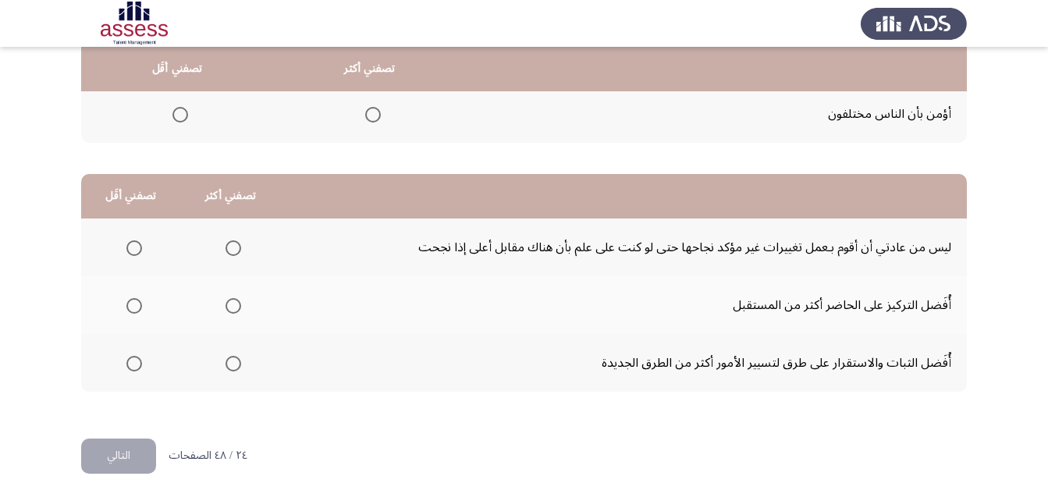
click at [232, 365] on span "Select an option" at bounding box center [234, 364] width 16 height 16
click at [232, 365] on input "Select an option" at bounding box center [234, 364] width 16 height 16
click at [134, 302] on span "Select an option" at bounding box center [134, 306] width 16 height 16
click at [134, 302] on input "Select an option" at bounding box center [134, 306] width 16 height 16
click at [130, 445] on button "التالي" at bounding box center [118, 456] width 75 height 35
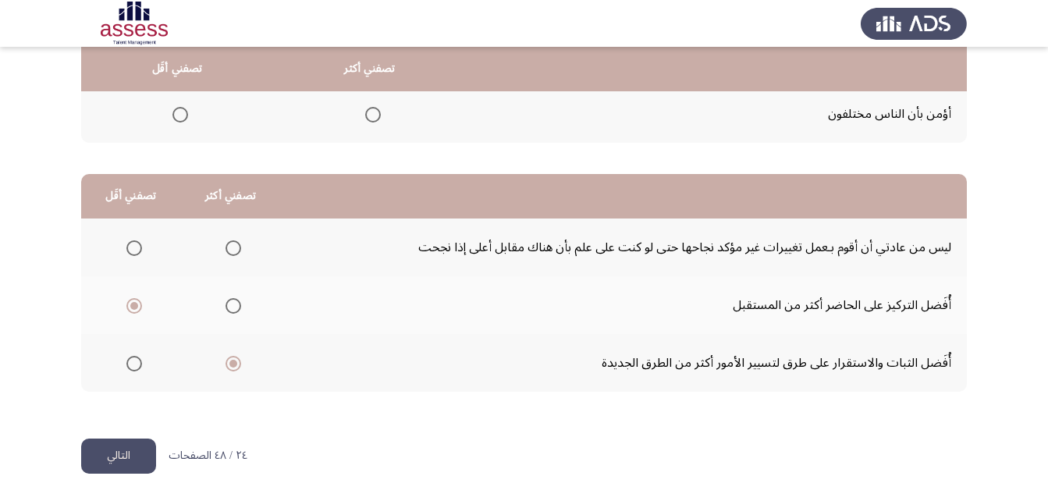
scroll to position [0, 0]
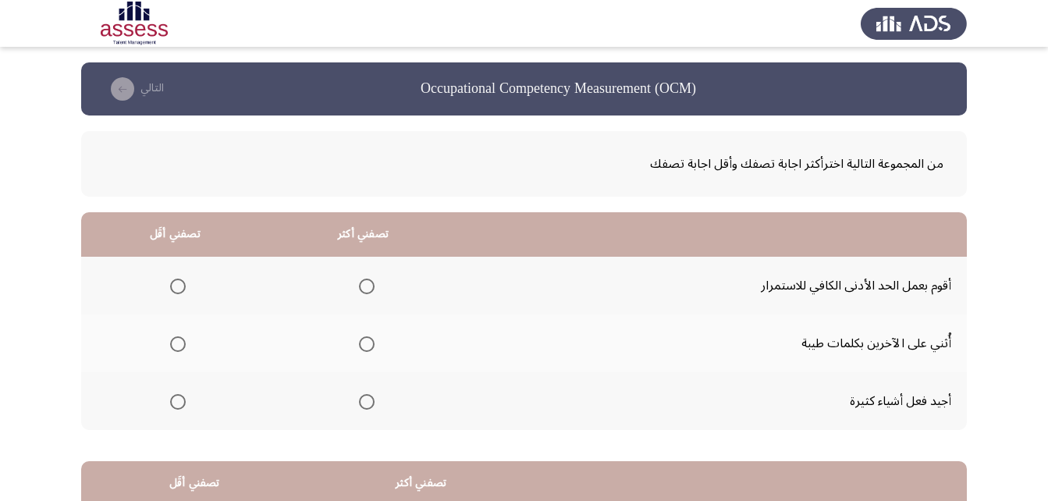
click at [367, 402] on span "Select an option" at bounding box center [367, 402] width 0 height 0
click at [365, 402] on input "Select an option" at bounding box center [367, 402] width 16 height 16
click at [177, 289] on span "Select an option" at bounding box center [178, 287] width 16 height 16
click at [177, 289] on input "Select an option" at bounding box center [178, 287] width 16 height 16
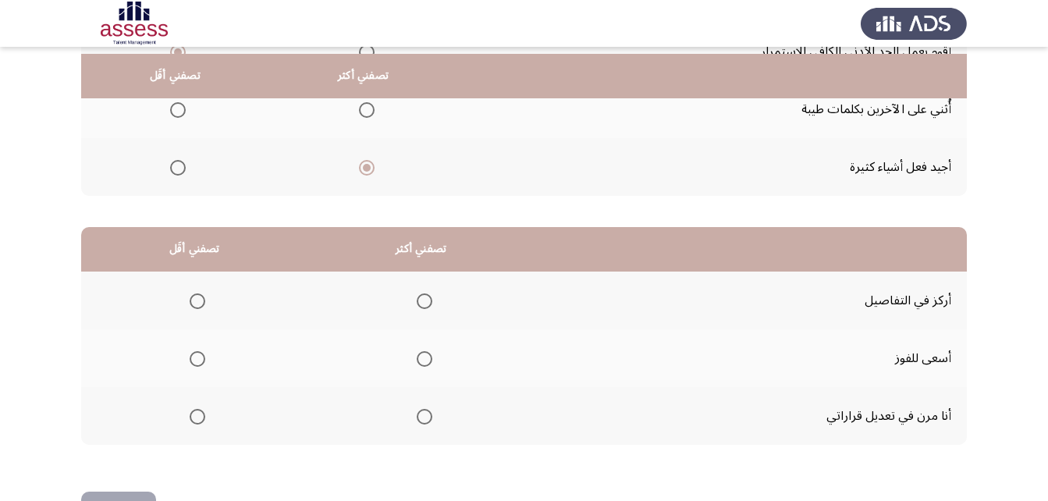
scroll to position [287, 0]
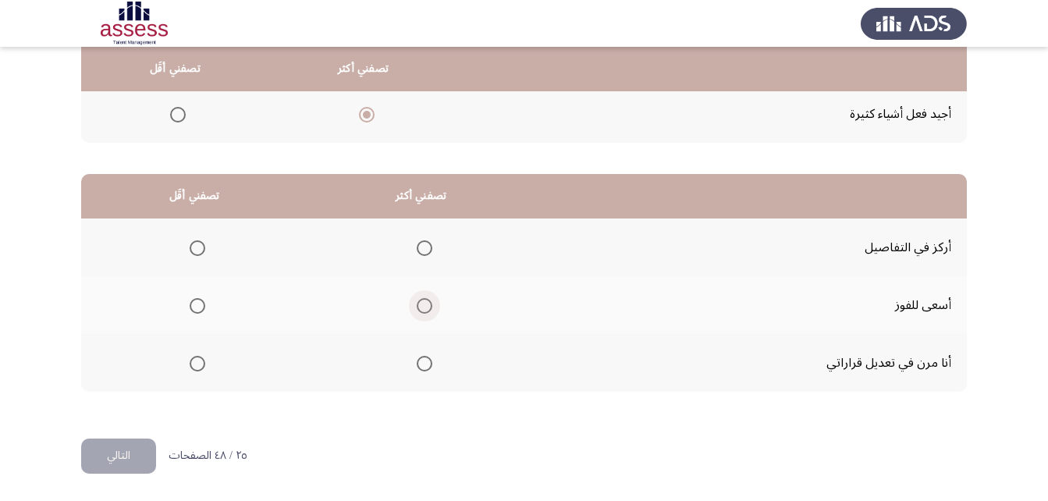
click at [421, 304] on span "Select an option" at bounding box center [425, 306] width 16 height 16
click at [421, 304] on input "Select an option" at bounding box center [425, 306] width 16 height 16
click at [201, 253] on span "Select an option" at bounding box center [198, 248] width 16 height 16
click at [201, 253] on input "Select an option" at bounding box center [198, 248] width 16 height 16
click at [144, 449] on button "التالي" at bounding box center [118, 456] width 75 height 35
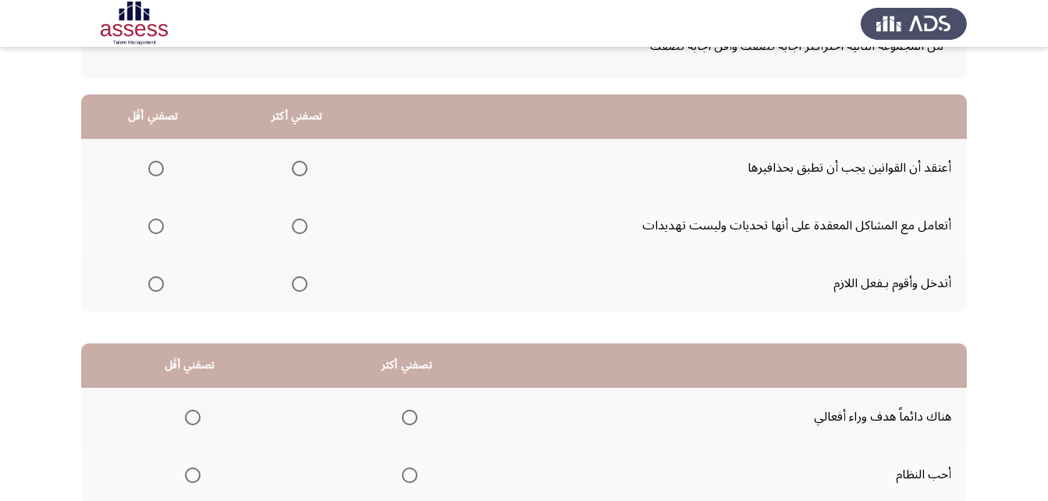
scroll to position [156, 0]
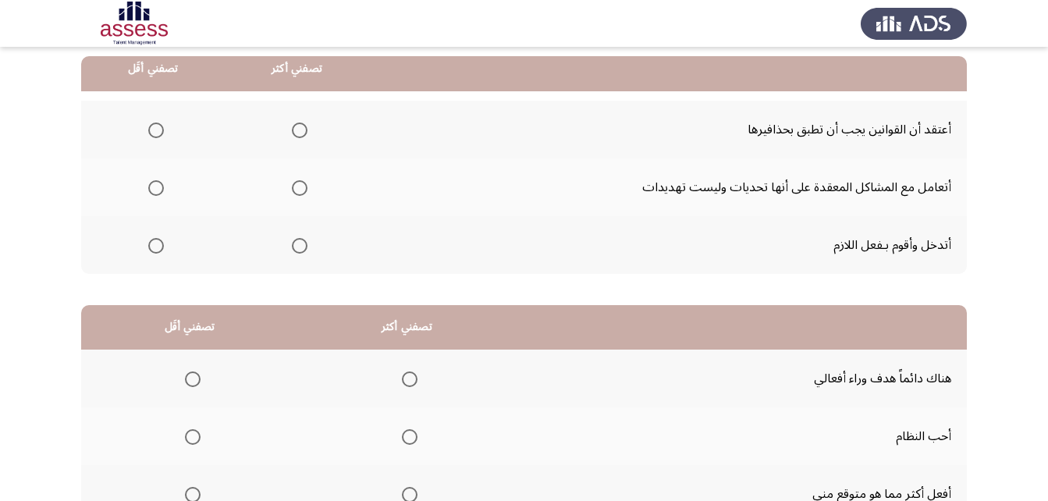
click at [298, 249] on span "Select an option" at bounding box center [300, 246] width 16 height 16
click at [298, 249] on input "Select an option" at bounding box center [300, 246] width 16 height 16
click at [152, 133] on span "Select an option" at bounding box center [156, 131] width 16 height 16
click at [152, 133] on input "Select an option" at bounding box center [156, 131] width 16 height 16
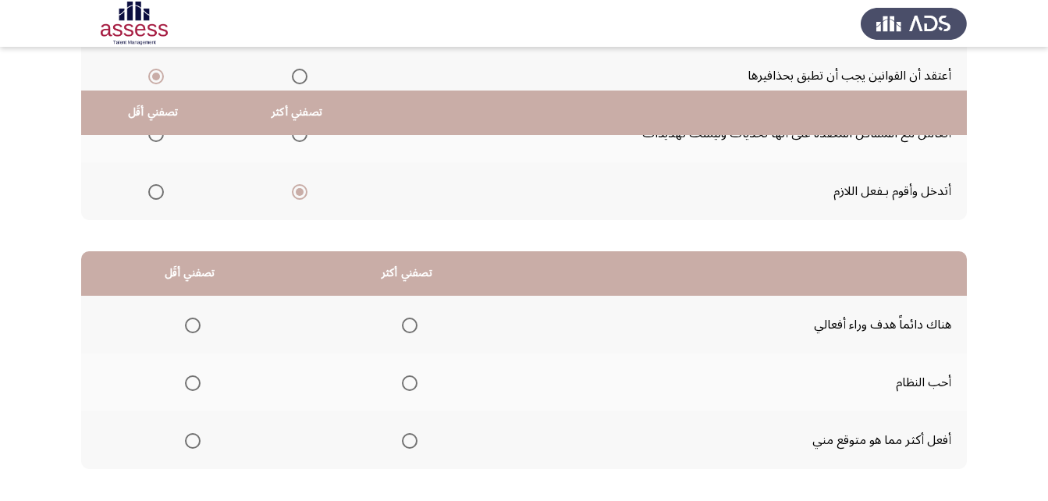
scroll to position [287, 0]
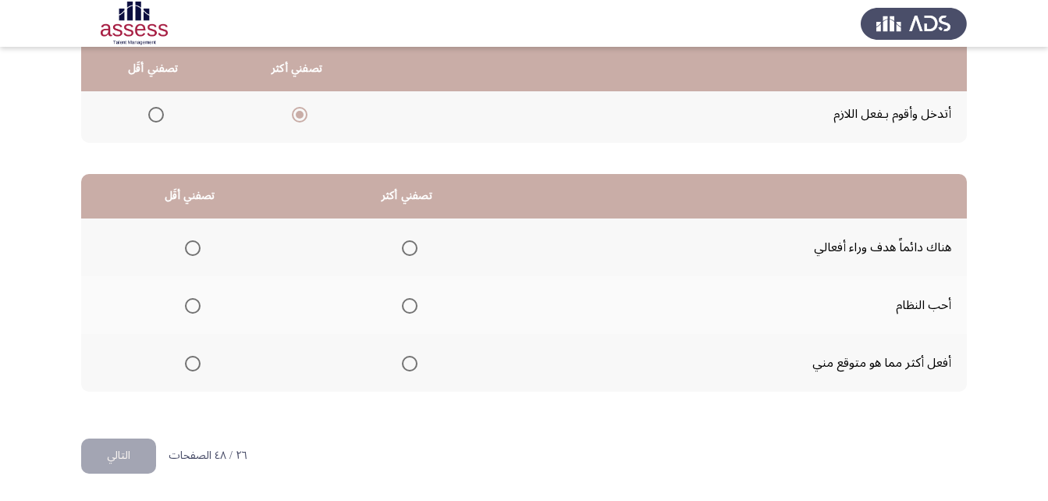
click at [402, 363] on span "Select an option" at bounding box center [410, 364] width 16 height 16
click at [402, 363] on input "Select an option" at bounding box center [410, 364] width 16 height 16
click at [187, 306] on span "Select an option" at bounding box center [193, 306] width 16 height 16
click at [187, 306] on input "Select an option" at bounding box center [193, 306] width 16 height 16
click at [121, 458] on button "التالي" at bounding box center [118, 456] width 75 height 35
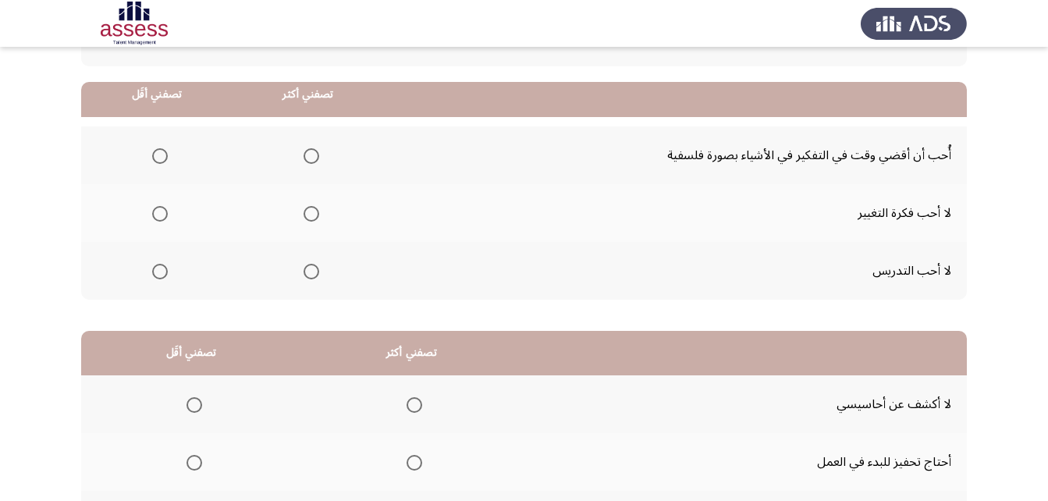
scroll to position [156, 0]
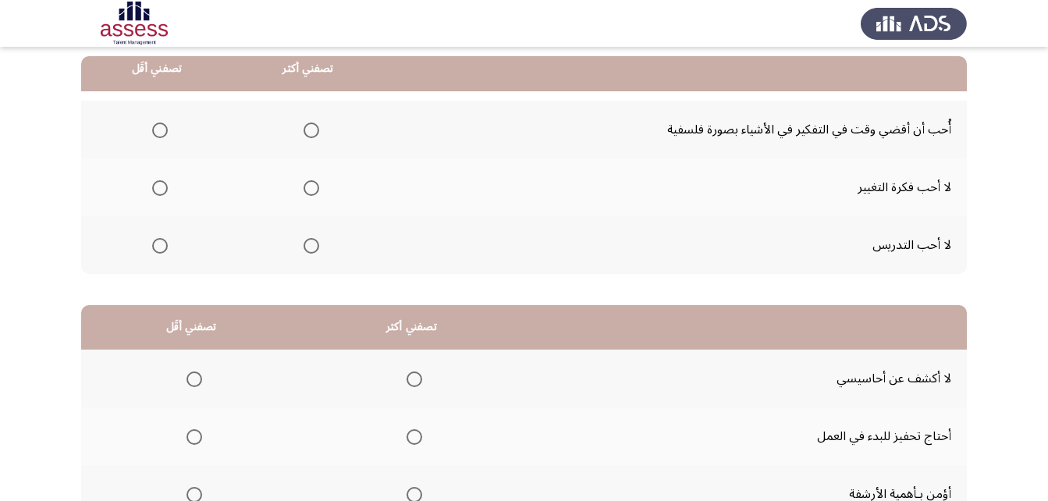
click at [328, 128] on th at bounding box center [308, 130] width 151 height 58
click at [311, 128] on span "Select an option" at bounding box center [312, 131] width 16 height 16
click at [311, 128] on input "Select an option" at bounding box center [312, 131] width 16 height 16
click at [163, 190] on span "Select an option" at bounding box center [160, 188] width 16 height 16
click at [163, 190] on input "Select an option" at bounding box center [160, 188] width 16 height 16
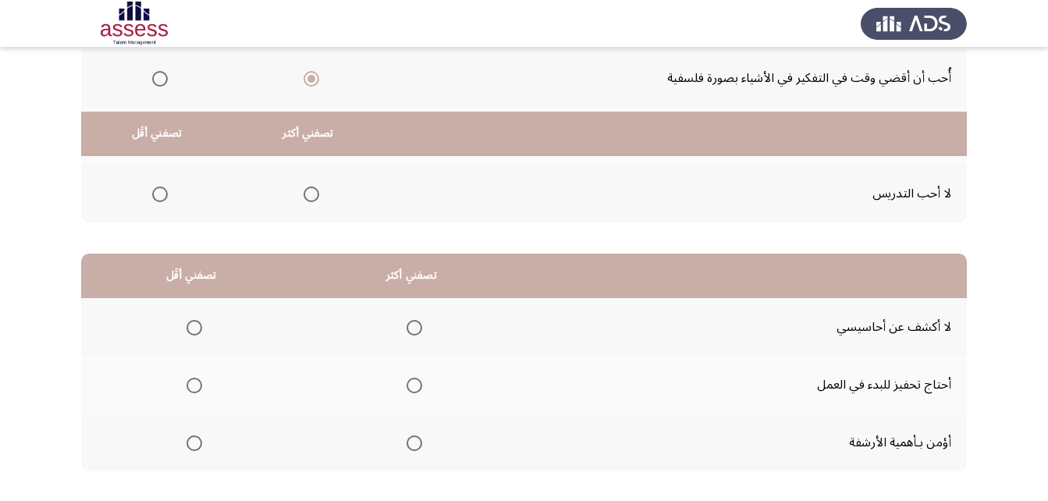
scroll to position [287, 0]
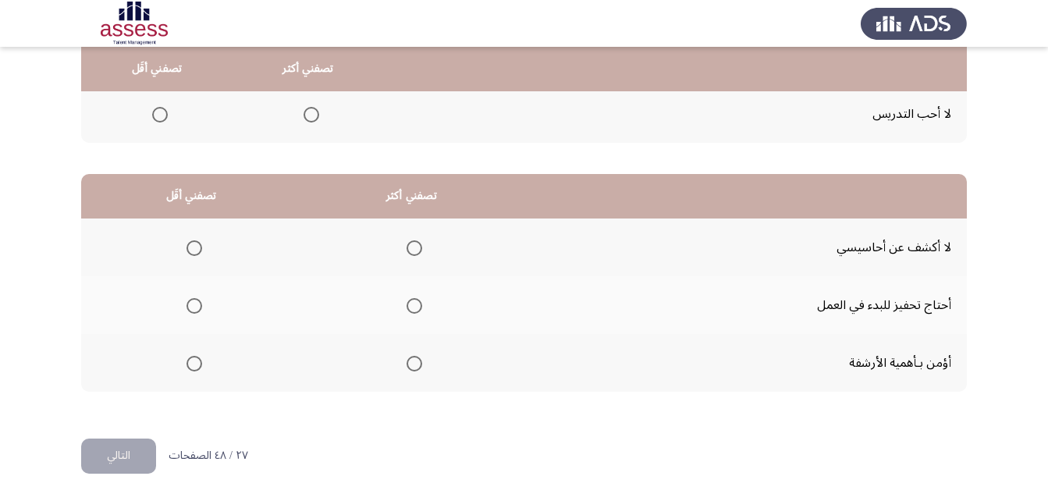
click at [416, 247] on span "Select an option" at bounding box center [415, 248] width 16 height 16
click at [416, 247] on input "Select an option" at bounding box center [415, 248] width 16 height 16
click at [197, 302] on span "Select an option" at bounding box center [195, 306] width 16 height 16
click at [197, 302] on input "Select an option" at bounding box center [195, 306] width 16 height 16
click at [128, 458] on button "التالي" at bounding box center [118, 456] width 75 height 35
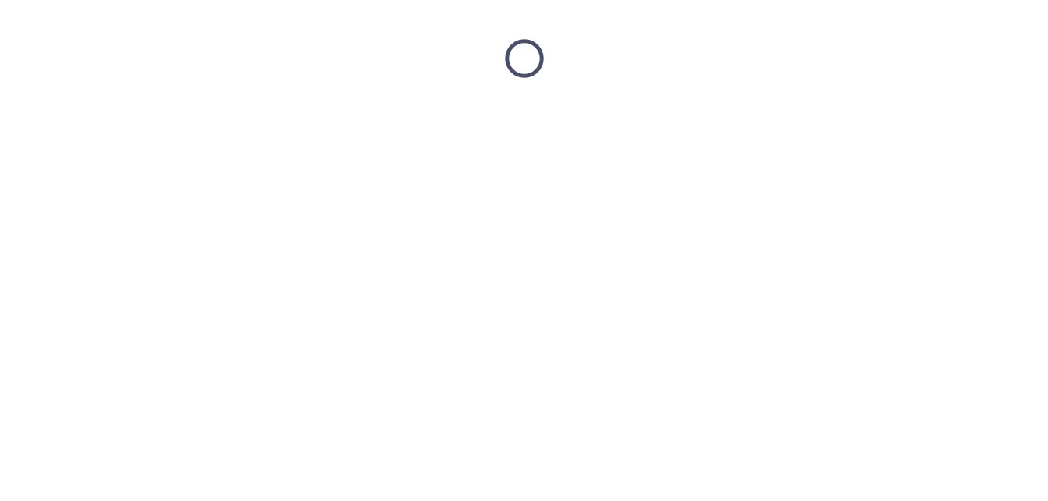
scroll to position [0, 0]
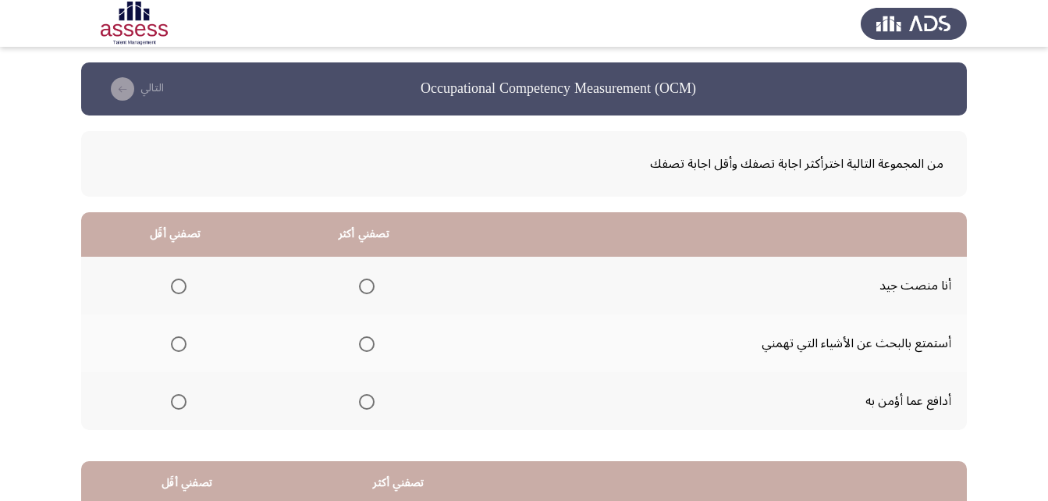
click at [372, 341] on span "Select an option" at bounding box center [367, 344] width 16 height 16
click at [372, 341] on input "Select an option" at bounding box center [367, 344] width 16 height 16
click at [176, 400] on span "Select an option" at bounding box center [179, 402] width 16 height 16
click at [176, 400] on input "Select an option" at bounding box center [179, 402] width 16 height 16
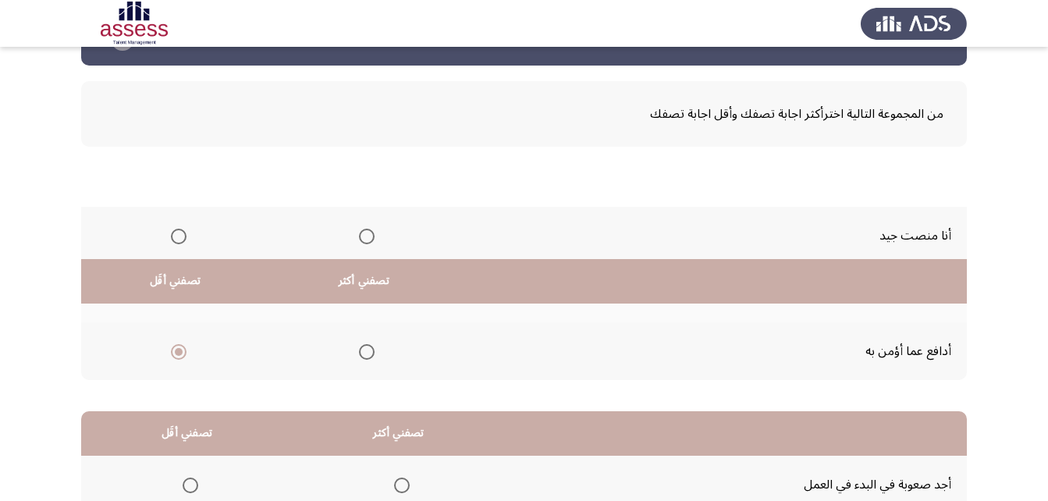
scroll to position [287, 0]
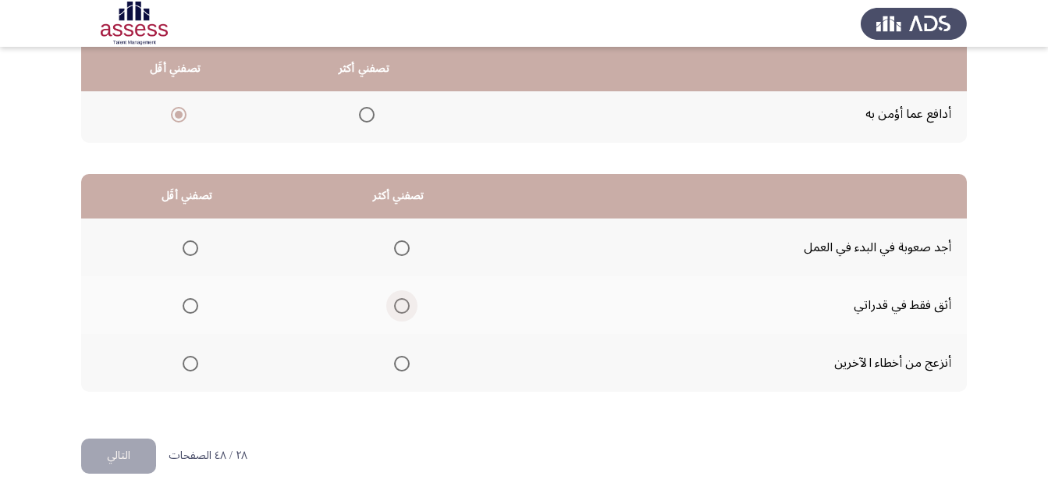
click at [401, 311] on span "Select an option" at bounding box center [402, 306] width 16 height 16
click at [401, 311] on input "Select an option" at bounding box center [402, 306] width 16 height 16
click at [189, 365] on span "Select an option" at bounding box center [191, 364] width 16 height 16
click at [189, 365] on input "Select an option" at bounding box center [191, 364] width 16 height 16
click at [117, 464] on button "التالي" at bounding box center [118, 456] width 75 height 35
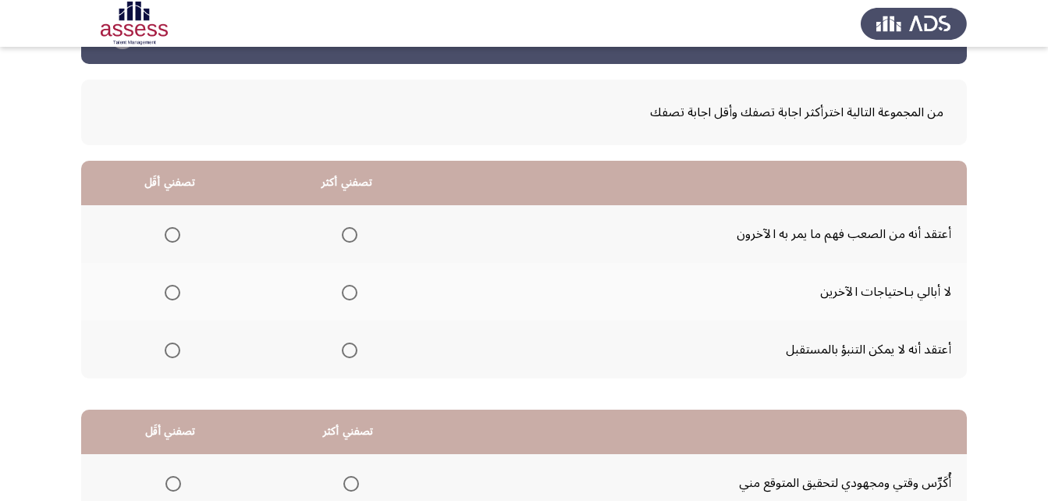
scroll to position [78, 0]
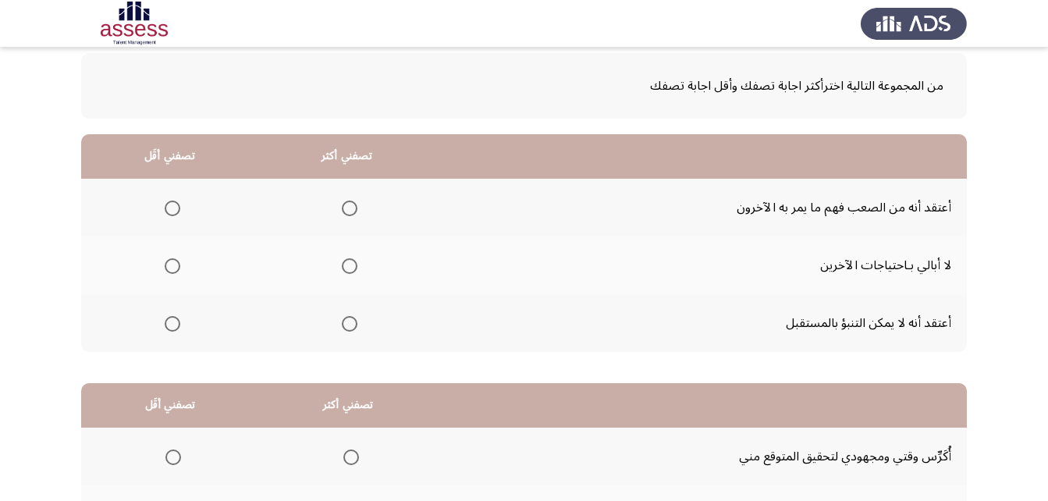
click at [354, 203] on span "Select an option" at bounding box center [350, 209] width 16 height 16
click at [354, 203] on input "Select an option" at bounding box center [350, 209] width 16 height 16
click at [181, 271] on th at bounding box center [169, 266] width 177 height 58
click at [166, 261] on span "Select an option" at bounding box center [173, 266] width 16 height 16
click at [166, 261] on input "Select an option" at bounding box center [173, 266] width 16 height 16
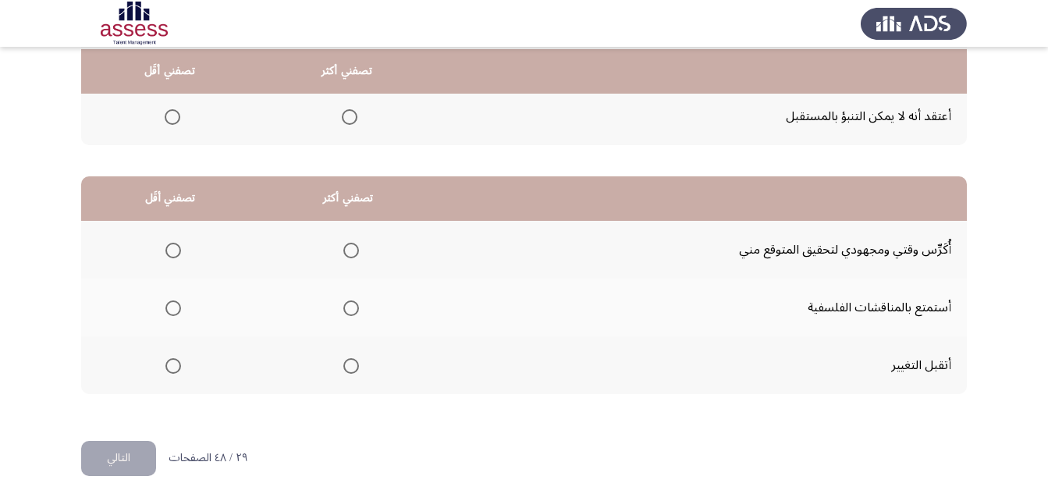
scroll to position [287, 0]
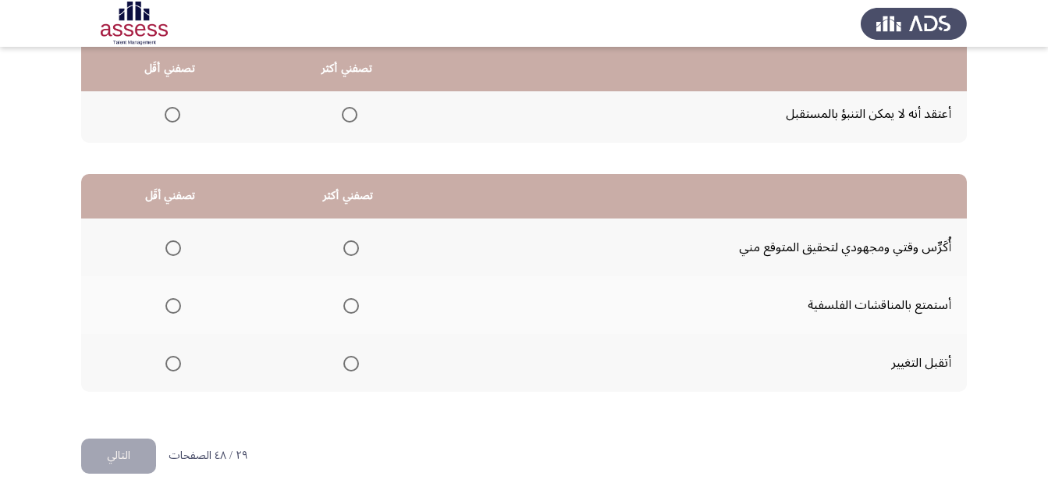
click at [346, 248] on span "Select an option" at bounding box center [351, 248] width 16 height 16
click at [346, 248] on input "Select an option" at bounding box center [351, 248] width 16 height 16
click at [176, 305] on span "Select an option" at bounding box center [173, 306] width 16 height 16
click at [176, 305] on input "Select an option" at bounding box center [173, 306] width 16 height 16
click at [137, 444] on button "التالي" at bounding box center [118, 456] width 75 height 35
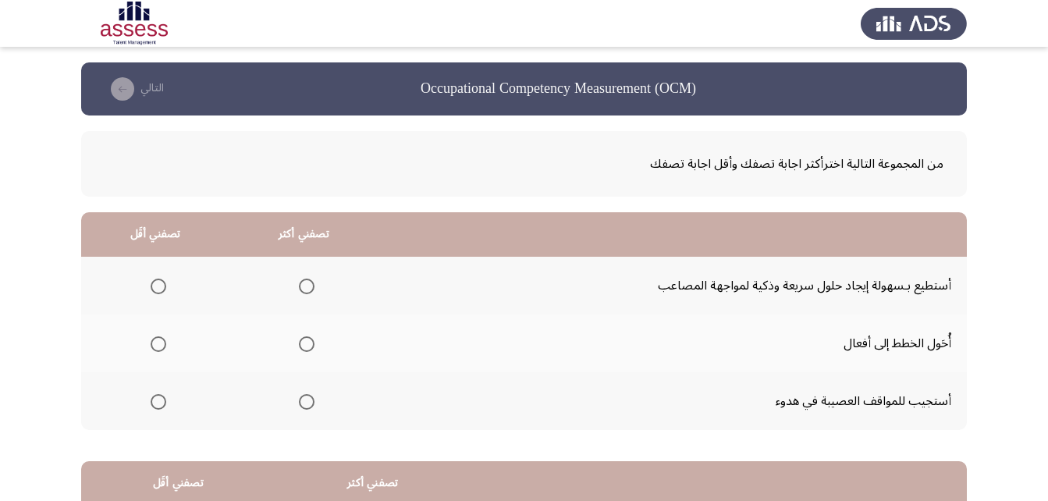
scroll to position [78, 0]
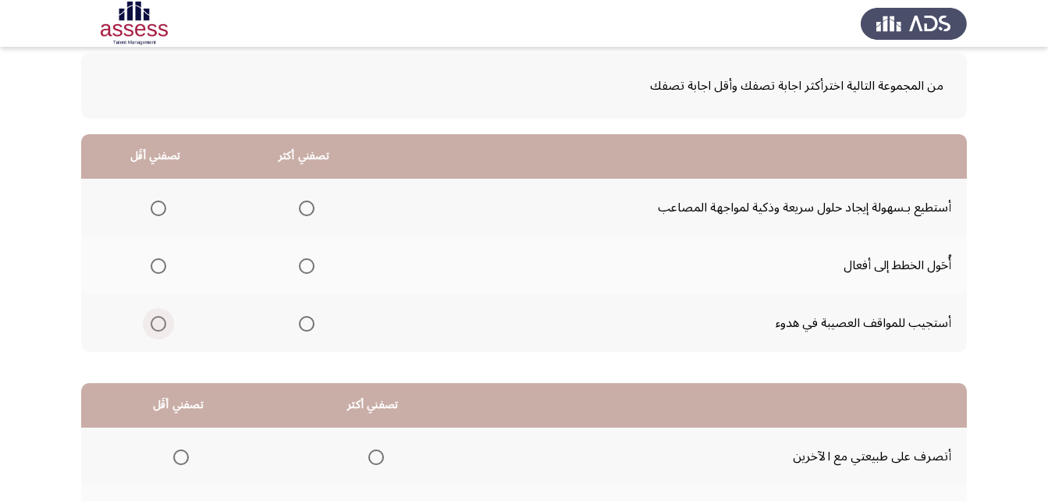
click at [158, 327] on span "Select an option" at bounding box center [159, 324] width 16 height 16
click at [158, 327] on input "Select an option" at bounding box center [159, 324] width 16 height 16
click at [157, 271] on span "Select an option" at bounding box center [159, 266] width 16 height 16
click at [157, 271] on input "Select an option" at bounding box center [159, 266] width 16 height 16
click at [293, 204] on label "Select an option" at bounding box center [304, 209] width 22 height 16
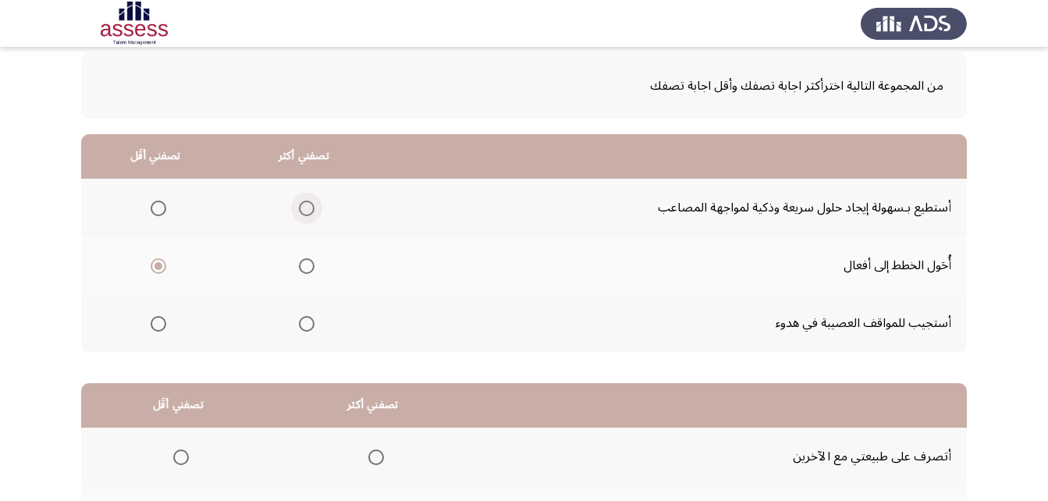
click at [299, 204] on input "Select an option" at bounding box center [307, 209] width 16 height 16
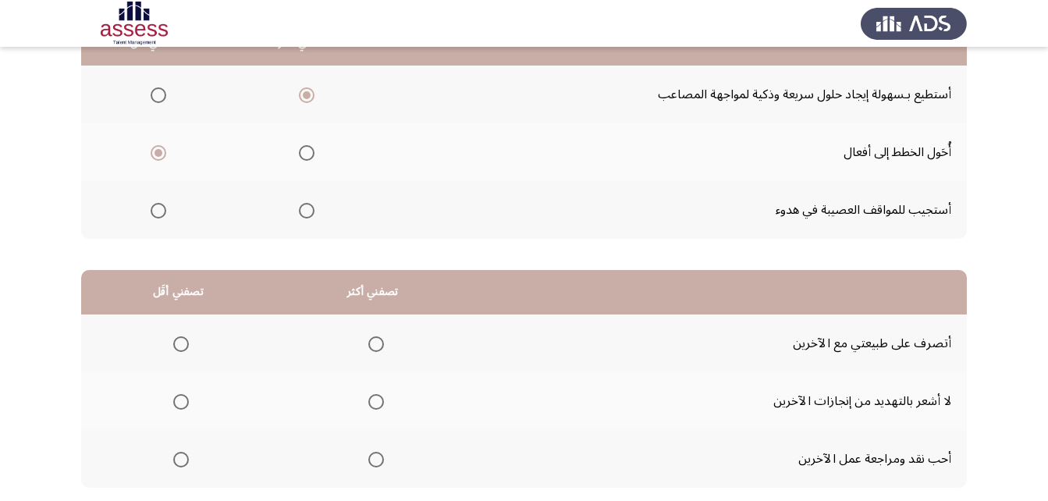
scroll to position [287, 0]
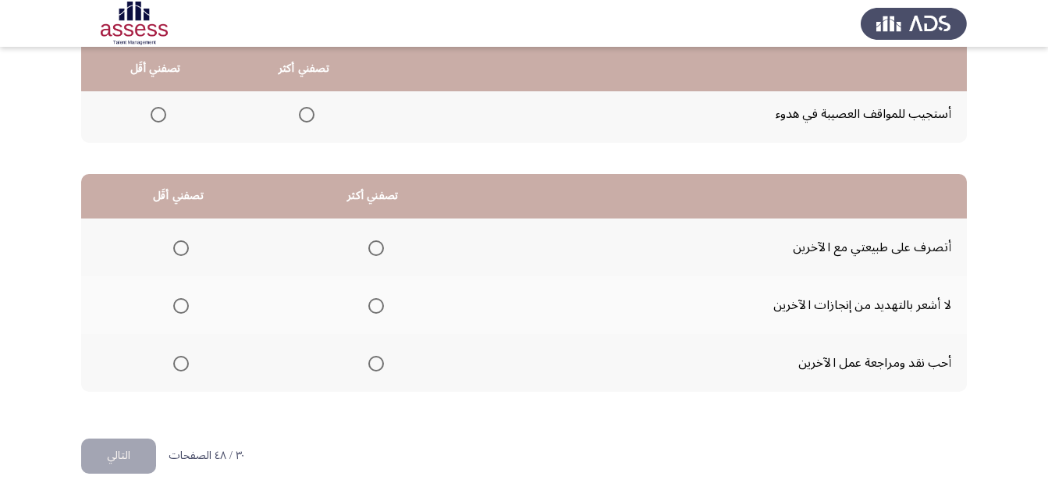
click at [372, 307] on span "Select an option" at bounding box center [376, 306] width 16 height 16
click at [372, 307] on input "Select an option" at bounding box center [376, 306] width 16 height 16
click at [182, 251] on span "Select an option" at bounding box center [181, 248] width 16 height 16
click at [182, 251] on input "Select an option" at bounding box center [181, 248] width 16 height 16
click at [116, 449] on button "التالي" at bounding box center [118, 456] width 75 height 35
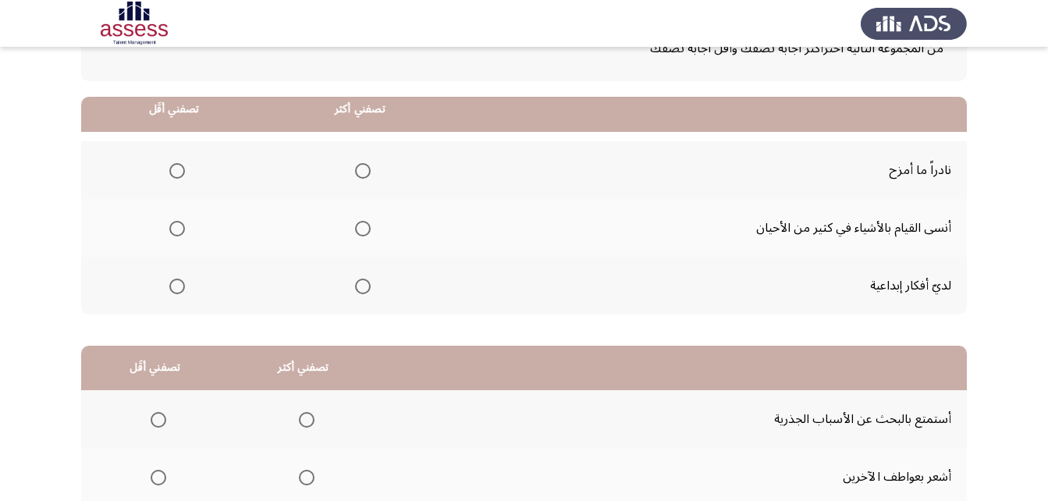
scroll to position [78, 0]
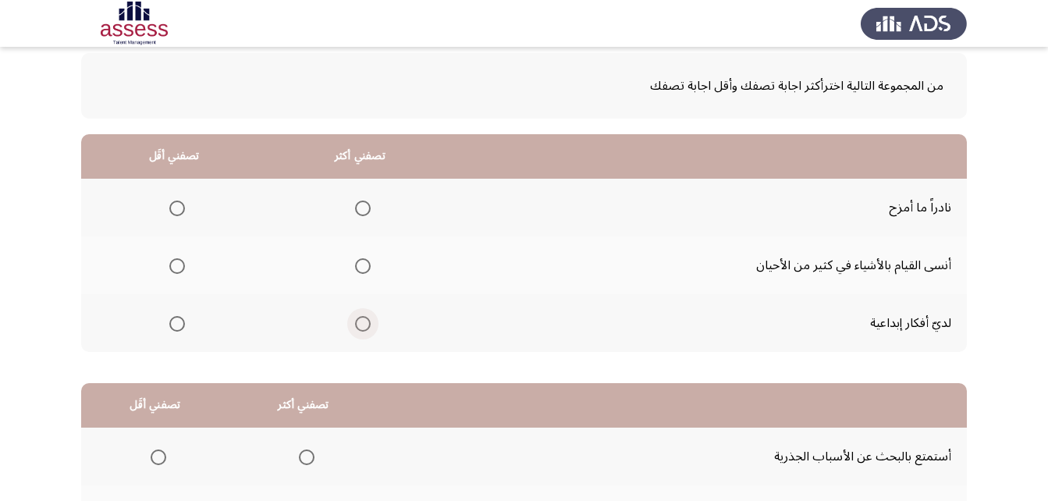
click at [361, 326] on span "Select an option" at bounding box center [363, 324] width 16 height 16
click at [361, 326] on input "Select an option" at bounding box center [363, 324] width 16 height 16
click at [173, 269] on span "Select an option" at bounding box center [177, 266] width 16 height 16
click at [173, 269] on input "Select an option" at bounding box center [177, 266] width 16 height 16
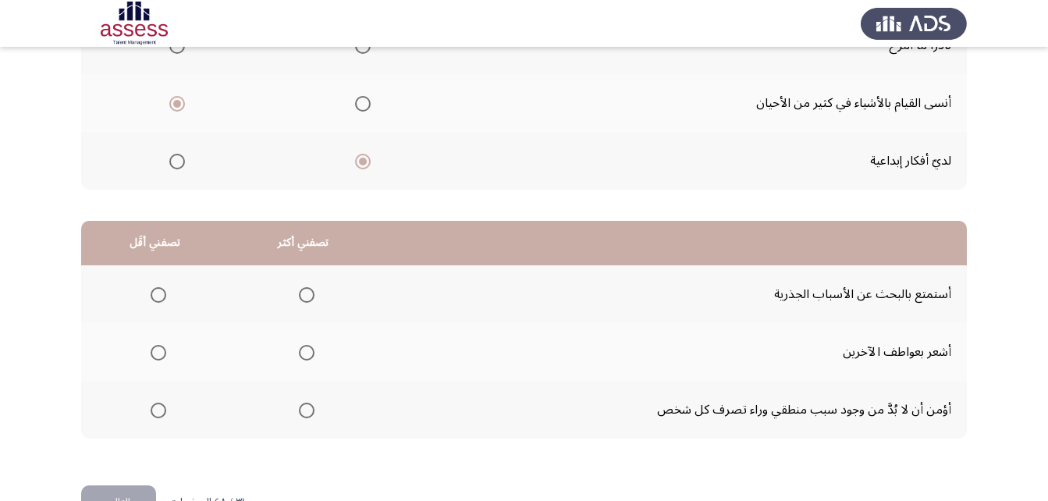
scroll to position [287, 0]
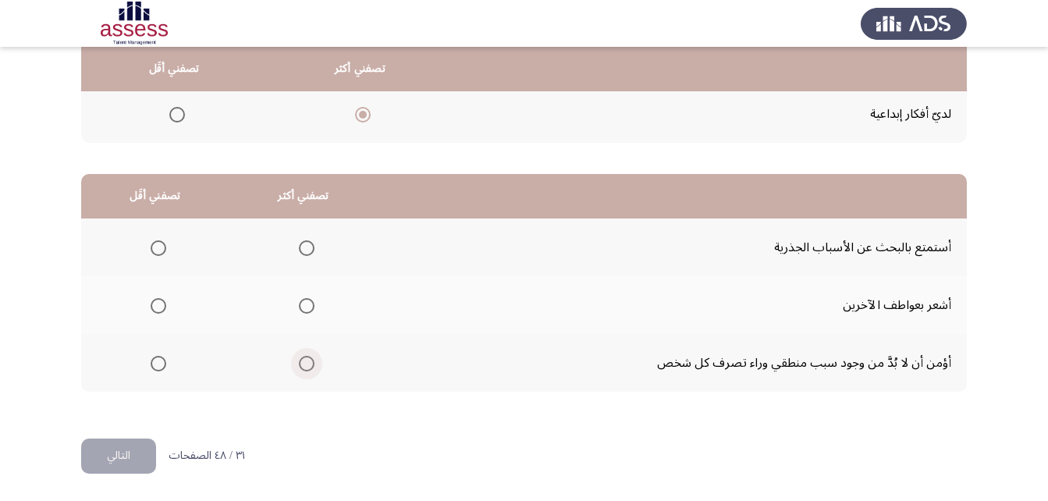
click at [311, 361] on span "Select an option" at bounding box center [307, 364] width 16 height 16
click at [311, 361] on input "Select an option" at bounding box center [307, 364] width 16 height 16
click at [161, 251] on span "Select an option" at bounding box center [159, 248] width 16 height 16
click at [161, 251] on input "Select an option" at bounding box center [159, 248] width 16 height 16
click at [308, 246] on span "Select an option" at bounding box center [307, 248] width 16 height 16
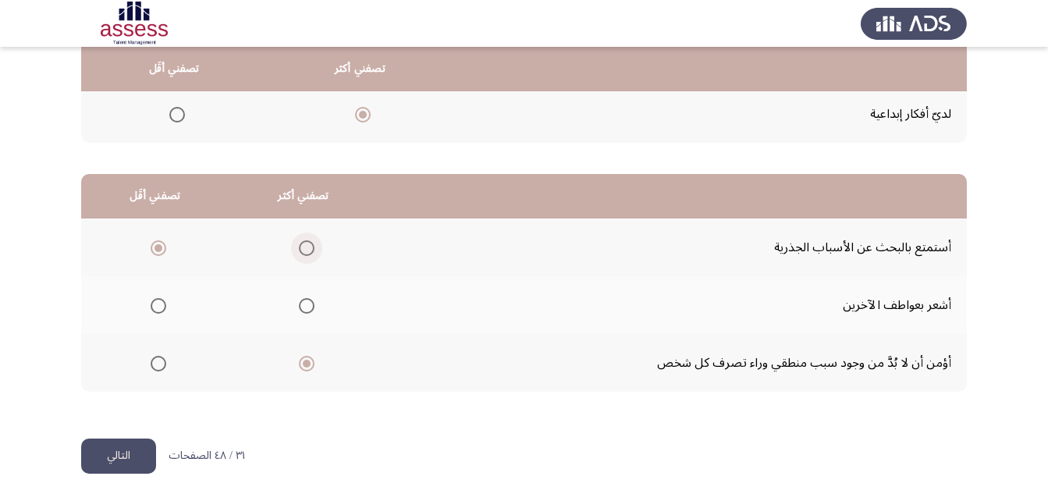
click at [308, 246] on input "Select an option" at bounding box center [307, 248] width 16 height 16
click at [162, 363] on span "Select an option" at bounding box center [159, 364] width 16 height 16
click at [162, 363] on input "Select an option" at bounding box center [159, 364] width 16 height 16
click at [127, 449] on button "التالي" at bounding box center [118, 456] width 75 height 35
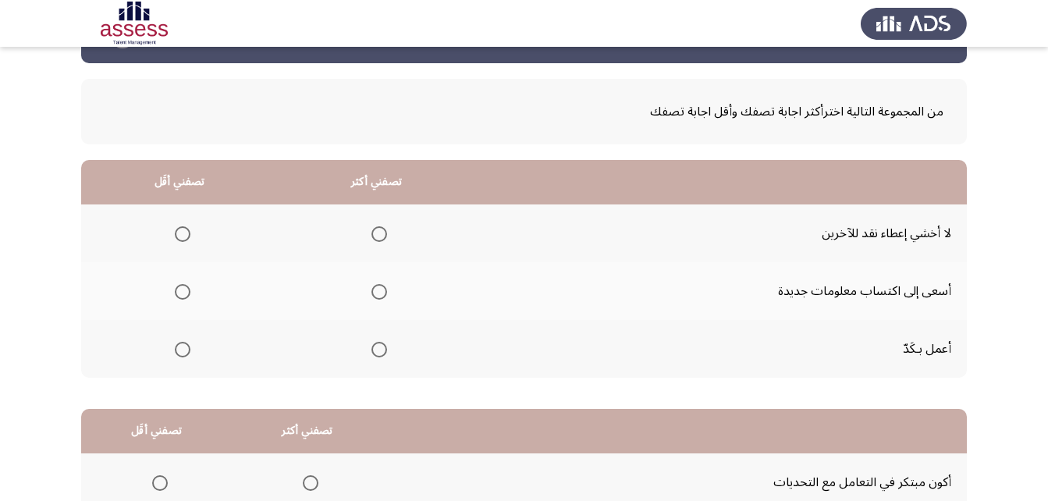
scroll to position [78, 0]
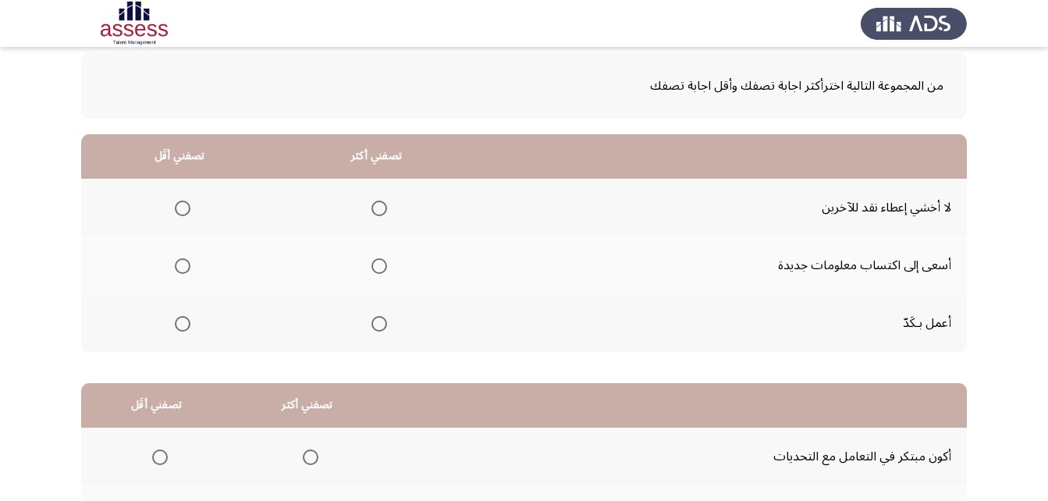
click at [379, 267] on span "Select an option" at bounding box center [380, 266] width 16 height 16
click at [379, 267] on input "Select an option" at bounding box center [380, 266] width 16 height 16
click at [176, 208] on span "Select an option" at bounding box center [183, 209] width 16 height 16
click at [176, 208] on input "Select an option" at bounding box center [183, 209] width 16 height 16
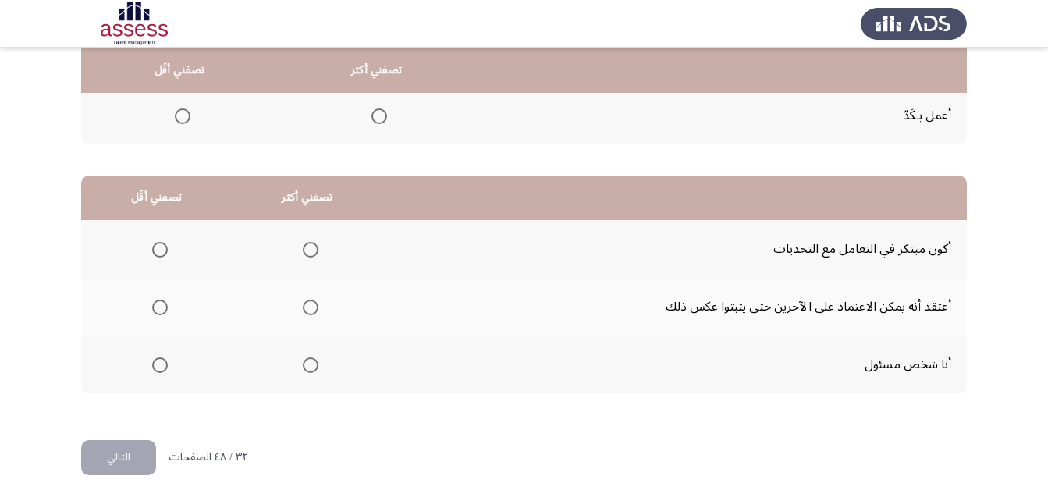
scroll to position [287, 0]
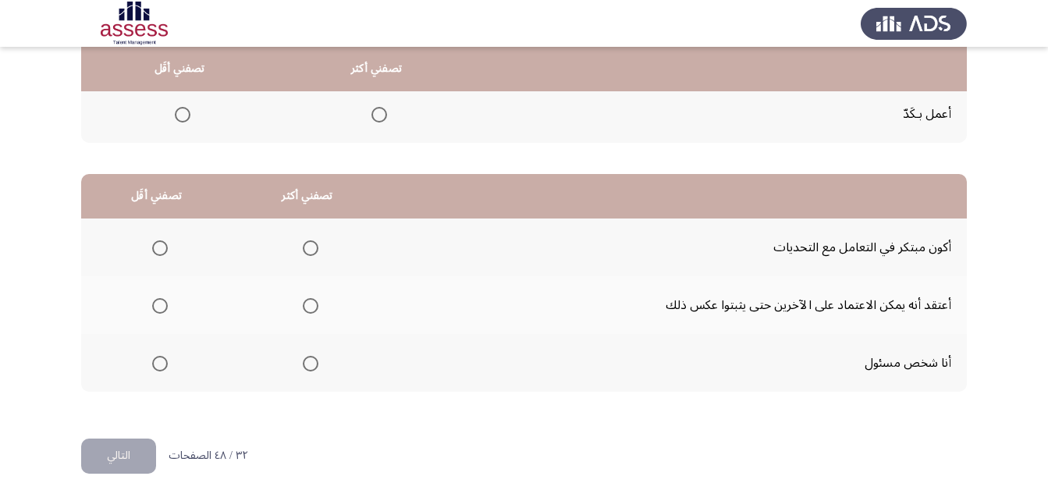
click at [311, 308] on span "Select an option" at bounding box center [311, 306] width 16 height 16
click at [311, 308] on input "Select an option" at bounding box center [311, 306] width 16 height 16
click at [308, 249] on span "Select an option" at bounding box center [311, 248] width 16 height 16
click at [308, 249] on input "Select an option" at bounding box center [311, 248] width 16 height 16
click at [153, 304] on span "Select an option" at bounding box center [160, 306] width 16 height 16
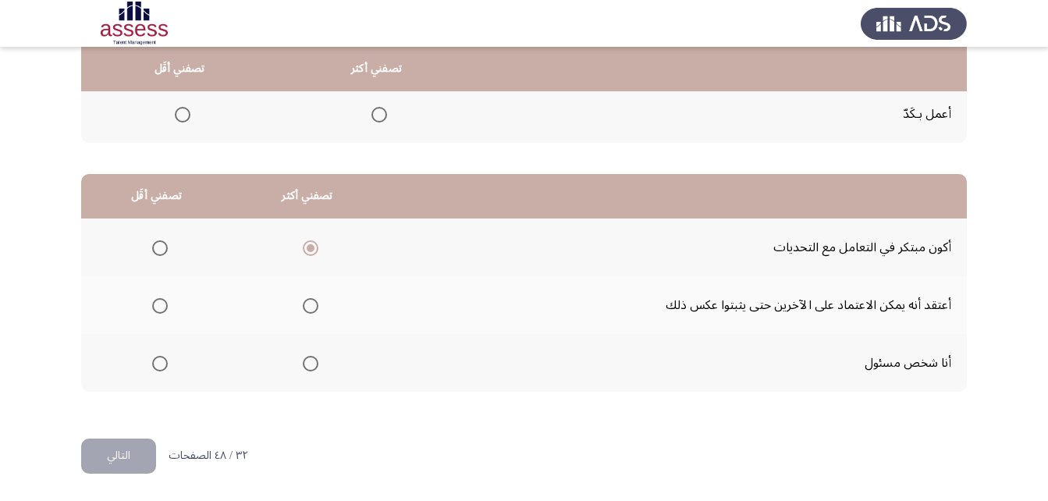
click at [153, 304] on input "Select an option" at bounding box center [160, 306] width 16 height 16
click at [131, 462] on button "التالي" at bounding box center [118, 456] width 75 height 35
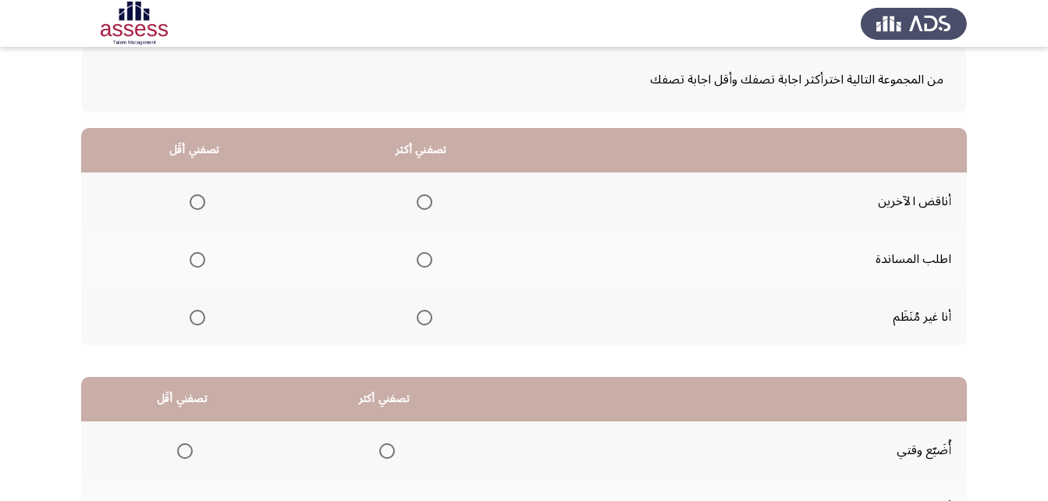
scroll to position [78, 0]
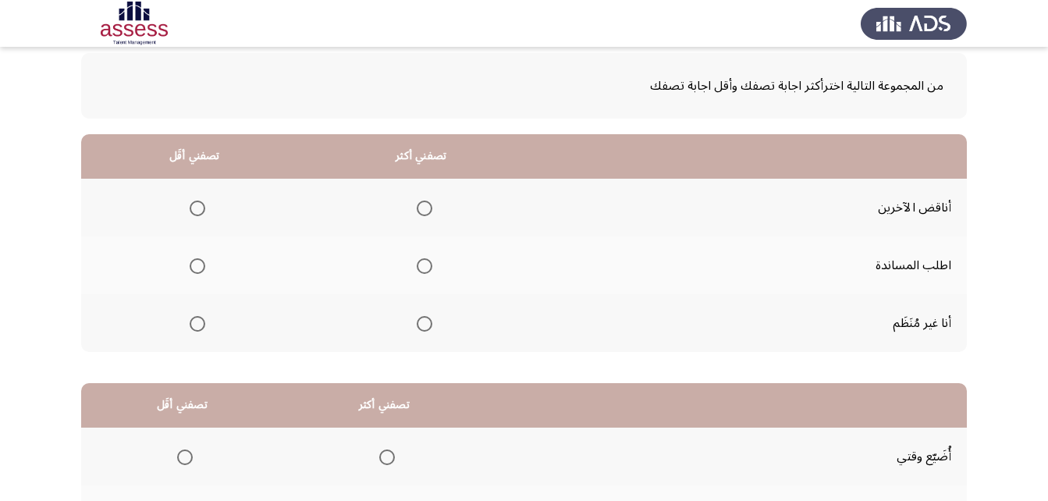
click at [197, 321] on span "Select an option" at bounding box center [198, 324] width 16 height 16
click at [197, 321] on input "Select an option" at bounding box center [198, 324] width 16 height 16
click at [422, 251] on th at bounding box center [421, 266] width 227 height 58
click at [411, 265] on label "Select an option" at bounding box center [422, 266] width 22 height 16
click at [417, 265] on input "Select an option" at bounding box center [425, 266] width 16 height 16
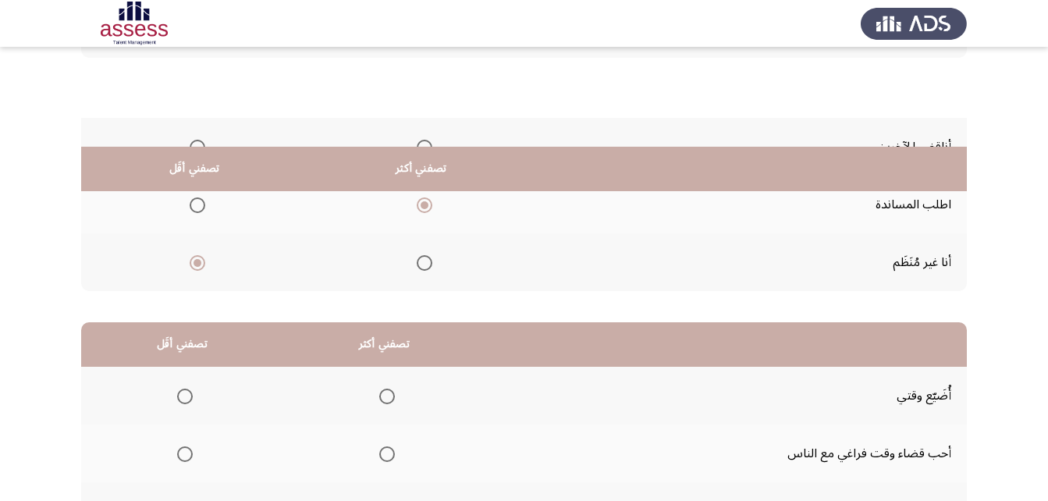
scroll to position [287, 0]
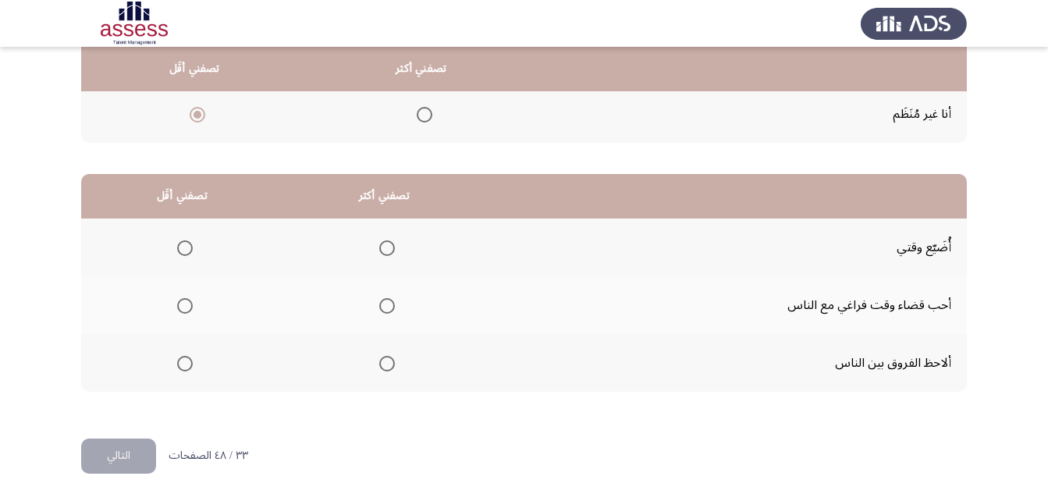
click at [380, 366] on span "Select an option" at bounding box center [387, 364] width 16 height 16
click at [380, 366] on input "Select an option" at bounding box center [387, 364] width 16 height 16
click at [183, 246] on span "Select an option" at bounding box center [185, 248] width 16 height 16
click at [183, 246] on input "Select an option" at bounding box center [185, 248] width 16 height 16
click at [123, 453] on button "التالي" at bounding box center [118, 456] width 75 height 35
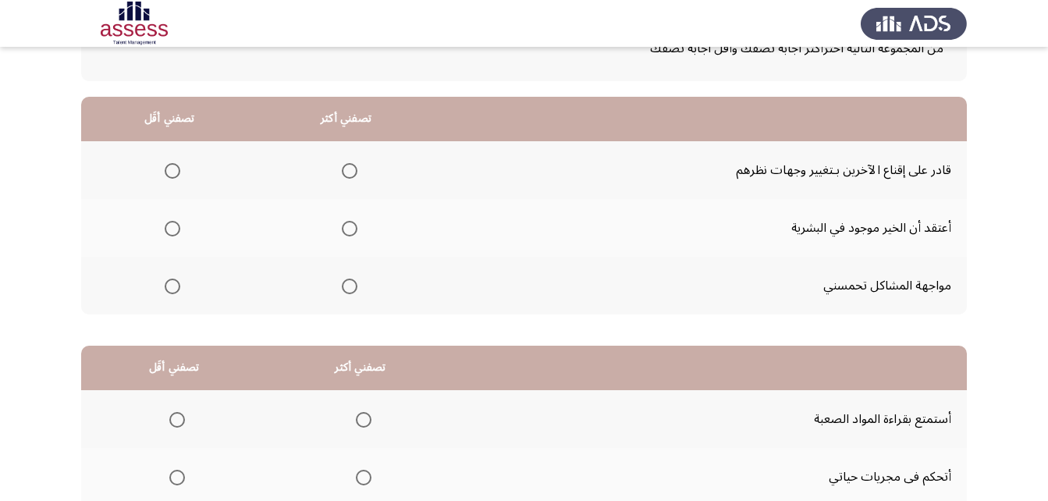
scroll to position [156, 0]
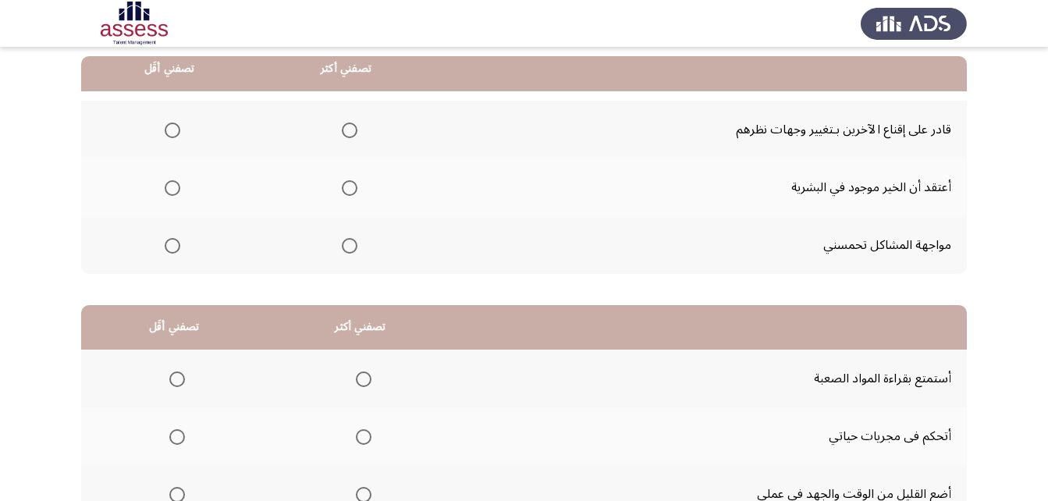
click at [342, 242] on span "Select an option" at bounding box center [350, 246] width 16 height 16
click at [342, 242] on input "Select an option" at bounding box center [350, 246] width 16 height 16
click at [166, 128] on span "Select an option" at bounding box center [173, 131] width 16 height 16
click at [166, 128] on input "Select an option" at bounding box center [173, 131] width 16 height 16
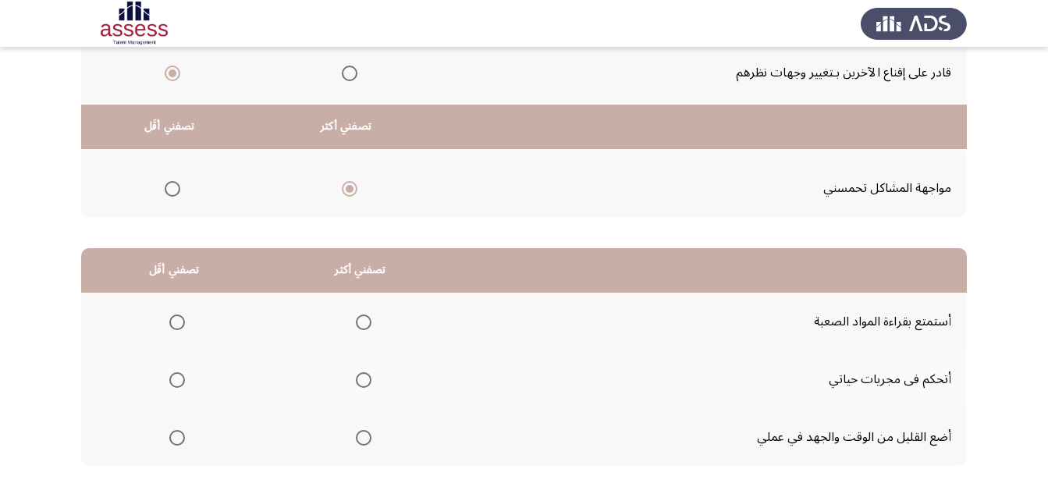
scroll to position [287, 0]
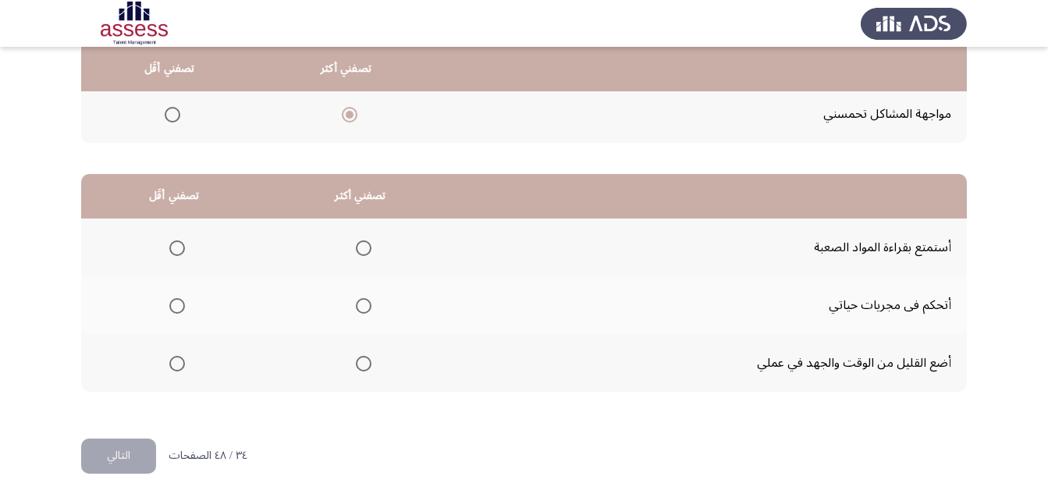
click at [363, 243] on span "Select an option" at bounding box center [364, 248] width 16 height 16
click at [363, 243] on input "Select an option" at bounding box center [364, 248] width 16 height 16
click at [161, 364] on th at bounding box center [174, 363] width 187 height 58
click at [182, 366] on span "Select an option" at bounding box center [177, 364] width 16 height 16
click at [182, 366] on input "Select an option" at bounding box center [177, 364] width 16 height 16
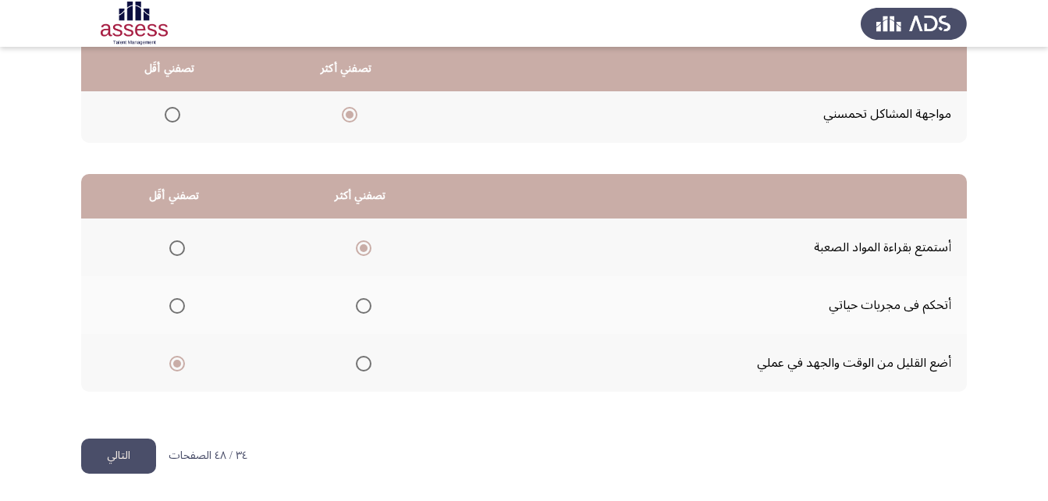
click at [110, 461] on button "التالي" at bounding box center [118, 456] width 75 height 35
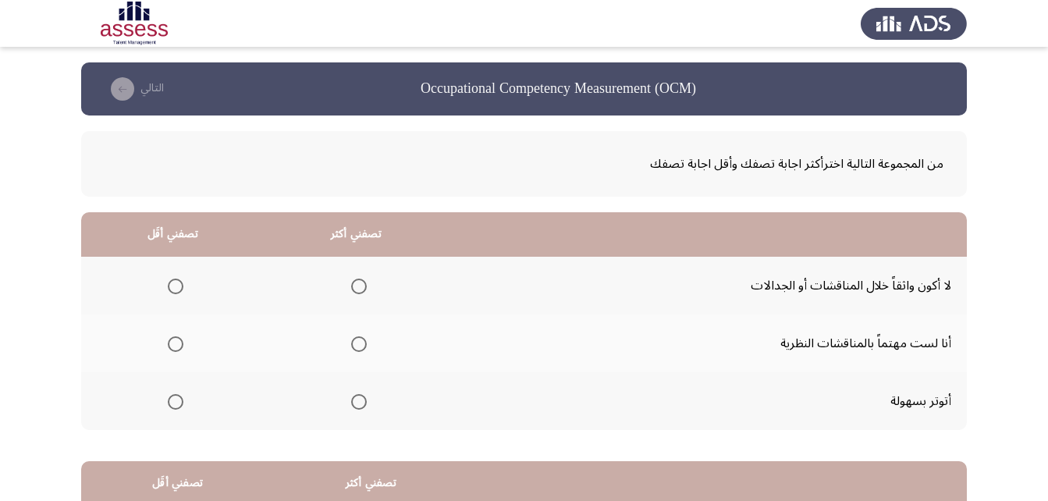
click at [171, 404] on span "Select an option" at bounding box center [176, 402] width 16 height 16
click at [171, 404] on input "Select an option" at bounding box center [176, 402] width 16 height 16
click at [356, 343] on span "Select an option" at bounding box center [359, 344] width 16 height 16
click at [356, 343] on input "Select an option" at bounding box center [359, 344] width 16 height 16
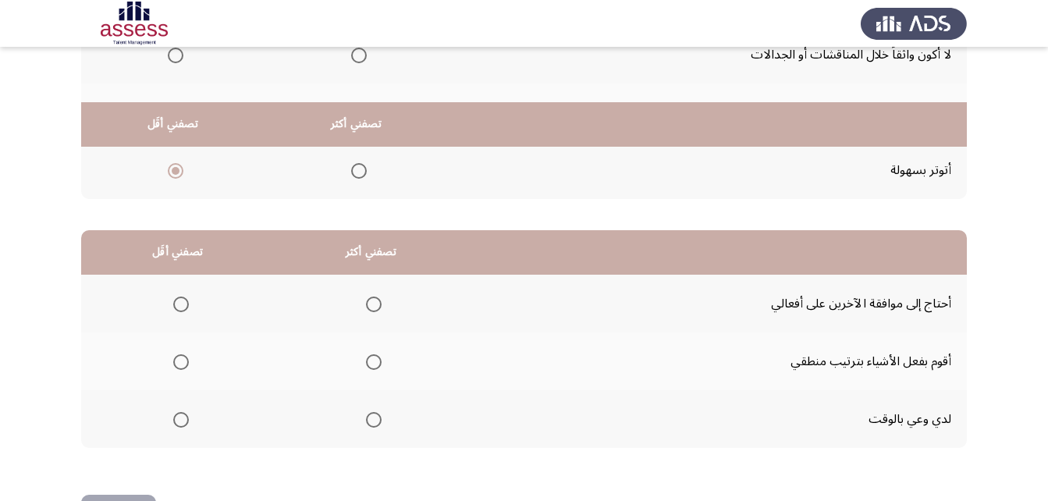
scroll to position [287, 0]
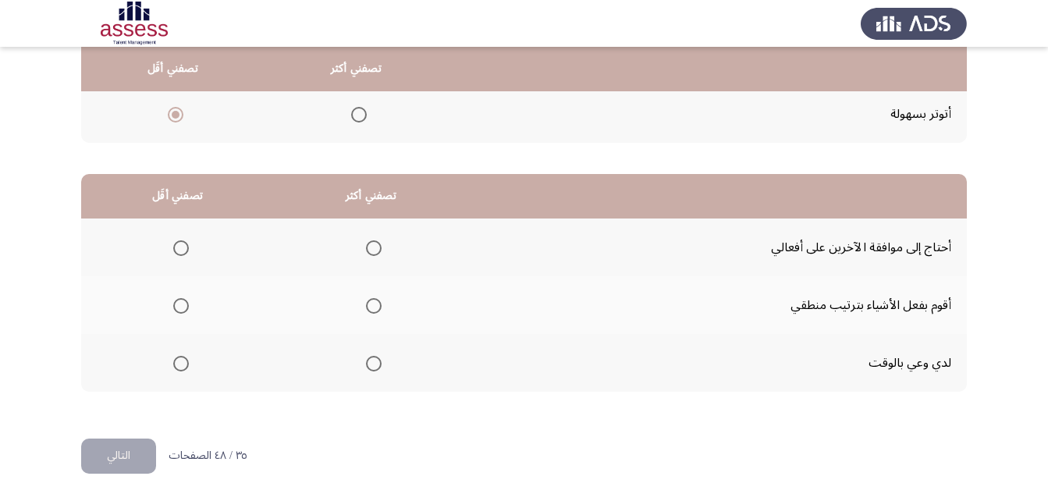
click at [372, 309] on span "Select an option" at bounding box center [374, 306] width 16 height 16
click at [372, 309] on input "Select an option" at bounding box center [374, 306] width 16 height 16
click at [181, 362] on span "Select an option" at bounding box center [181, 364] width 16 height 16
click at [181, 362] on input "Select an option" at bounding box center [181, 364] width 16 height 16
click at [181, 253] on span "Select an option" at bounding box center [181, 248] width 16 height 16
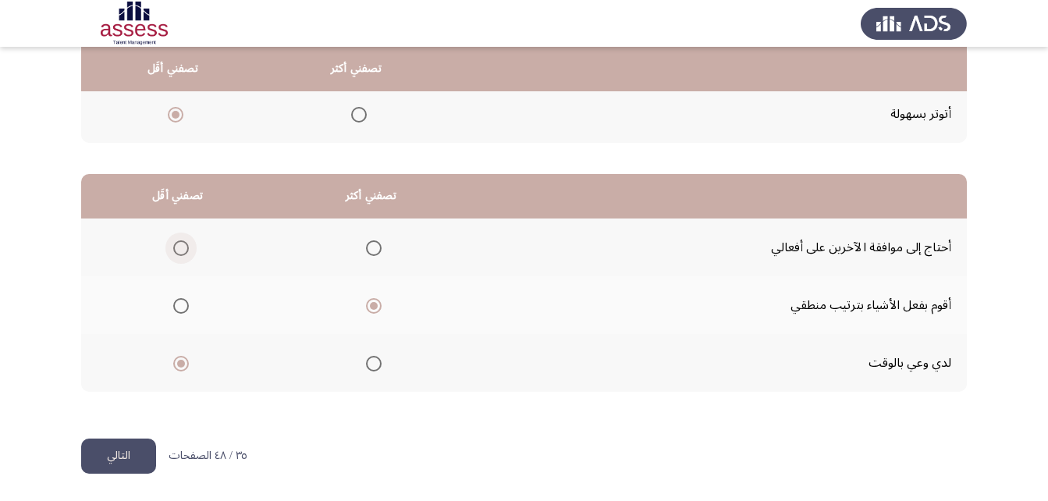
click at [181, 253] on input "Select an option" at bounding box center [181, 248] width 16 height 16
click at [127, 453] on button "التالي" at bounding box center [118, 456] width 75 height 35
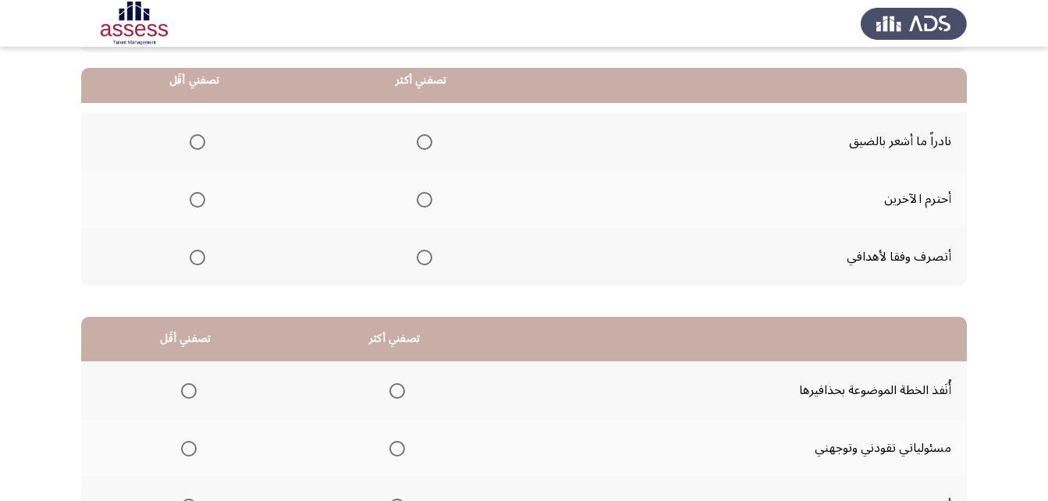
scroll to position [156, 0]
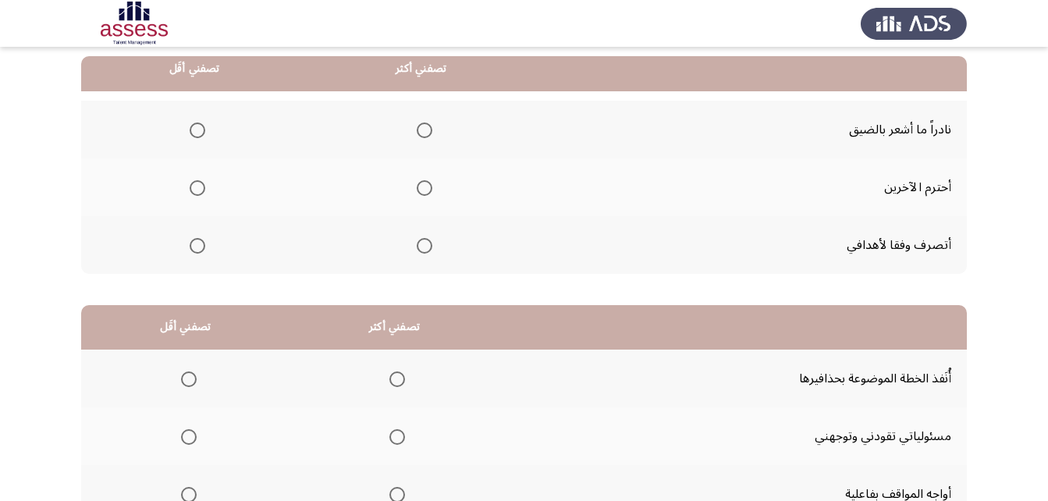
click at [423, 244] on span "Select an option" at bounding box center [425, 246] width 16 height 16
click at [423, 244] on input "Select an option" at bounding box center [425, 246] width 16 height 16
click at [198, 130] on span "Select an option" at bounding box center [198, 131] width 16 height 16
click at [198, 130] on input "Select an option" at bounding box center [198, 131] width 16 height 16
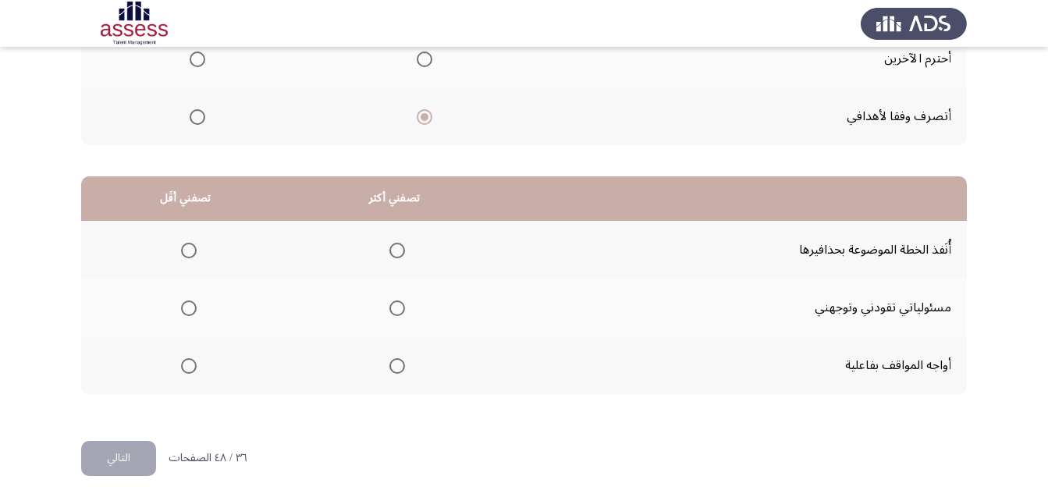
scroll to position [287, 0]
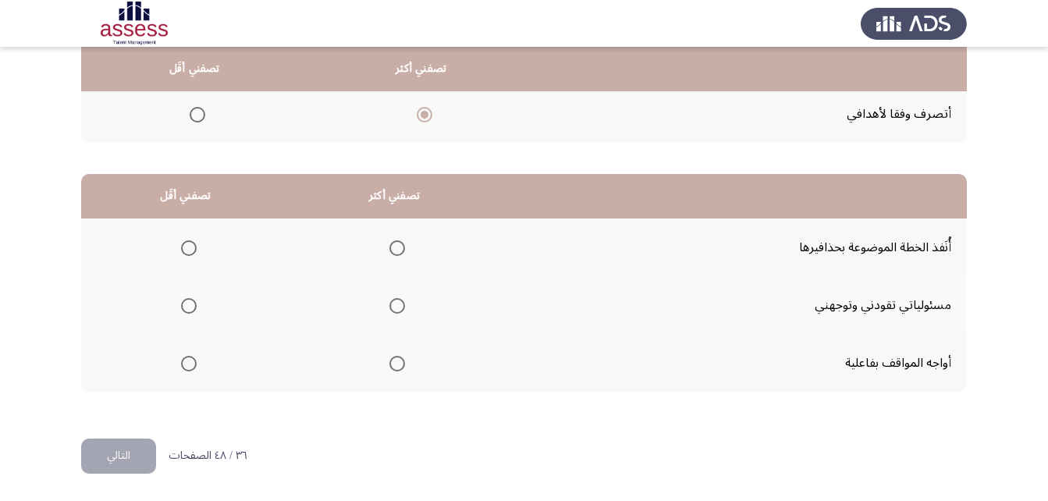
click at [389, 361] on span "Select an option" at bounding box center [397, 364] width 16 height 16
click at [389, 361] on input "Select an option" at bounding box center [397, 364] width 16 height 16
click at [189, 306] on span "Select an option" at bounding box center [189, 306] width 0 height 0
click at [187, 306] on input "Select an option" at bounding box center [189, 306] width 16 height 16
click at [135, 463] on button "التالي" at bounding box center [118, 456] width 75 height 35
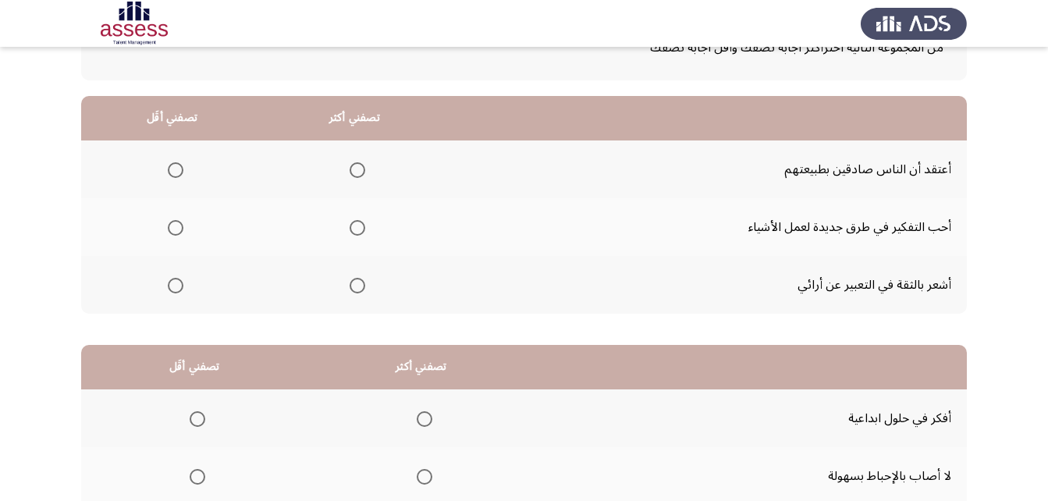
scroll to position [78, 0]
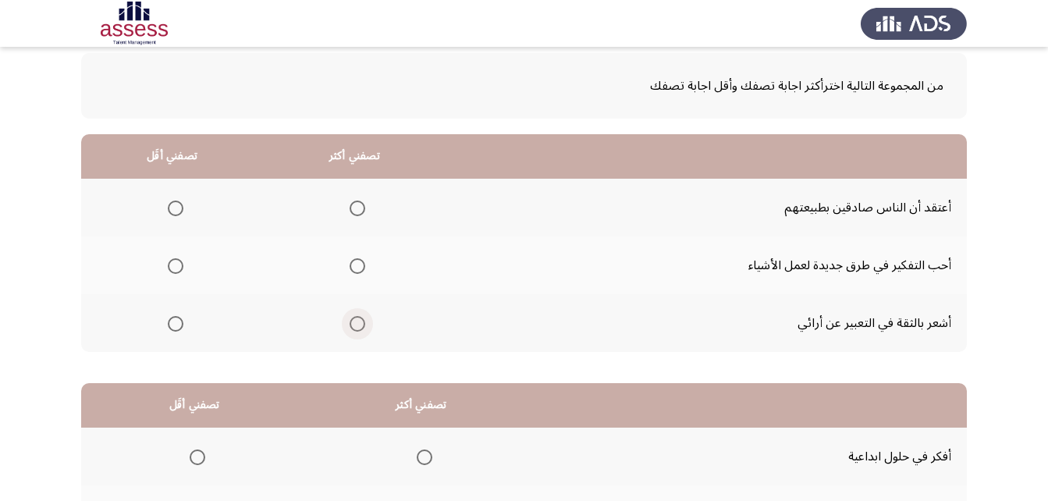
click at [354, 325] on span "Select an option" at bounding box center [358, 324] width 16 height 16
click at [354, 325] on input "Select an option" at bounding box center [358, 324] width 16 height 16
click at [354, 267] on span "Select an option" at bounding box center [358, 266] width 16 height 16
click at [354, 267] on input "Select an option" at bounding box center [358, 266] width 16 height 16
click at [171, 318] on span "Select an option" at bounding box center [176, 324] width 16 height 16
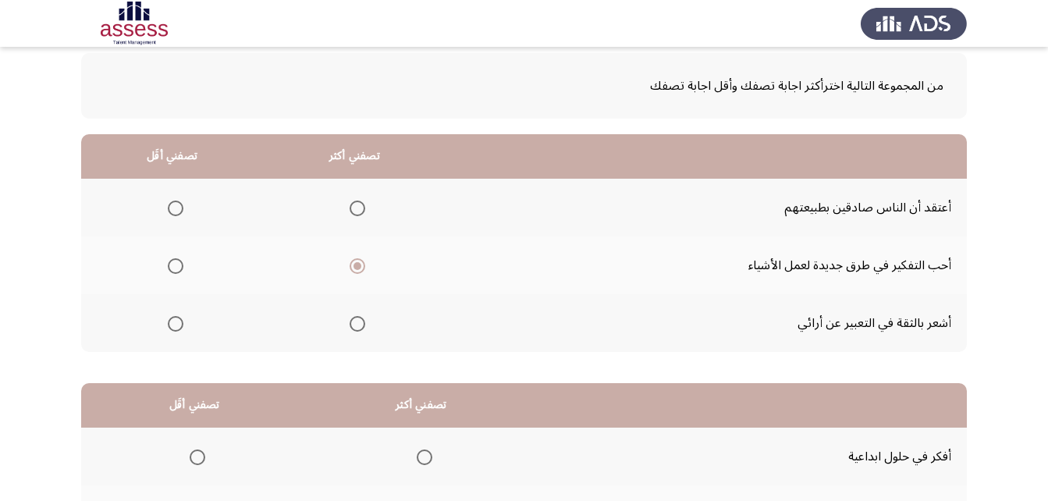
click at [171, 318] on input "Select an option" at bounding box center [176, 324] width 16 height 16
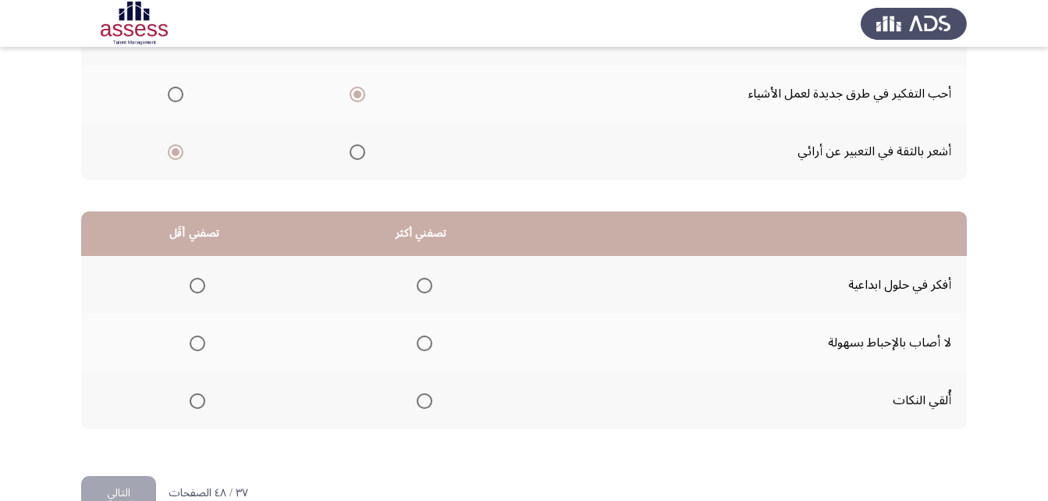
scroll to position [287, 0]
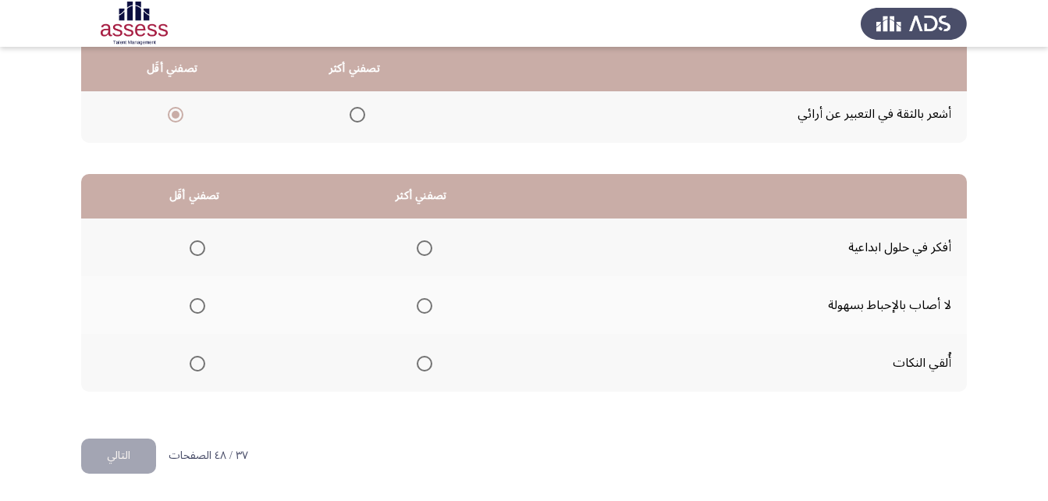
click at [422, 250] on span "Select an option" at bounding box center [425, 248] width 16 height 16
click at [422, 250] on input "Select an option" at bounding box center [425, 248] width 16 height 16
click at [194, 306] on span "Select an option" at bounding box center [198, 306] width 16 height 16
click at [194, 306] on input "Select an option" at bounding box center [198, 306] width 16 height 16
click at [131, 462] on button "التالي" at bounding box center [118, 456] width 75 height 35
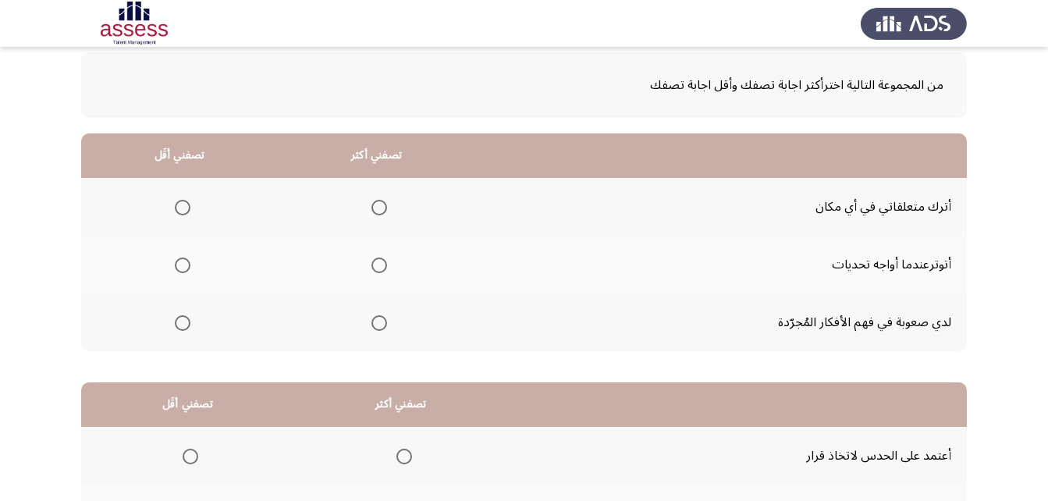
scroll to position [78, 0]
click at [381, 329] on span "Select an option" at bounding box center [380, 324] width 16 height 16
click at [381, 329] on input "Select an option" at bounding box center [380, 324] width 16 height 16
click at [187, 267] on span "Select an option" at bounding box center [183, 266] width 16 height 16
click at [187, 267] on input "Select an option" at bounding box center [183, 266] width 16 height 16
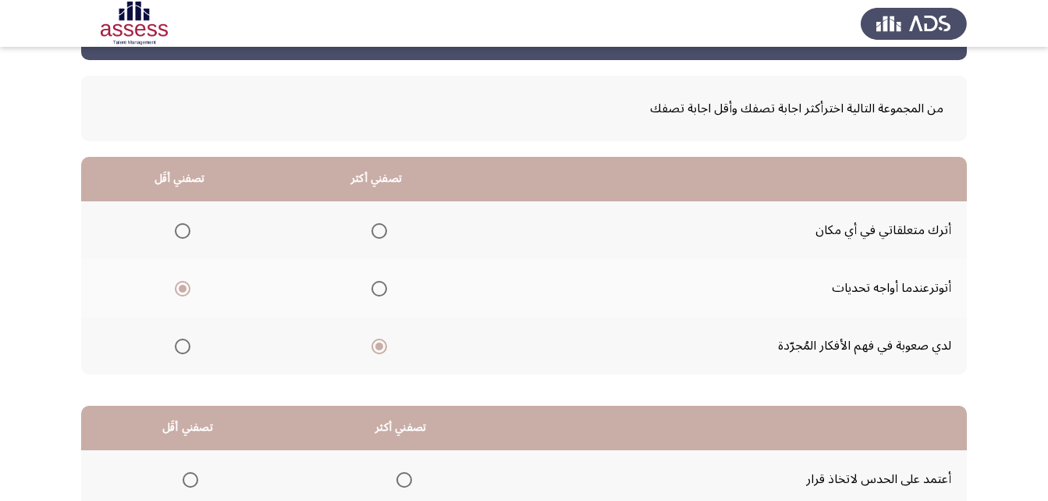
scroll to position [53, 0]
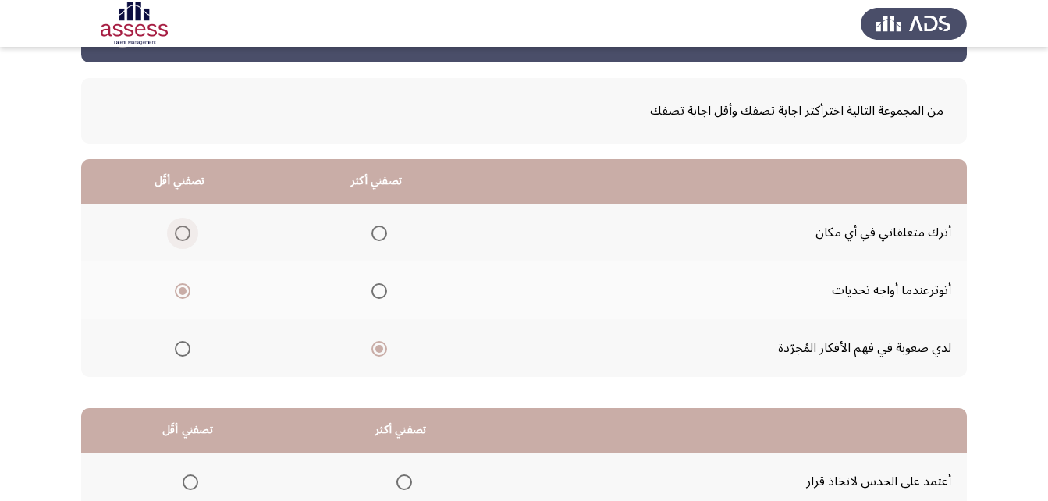
click at [180, 233] on span "Select an option" at bounding box center [183, 234] width 16 height 16
click at [180, 233] on input "Select an option" at bounding box center [183, 234] width 16 height 16
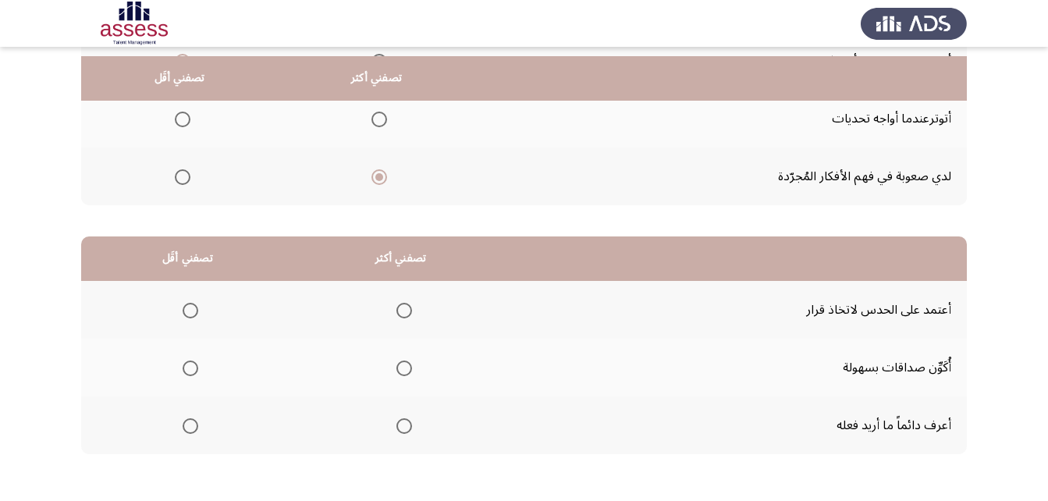
scroll to position [234, 0]
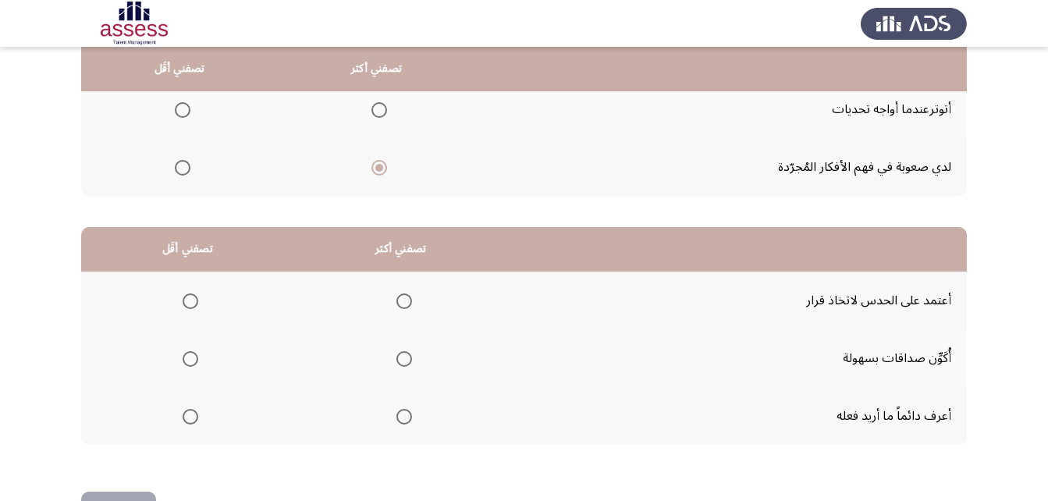
click at [407, 415] on span "Select an option" at bounding box center [405, 417] width 16 height 16
click at [407, 415] on input "Select an option" at bounding box center [405, 417] width 16 height 16
click at [191, 297] on span "Select an option" at bounding box center [191, 301] width 16 height 16
click at [191, 297] on input "Select an option" at bounding box center [191, 301] width 16 height 16
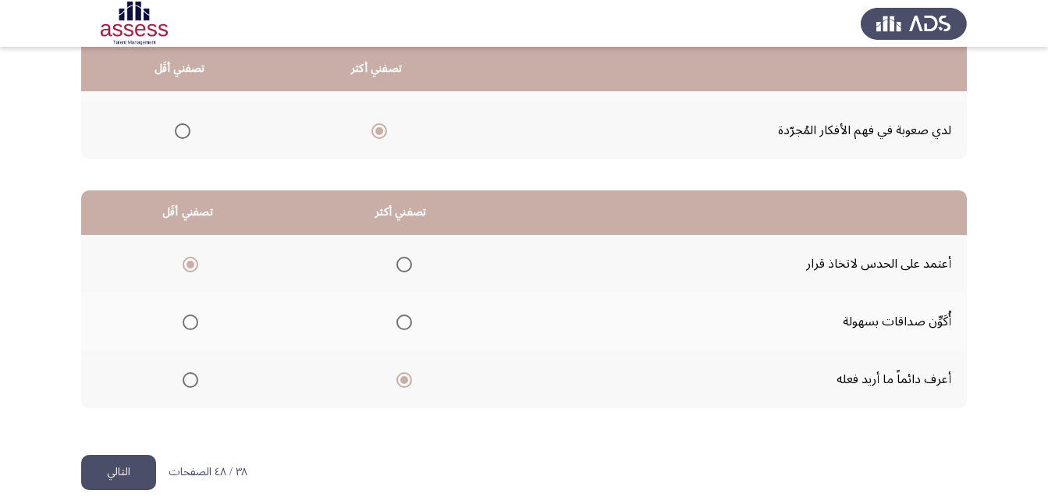
scroll to position [287, 0]
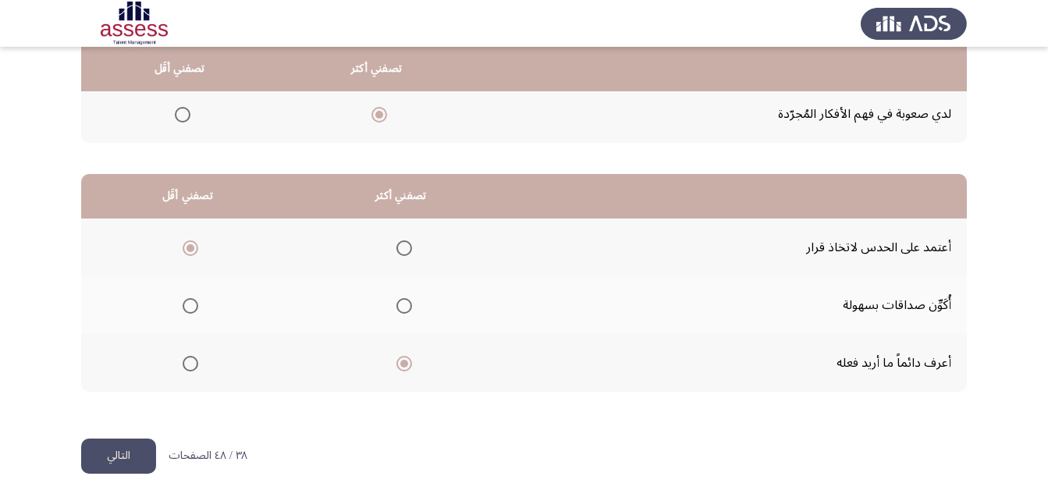
click at [126, 447] on button "التالي" at bounding box center [118, 456] width 75 height 35
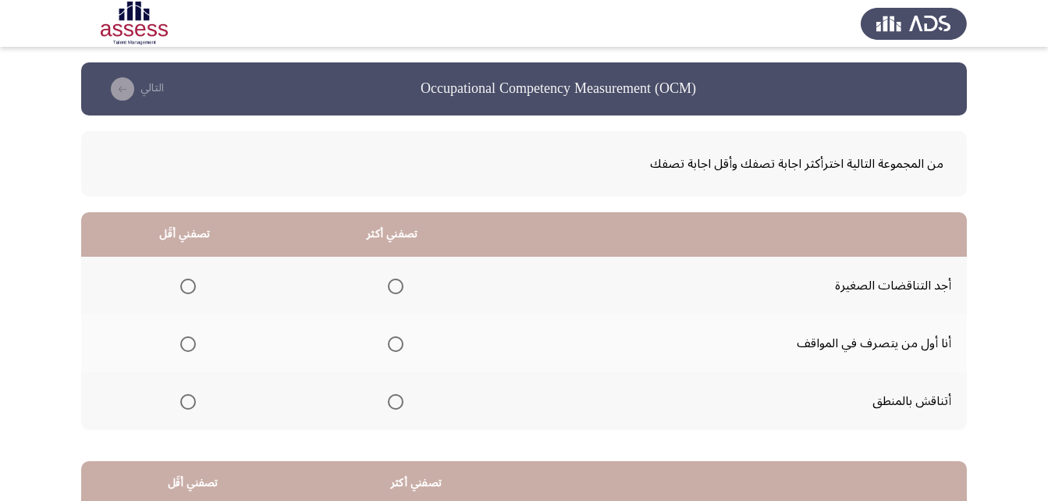
click at [396, 283] on span "Select an option" at bounding box center [396, 287] width 16 height 16
click at [396, 283] on input "Select an option" at bounding box center [396, 287] width 16 height 16
click at [190, 406] on span "Select an option" at bounding box center [188, 402] width 16 height 16
click at [190, 406] on input "Select an option" at bounding box center [188, 402] width 16 height 16
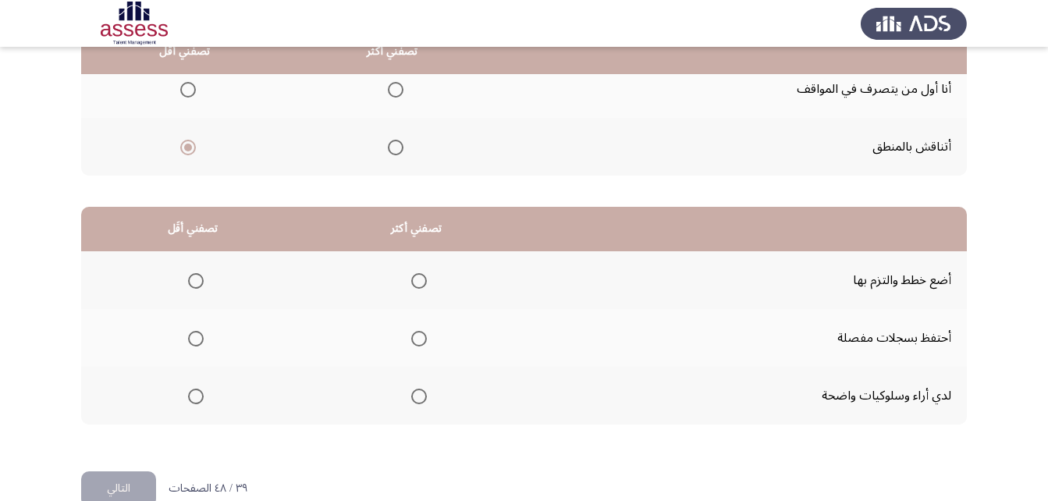
scroll to position [287, 0]
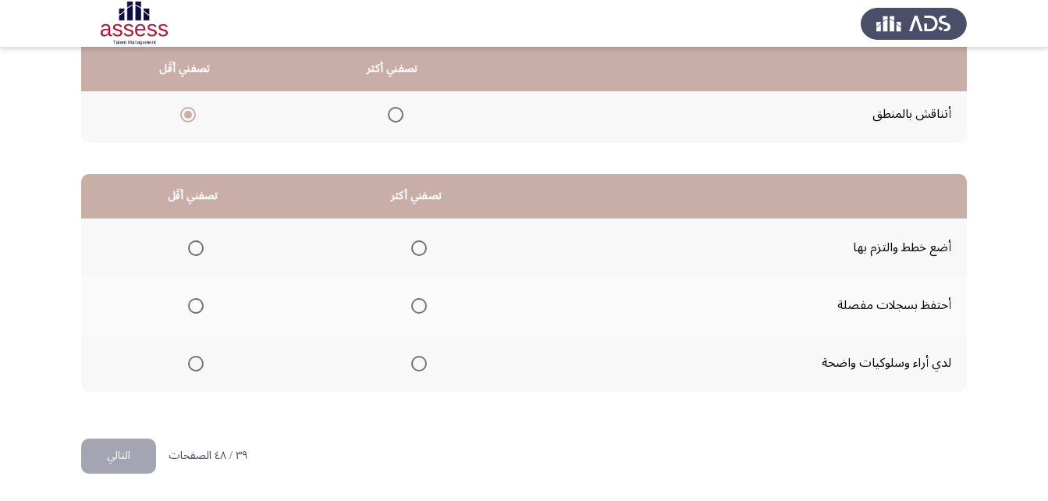
click at [418, 247] on span "Select an option" at bounding box center [419, 248] width 16 height 16
click at [418, 247] on input "Select an option" at bounding box center [419, 248] width 16 height 16
click at [201, 310] on span "Select an option" at bounding box center [196, 306] width 16 height 16
click at [201, 310] on input "Select an option" at bounding box center [196, 306] width 16 height 16
click at [141, 450] on button "التالي" at bounding box center [118, 456] width 75 height 35
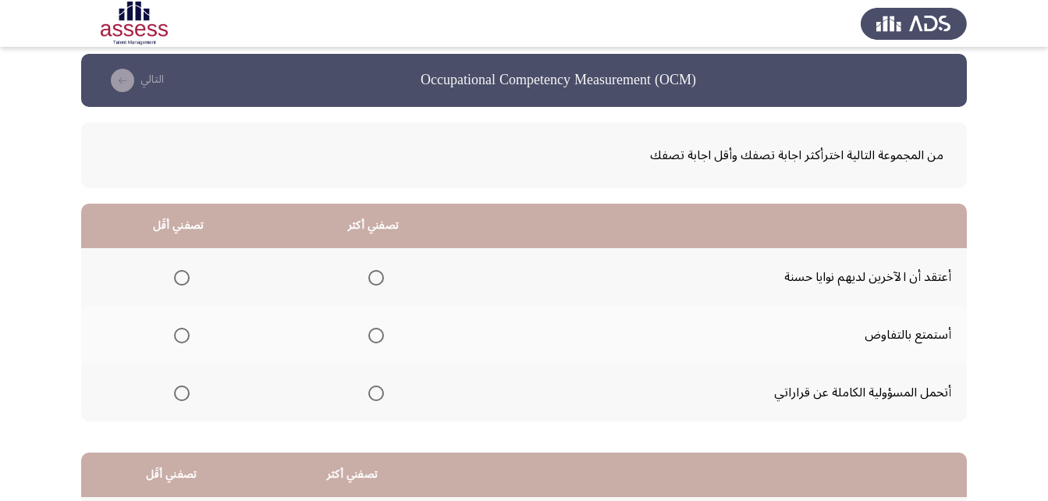
scroll to position [0, 0]
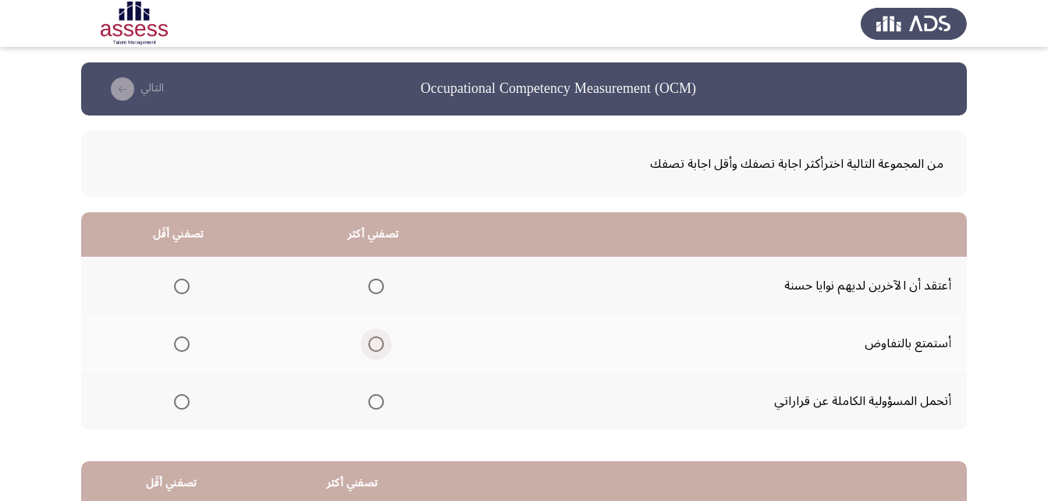
click at [379, 346] on span "Select an option" at bounding box center [376, 344] width 16 height 16
click at [379, 346] on input "Select an option" at bounding box center [376, 344] width 16 height 16
click at [185, 286] on span "Select an option" at bounding box center [182, 287] width 16 height 16
click at [185, 286] on input "Select an option" at bounding box center [182, 287] width 16 height 16
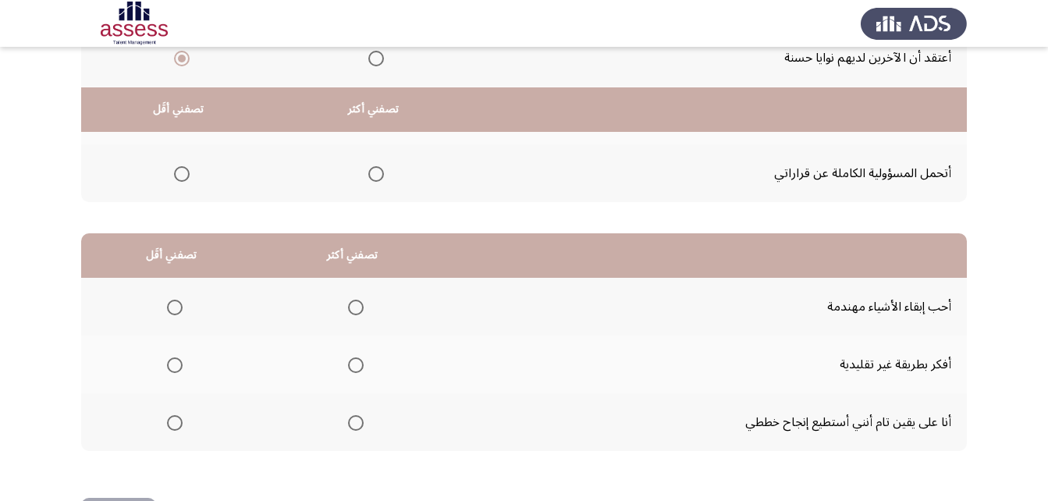
scroll to position [287, 0]
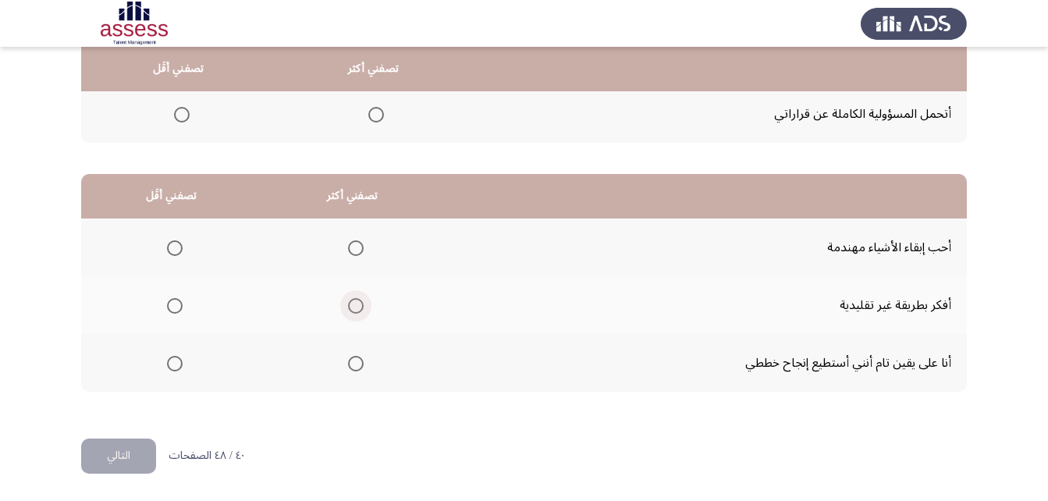
click at [342, 306] on label "Select an option" at bounding box center [353, 306] width 22 height 16
click at [348, 306] on input "Select an option" at bounding box center [356, 306] width 16 height 16
click at [168, 364] on span "Select an option" at bounding box center [175, 364] width 16 height 16
click at [168, 364] on input "Select an option" at bounding box center [175, 364] width 16 height 16
click at [125, 457] on button "التالي" at bounding box center [118, 456] width 75 height 35
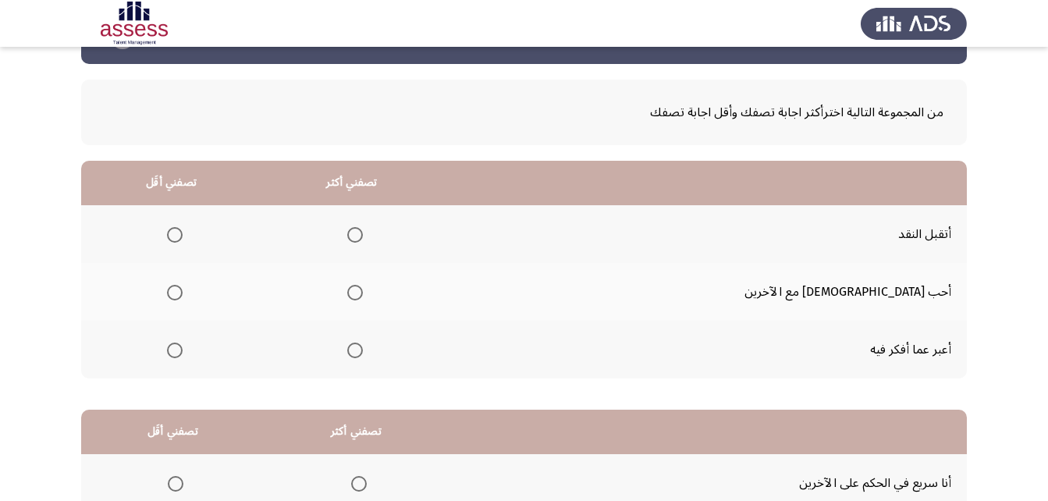
scroll to position [156, 0]
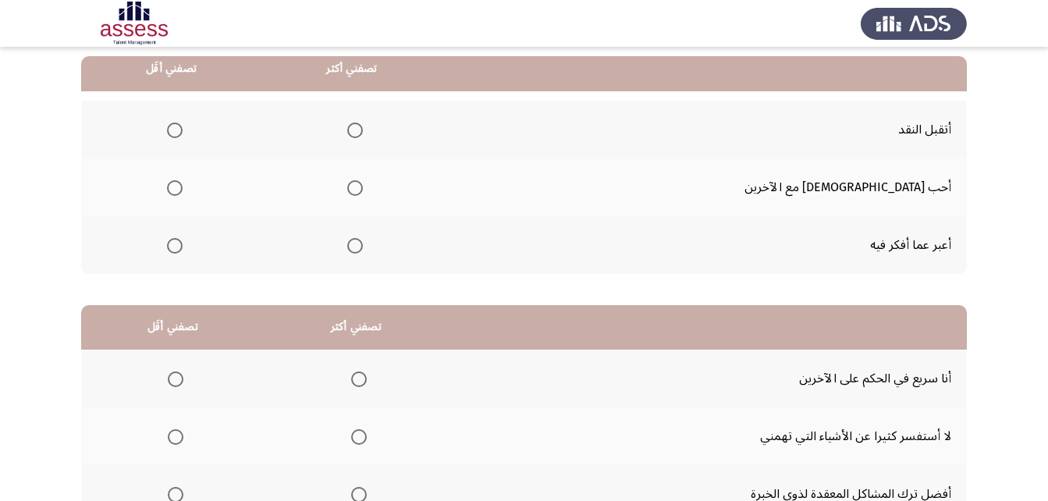
click at [363, 183] on span "Select an option" at bounding box center [355, 188] width 16 height 16
click at [363, 183] on input "Select an option" at bounding box center [355, 188] width 16 height 16
click at [183, 244] on span "Select an option" at bounding box center [175, 246] width 16 height 16
click at [183, 244] on input "Select an option" at bounding box center [175, 246] width 16 height 16
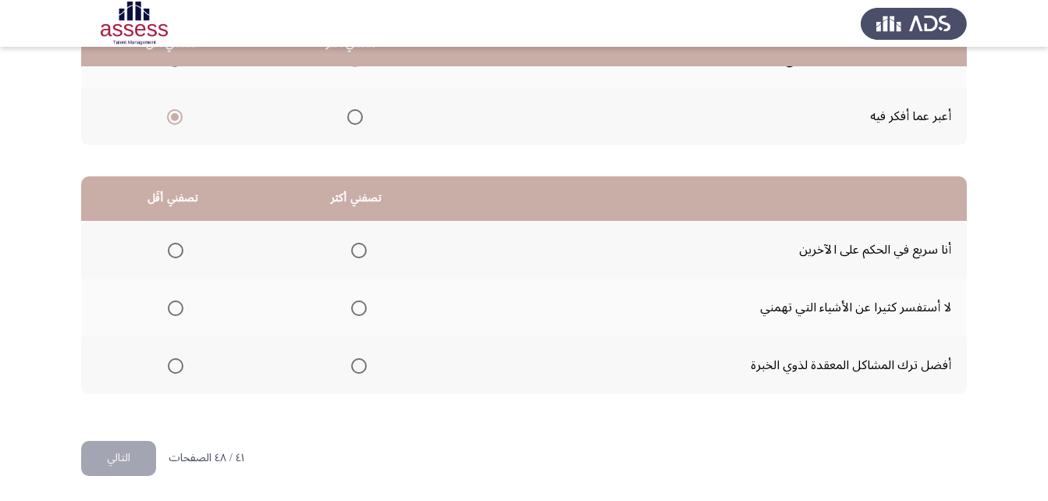
scroll to position [287, 0]
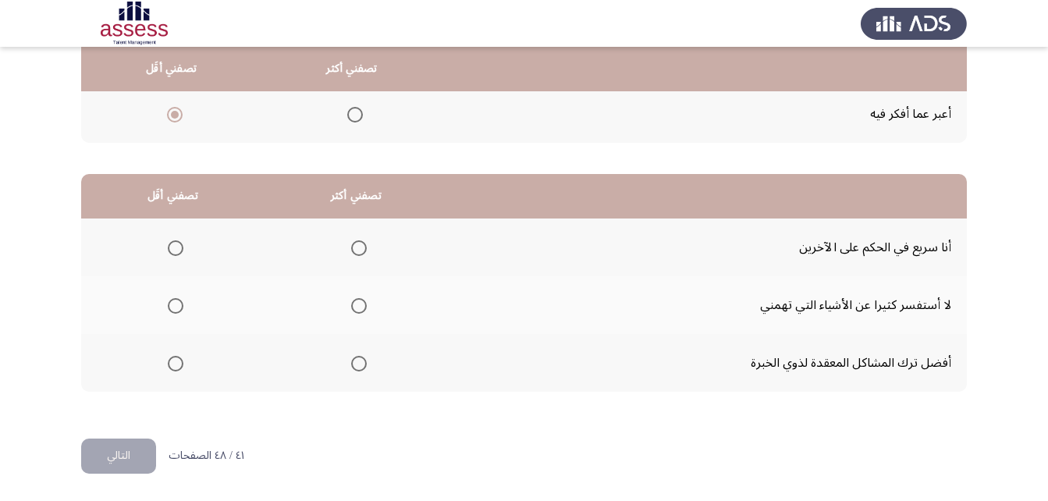
click at [356, 364] on span "Select an option" at bounding box center [359, 364] width 16 height 16
click at [356, 364] on input "Select an option" at bounding box center [359, 364] width 16 height 16
click at [180, 244] on span "Select an option" at bounding box center [176, 248] width 16 height 16
click at [180, 244] on input "Select an option" at bounding box center [176, 248] width 16 height 16
click at [138, 448] on button "التالي" at bounding box center [118, 456] width 75 height 35
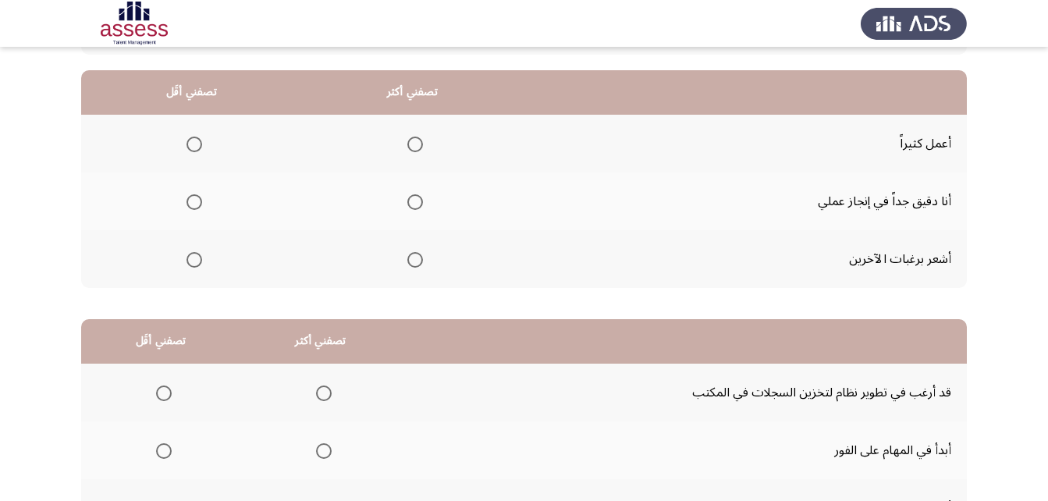
scroll to position [156, 0]
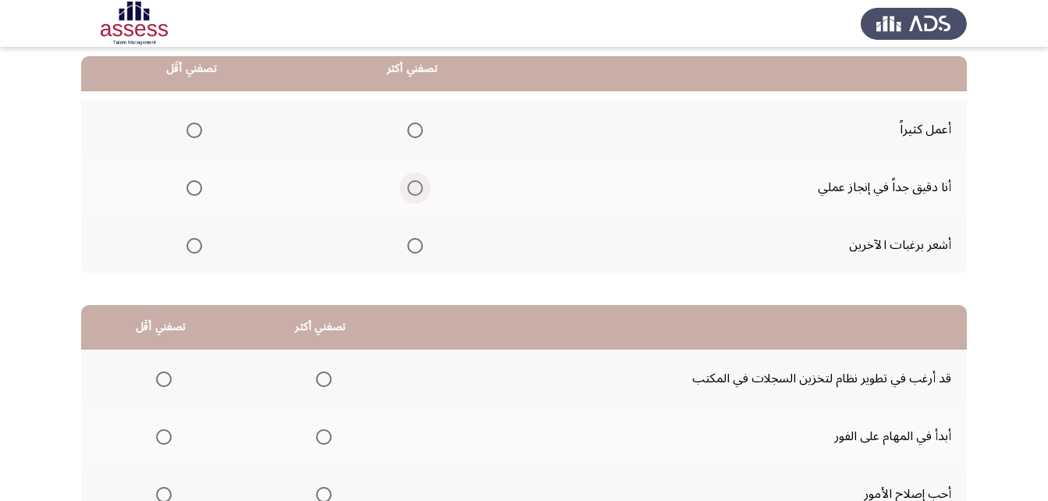
click at [412, 187] on span "Select an option" at bounding box center [415, 188] width 16 height 16
click at [412, 187] on input "Select an option" at bounding box center [415, 188] width 16 height 16
click at [425, 130] on th at bounding box center [412, 130] width 221 height 58
click at [418, 127] on span "Select an option" at bounding box center [415, 131] width 16 height 16
click at [418, 127] on input "Select an option" at bounding box center [415, 131] width 16 height 16
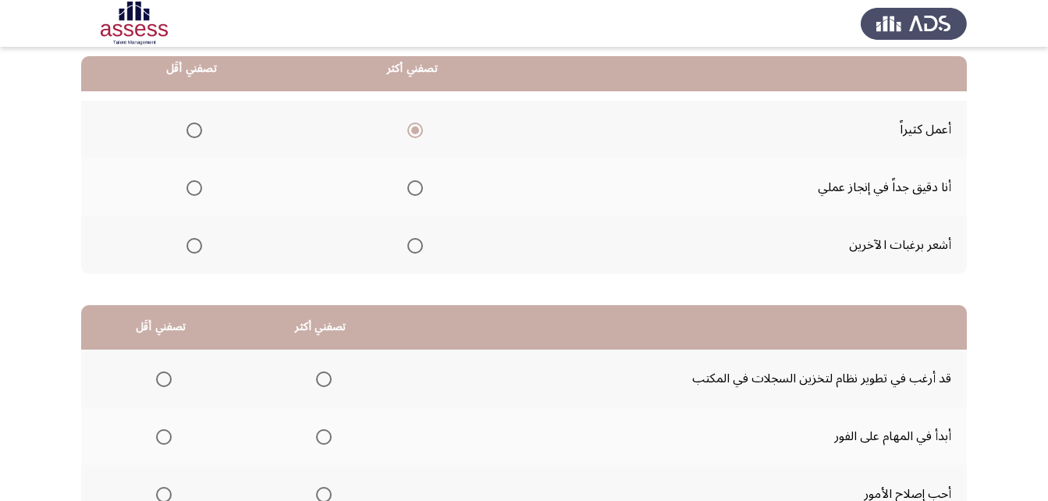
click at [194, 247] on span "Select an option" at bounding box center [195, 246] width 16 height 16
click at [194, 247] on input "Select an option" at bounding box center [195, 246] width 16 height 16
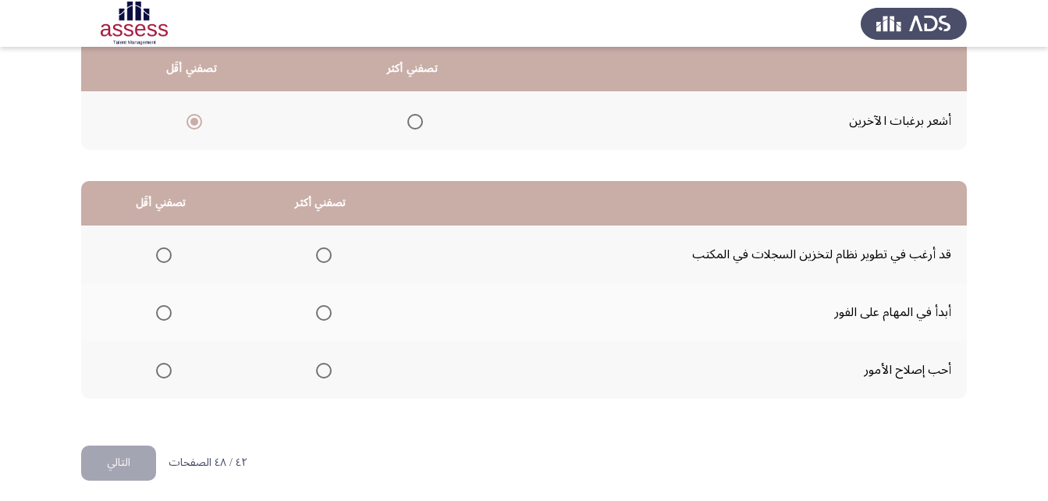
scroll to position [287, 0]
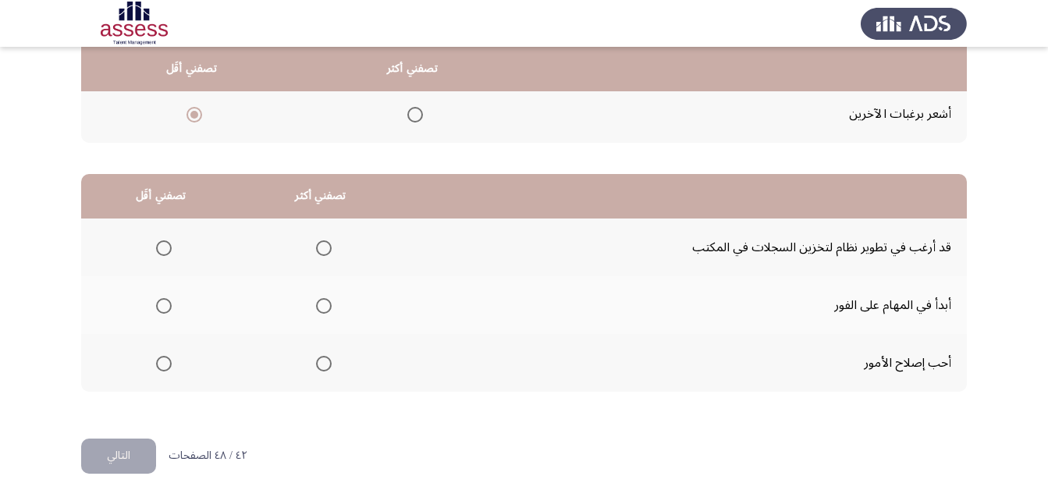
click at [316, 306] on span "Select an option" at bounding box center [324, 306] width 16 height 16
click at [316, 306] on input "Select an option" at bounding box center [324, 306] width 16 height 16
click at [167, 361] on span "Select an option" at bounding box center [164, 364] width 16 height 16
click at [167, 361] on input "Select an option" at bounding box center [164, 364] width 16 height 16
click at [138, 456] on button "التالي" at bounding box center [118, 456] width 75 height 35
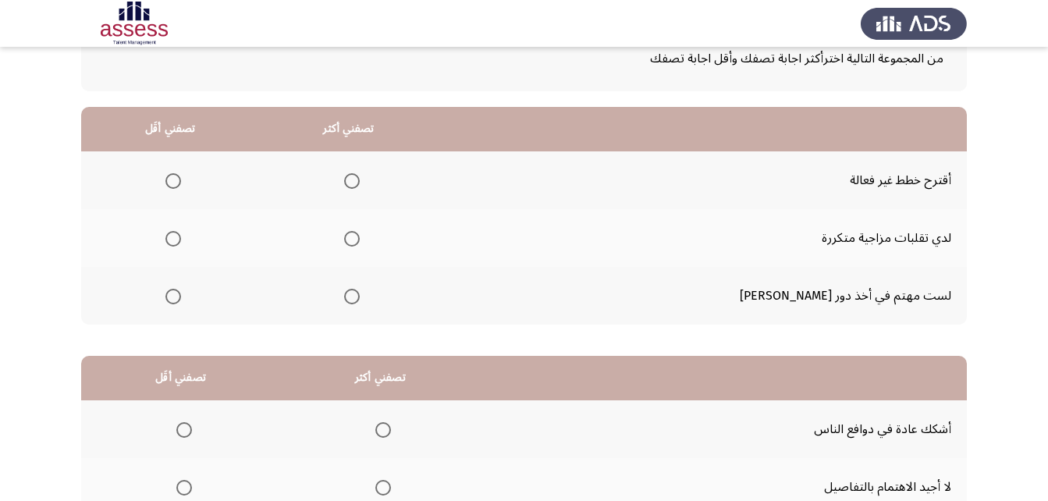
scroll to position [78, 0]
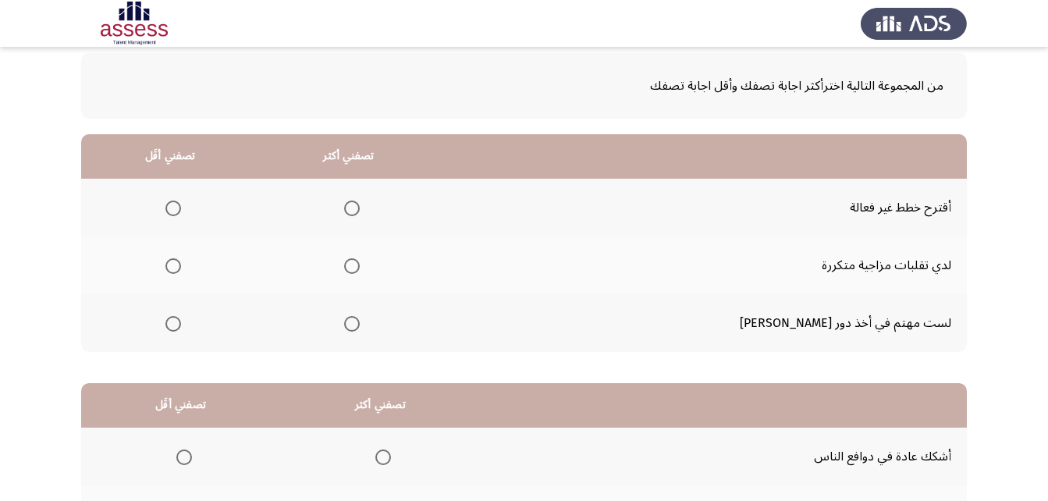
click at [360, 324] on span "Select an option" at bounding box center [352, 324] width 16 height 16
click at [360, 324] on input "Select an option" at bounding box center [352, 324] width 16 height 16
click at [181, 205] on span "Select an option" at bounding box center [173, 209] width 16 height 16
click at [181, 205] on input "Select an option" at bounding box center [173, 209] width 16 height 16
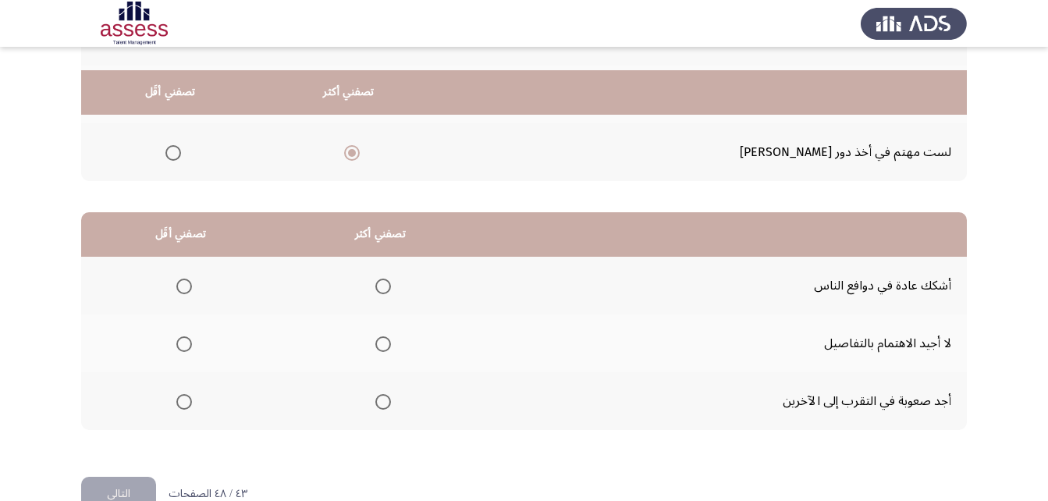
scroll to position [287, 0]
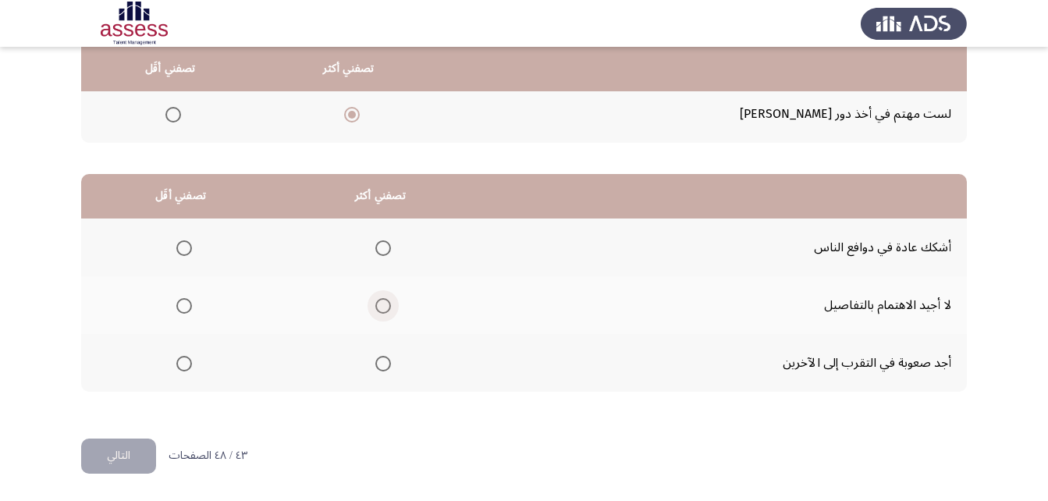
click at [380, 305] on span "Select an option" at bounding box center [383, 306] width 16 height 16
click at [380, 305] on input "Select an option" at bounding box center [383, 306] width 16 height 16
click at [183, 250] on span "Select an option" at bounding box center [184, 248] width 16 height 16
click at [183, 250] on input "Select an option" at bounding box center [184, 248] width 16 height 16
click at [146, 451] on button "التالي" at bounding box center [118, 456] width 75 height 35
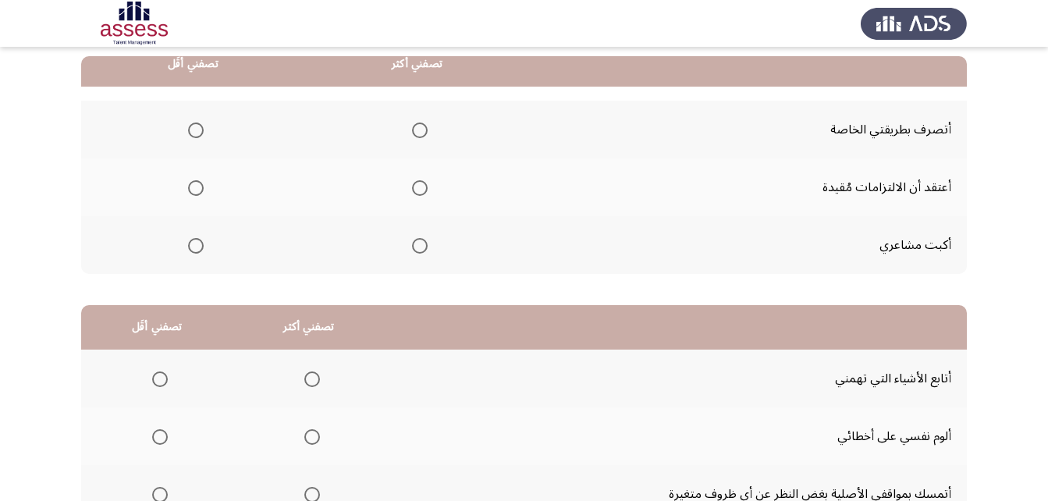
scroll to position [78, 0]
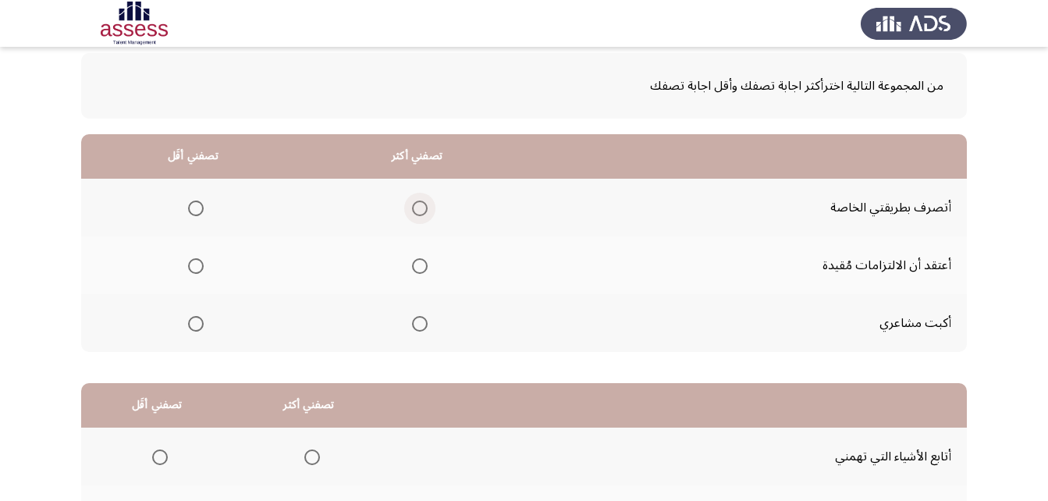
click at [425, 211] on span "Select an option" at bounding box center [420, 209] width 16 height 16
click at [425, 211] on input "Select an option" at bounding box center [420, 209] width 16 height 16
click at [199, 263] on span "Select an option" at bounding box center [196, 266] width 16 height 16
click at [199, 263] on input "Select an option" at bounding box center [196, 266] width 16 height 16
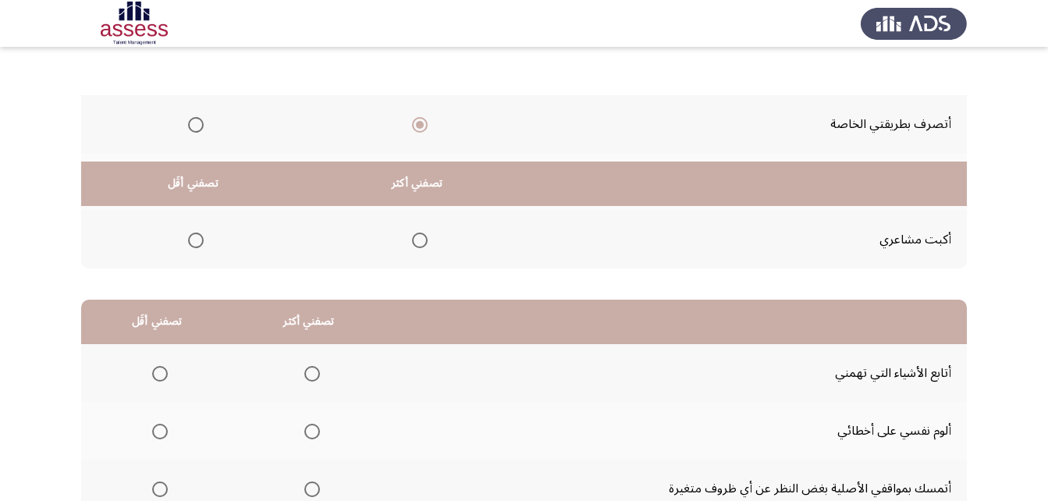
scroll to position [287, 0]
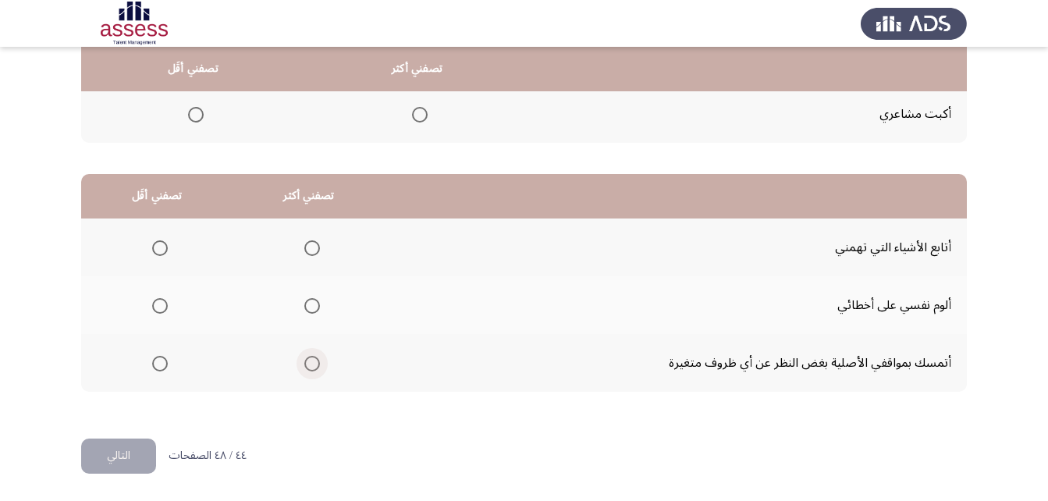
click at [306, 365] on span "Select an option" at bounding box center [312, 364] width 16 height 16
click at [306, 365] on input "Select an option" at bounding box center [312, 364] width 16 height 16
click at [166, 243] on span "Select an option" at bounding box center [160, 248] width 16 height 16
click at [166, 243] on input "Select an option" at bounding box center [160, 248] width 16 height 16
click at [310, 245] on span "Select an option" at bounding box center [312, 248] width 16 height 16
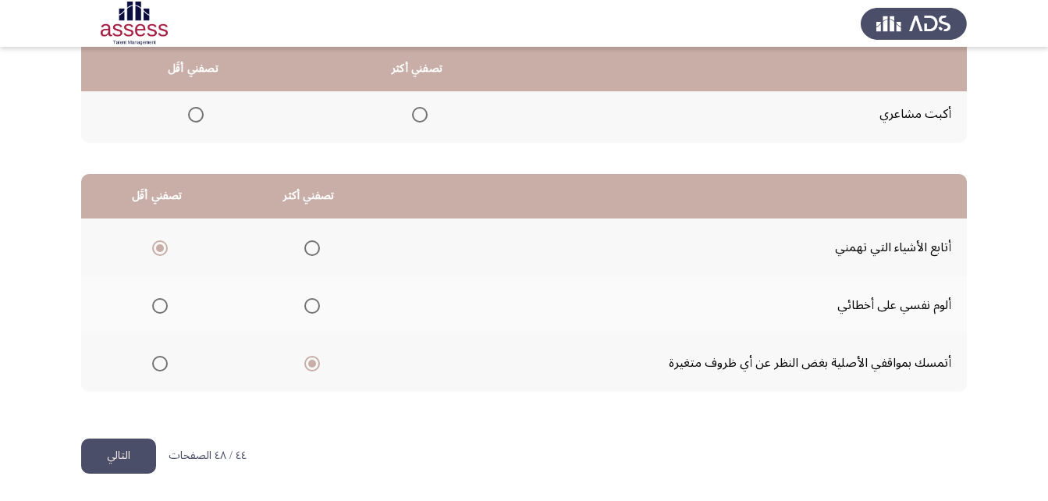
click at [310, 245] on input "Select an option" at bounding box center [312, 248] width 16 height 16
click at [160, 364] on span "Select an option" at bounding box center [160, 364] width 0 height 0
click at [158, 363] on input "Select an option" at bounding box center [160, 364] width 16 height 16
click at [125, 446] on button "التالي" at bounding box center [118, 456] width 75 height 35
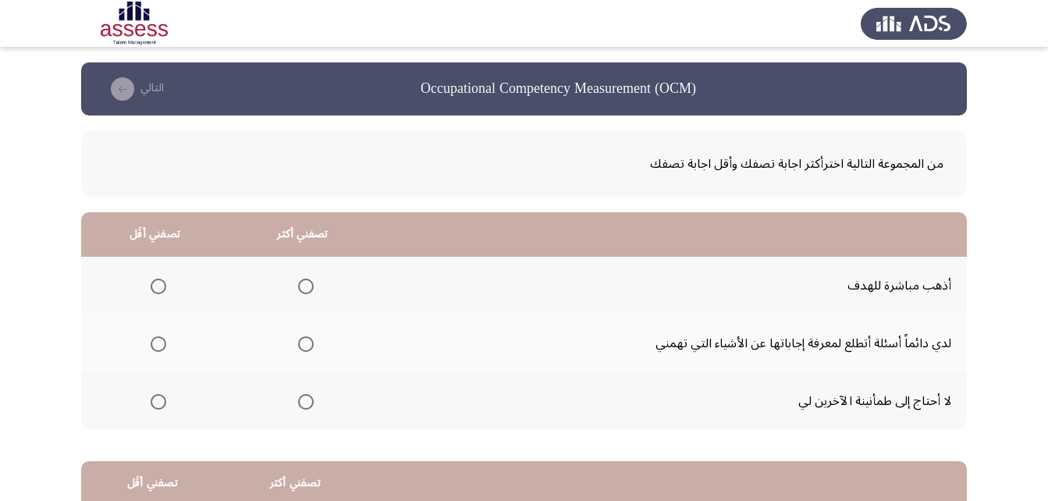
scroll to position [78, 0]
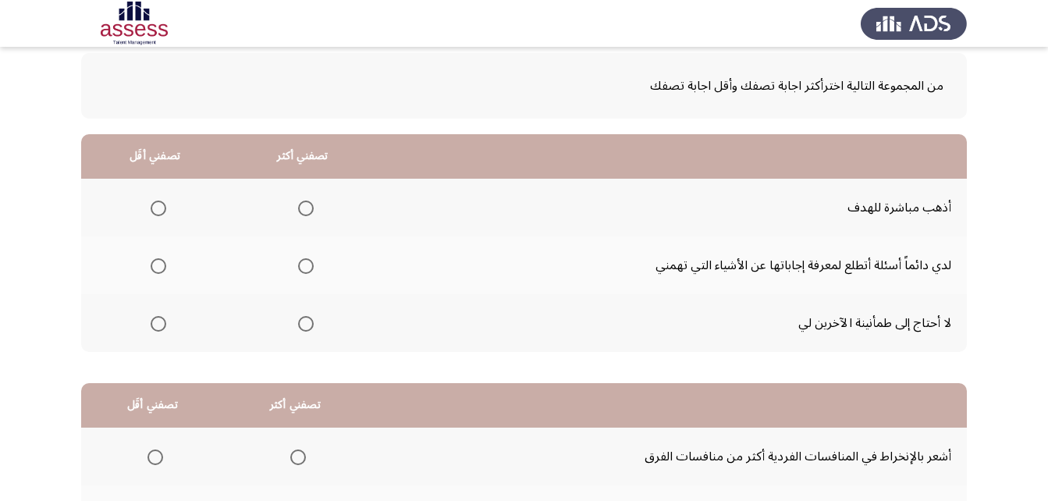
click at [306, 206] on span "Select an option" at bounding box center [306, 209] width 16 height 16
click at [306, 206] on input "Select an option" at bounding box center [306, 209] width 16 height 16
click at [156, 266] on span "Select an option" at bounding box center [159, 266] width 16 height 16
click at [156, 266] on input "Select an option" at bounding box center [159, 266] width 16 height 16
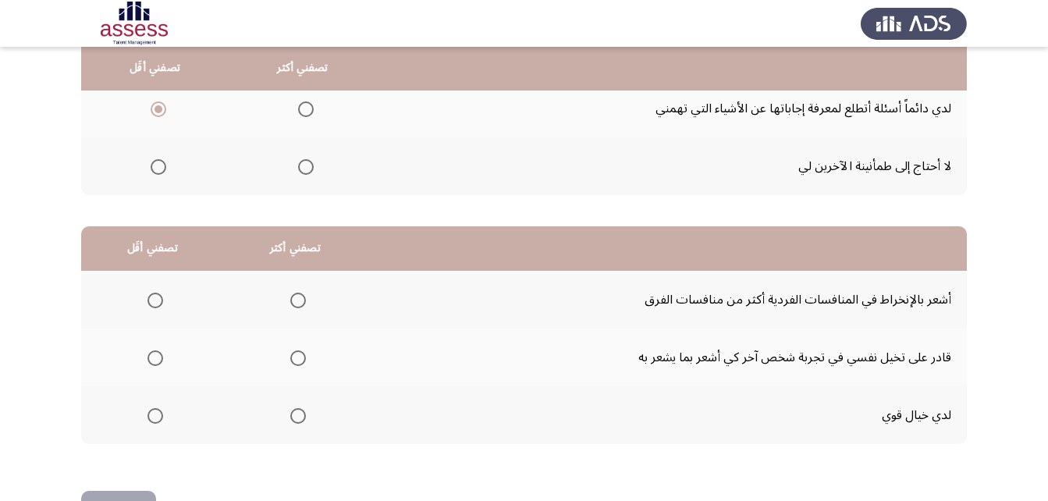
scroll to position [287, 0]
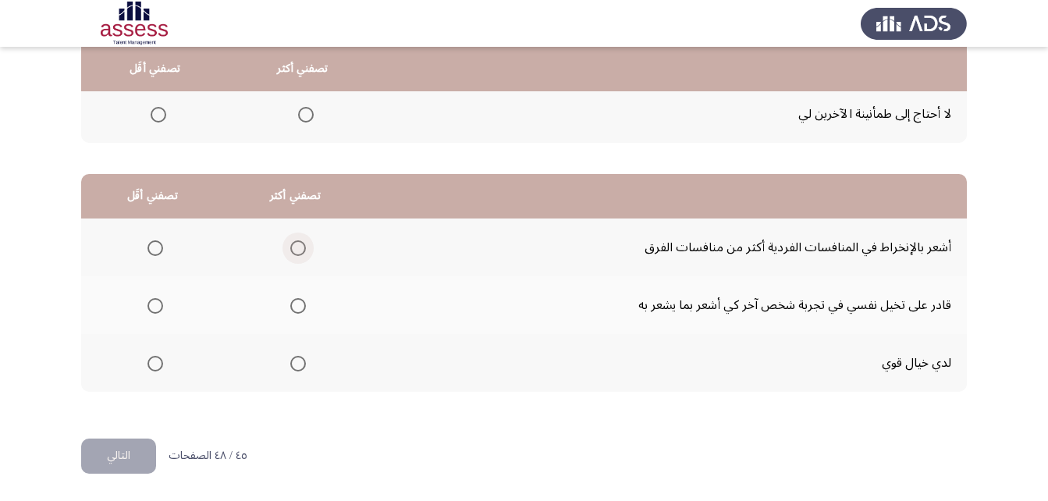
click at [298, 247] on span "Select an option" at bounding box center [298, 248] width 16 height 16
click at [298, 247] on input "Select an option" at bounding box center [298, 248] width 16 height 16
click at [157, 307] on span "Select an option" at bounding box center [156, 306] width 16 height 16
click at [157, 307] on input "Select an option" at bounding box center [156, 306] width 16 height 16
click at [116, 446] on button "التالي" at bounding box center [118, 456] width 75 height 35
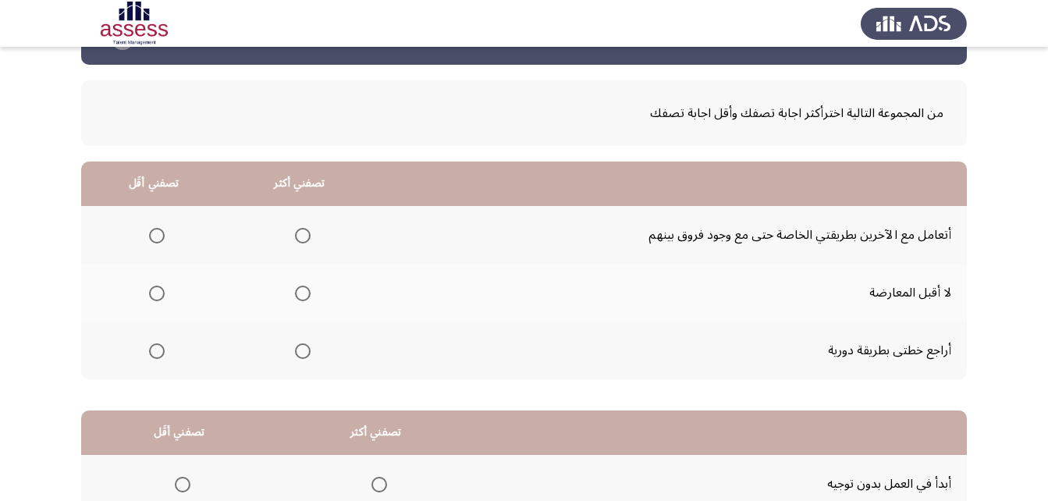
scroll to position [78, 0]
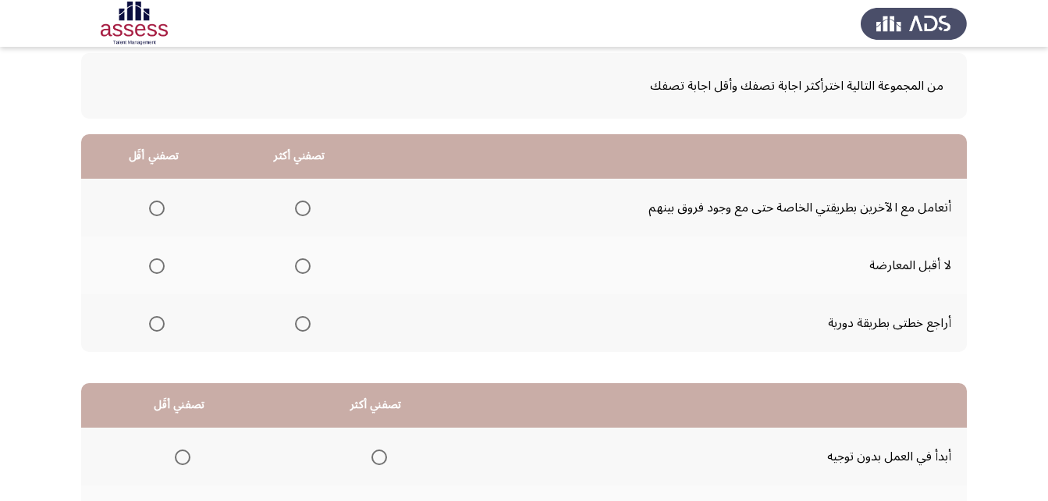
click at [301, 325] on span "Select an option" at bounding box center [303, 324] width 16 height 16
click at [301, 325] on input "Select an option" at bounding box center [303, 324] width 16 height 16
click at [160, 264] on span "Select an option" at bounding box center [157, 266] width 16 height 16
click at [160, 264] on input "Select an option" at bounding box center [157, 266] width 16 height 16
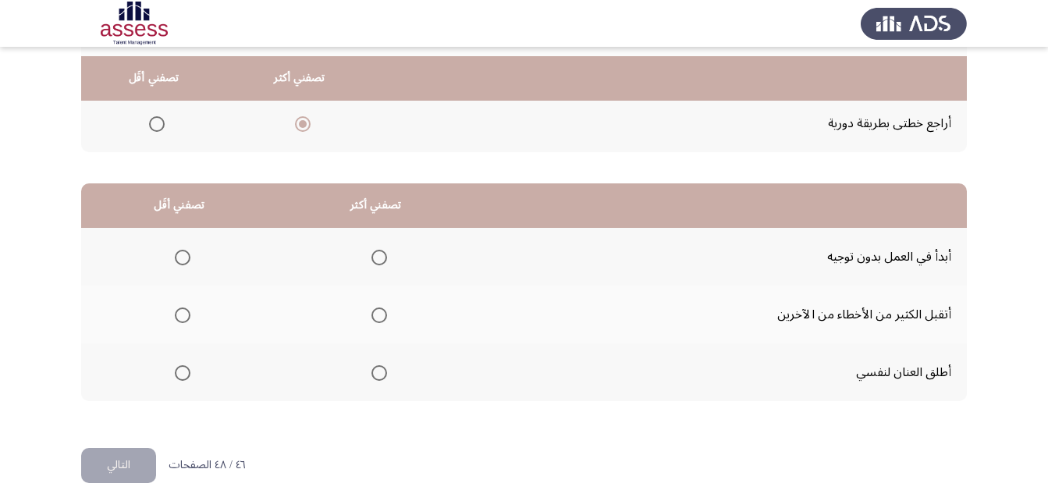
scroll to position [287, 0]
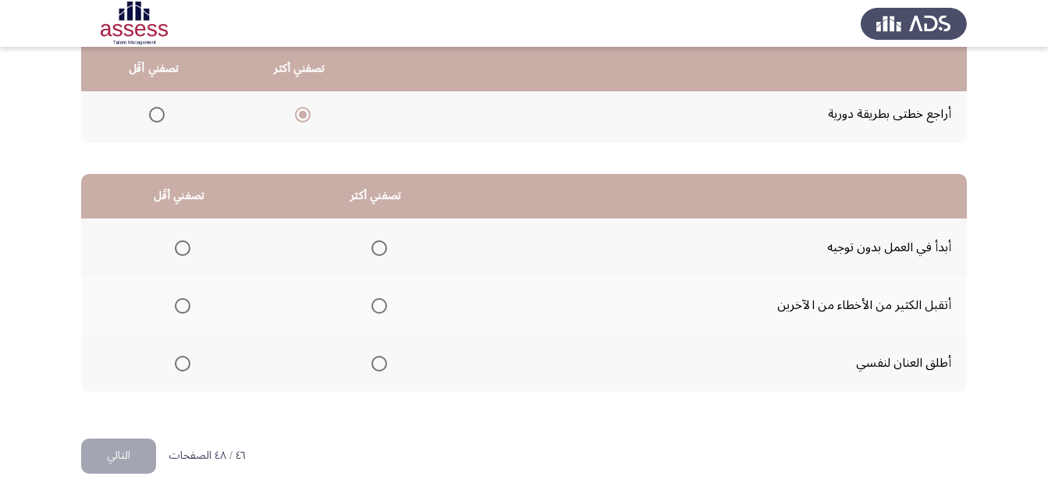
click at [378, 363] on span "Select an option" at bounding box center [380, 364] width 16 height 16
click at [378, 363] on input "Select an option" at bounding box center [380, 364] width 16 height 16
click at [183, 306] on span "Select an option" at bounding box center [183, 306] width 0 height 0
click at [181, 305] on input "Select an option" at bounding box center [183, 306] width 16 height 16
click at [133, 467] on button "التالي" at bounding box center [118, 456] width 75 height 35
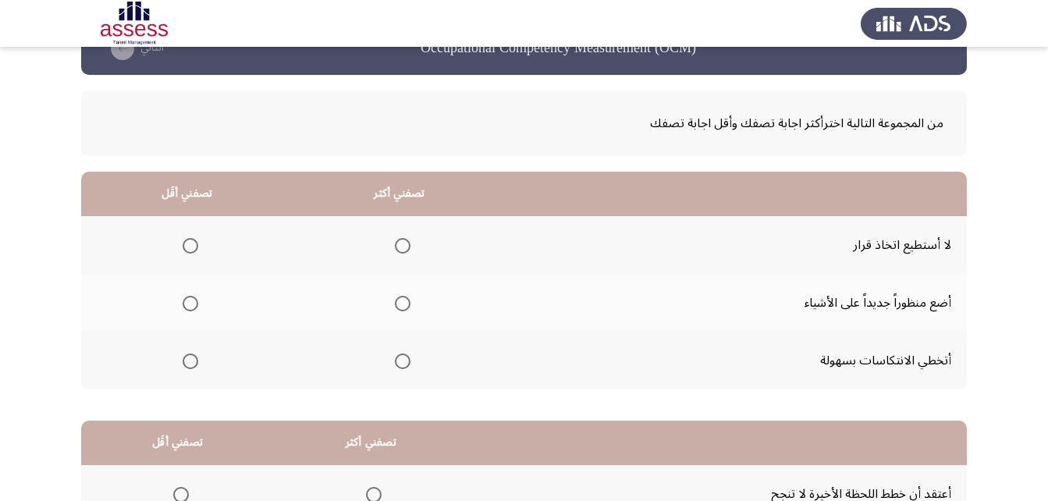
scroll to position [78, 0]
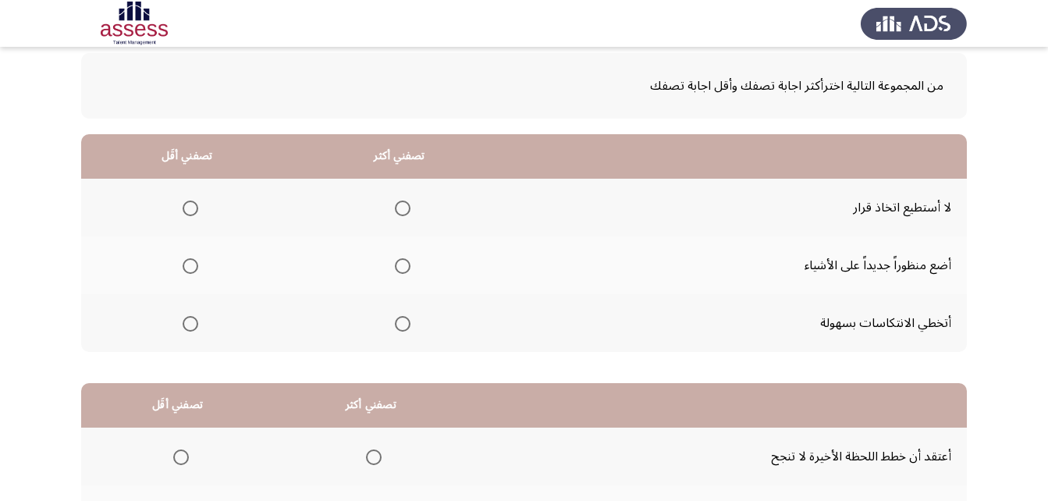
click at [187, 207] on span "Select an option" at bounding box center [191, 209] width 16 height 16
click at [187, 207] on input "Select an option" at bounding box center [191, 209] width 16 height 16
click at [398, 321] on span "Select an option" at bounding box center [403, 324] width 16 height 16
click at [398, 321] on input "Select an option" at bounding box center [403, 324] width 16 height 16
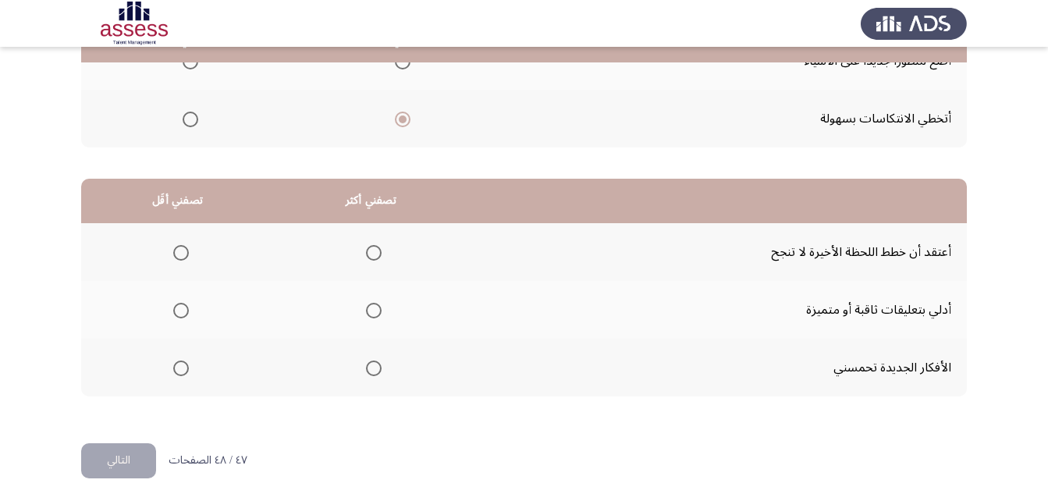
scroll to position [287, 0]
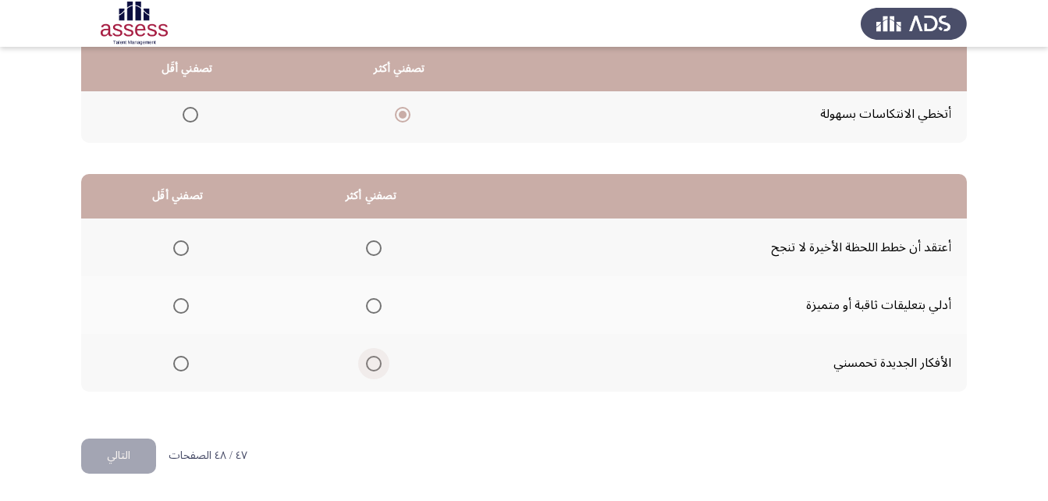
click at [369, 364] on span "Select an option" at bounding box center [374, 364] width 16 height 16
click at [369, 364] on input "Select an option" at bounding box center [374, 364] width 16 height 16
click at [183, 245] on span "Select an option" at bounding box center [181, 248] width 16 height 16
click at [183, 245] on input "Select an option" at bounding box center [181, 248] width 16 height 16
click at [145, 447] on button "التالي" at bounding box center [118, 456] width 75 height 35
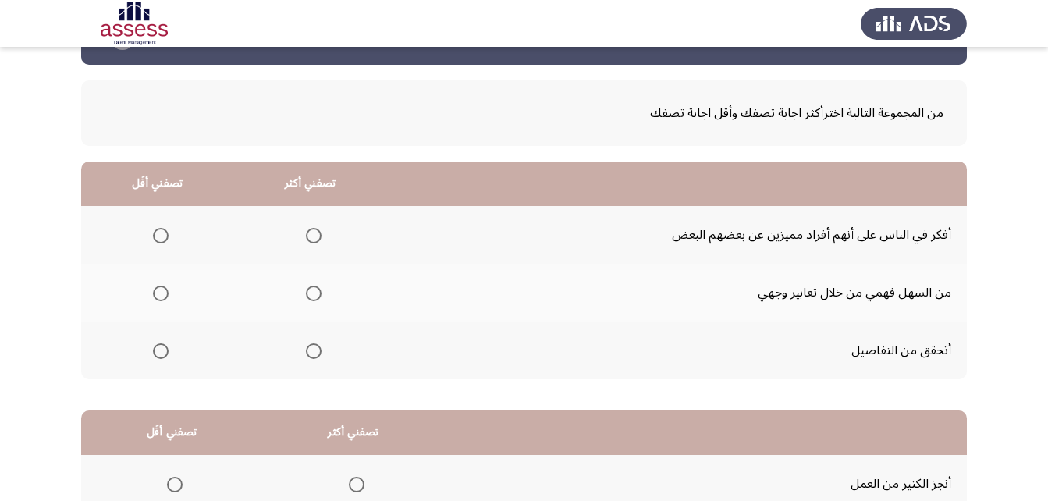
scroll to position [78, 0]
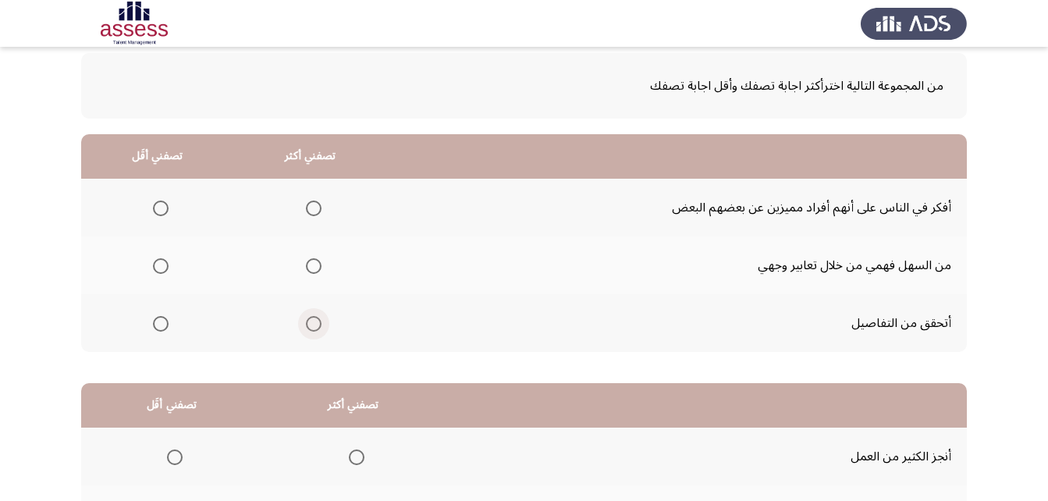
click at [314, 324] on span "Select an option" at bounding box center [314, 324] width 0 height 0
click at [313, 323] on input "Select an option" at bounding box center [314, 324] width 16 height 16
click at [159, 205] on span "Select an option" at bounding box center [161, 209] width 16 height 16
click at [159, 205] on input "Select an option" at bounding box center [161, 209] width 16 height 16
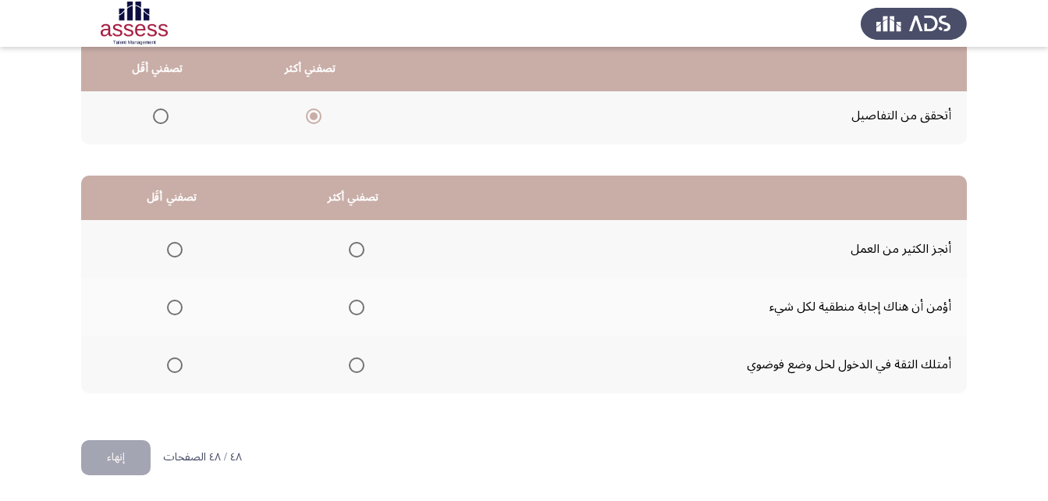
scroll to position [287, 0]
click at [352, 362] on span "Select an option" at bounding box center [357, 364] width 16 height 16
click at [352, 362] on input "Select an option" at bounding box center [357, 364] width 16 height 16
click at [169, 304] on span "Select an option" at bounding box center [175, 306] width 16 height 16
click at [169, 304] on input "Select an option" at bounding box center [175, 306] width 16 height 16
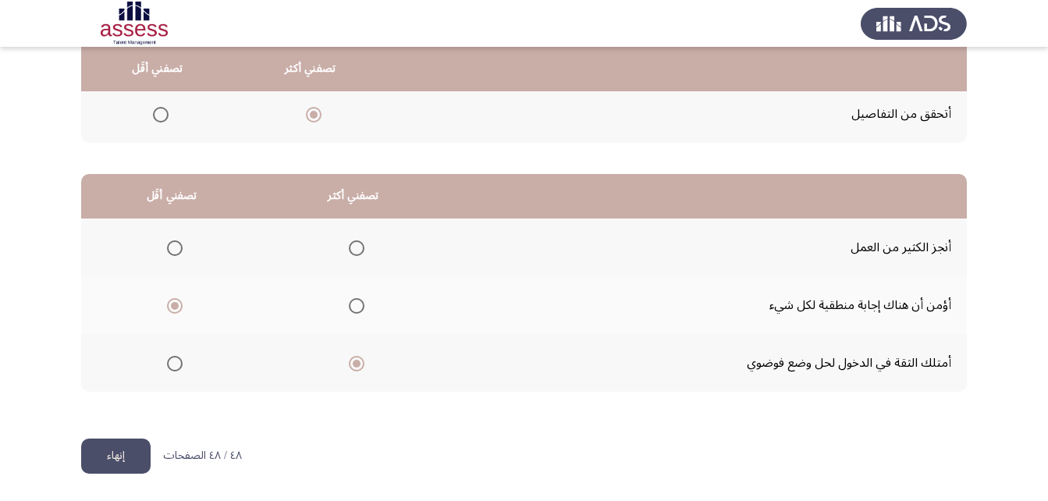
click at [126, 462] on button "إنهاء" at bounding box center [115, 456] width 69 height 35
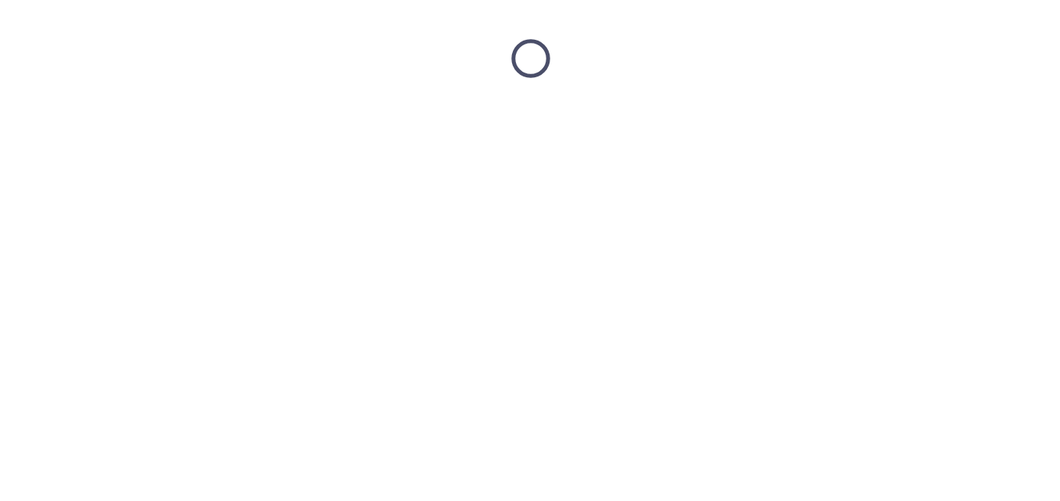
scroll to position [0, 0]
